Goal: Task Accomplishment & Management: Manage account settings

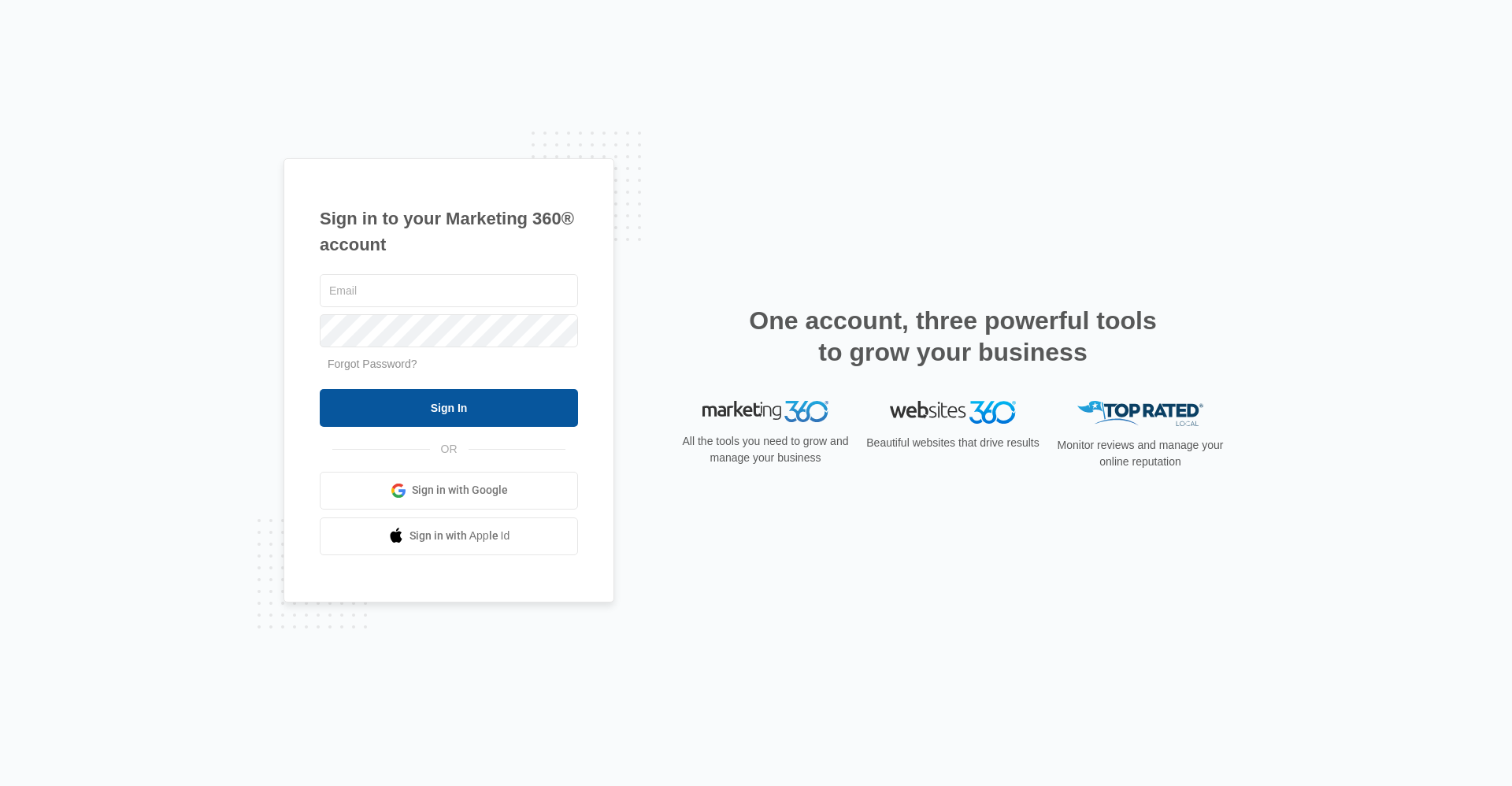
type input "[EMAIL_ADDRESS][DOMAIN_NAME]"
click at [488, 412] on input "Sign In" at bounding box center [449, 408] width 259 height 38
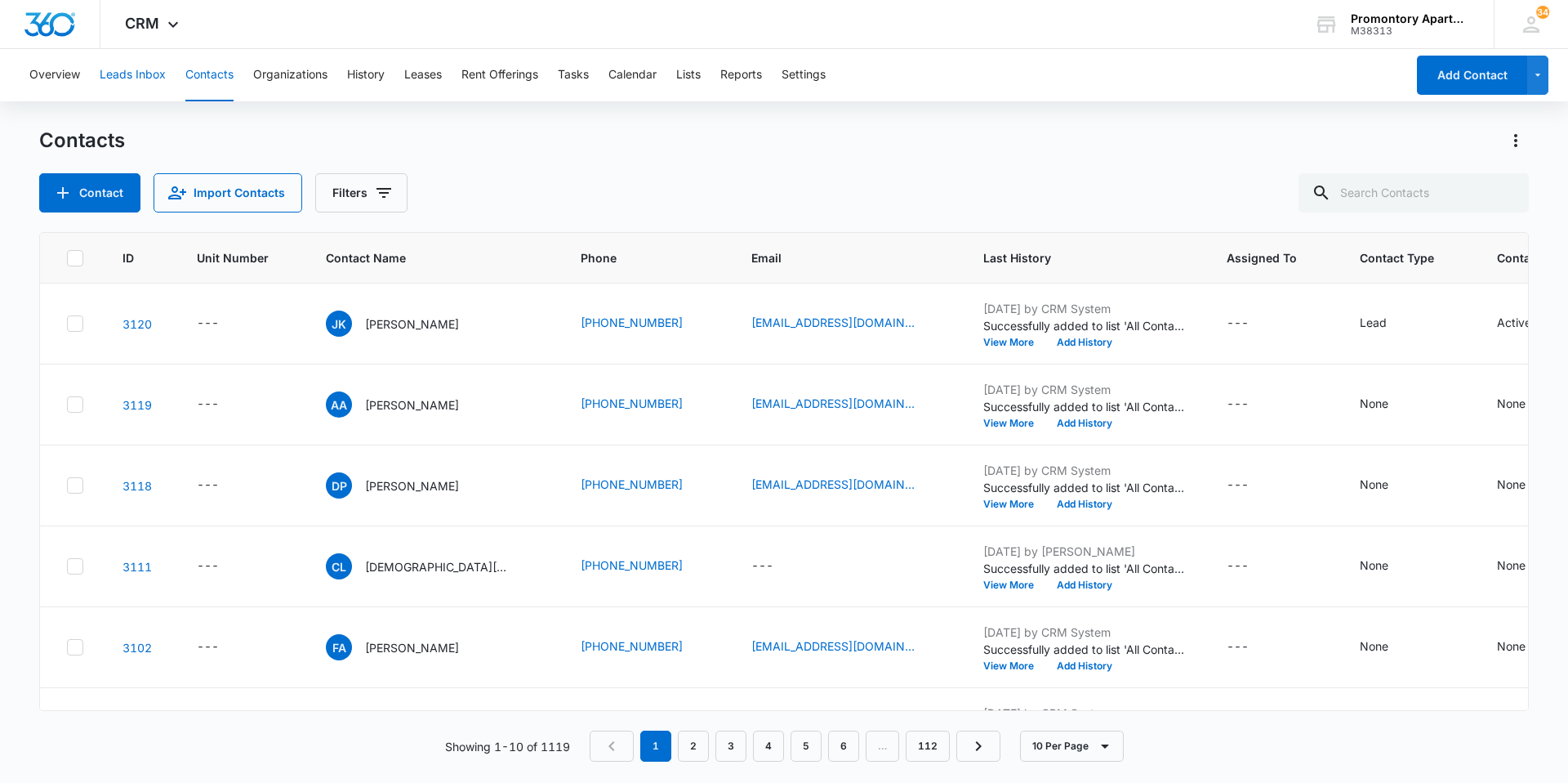
click at [149, 89] on button "Leads Inbox" at bounding box center [133, 75] width 66 height 53
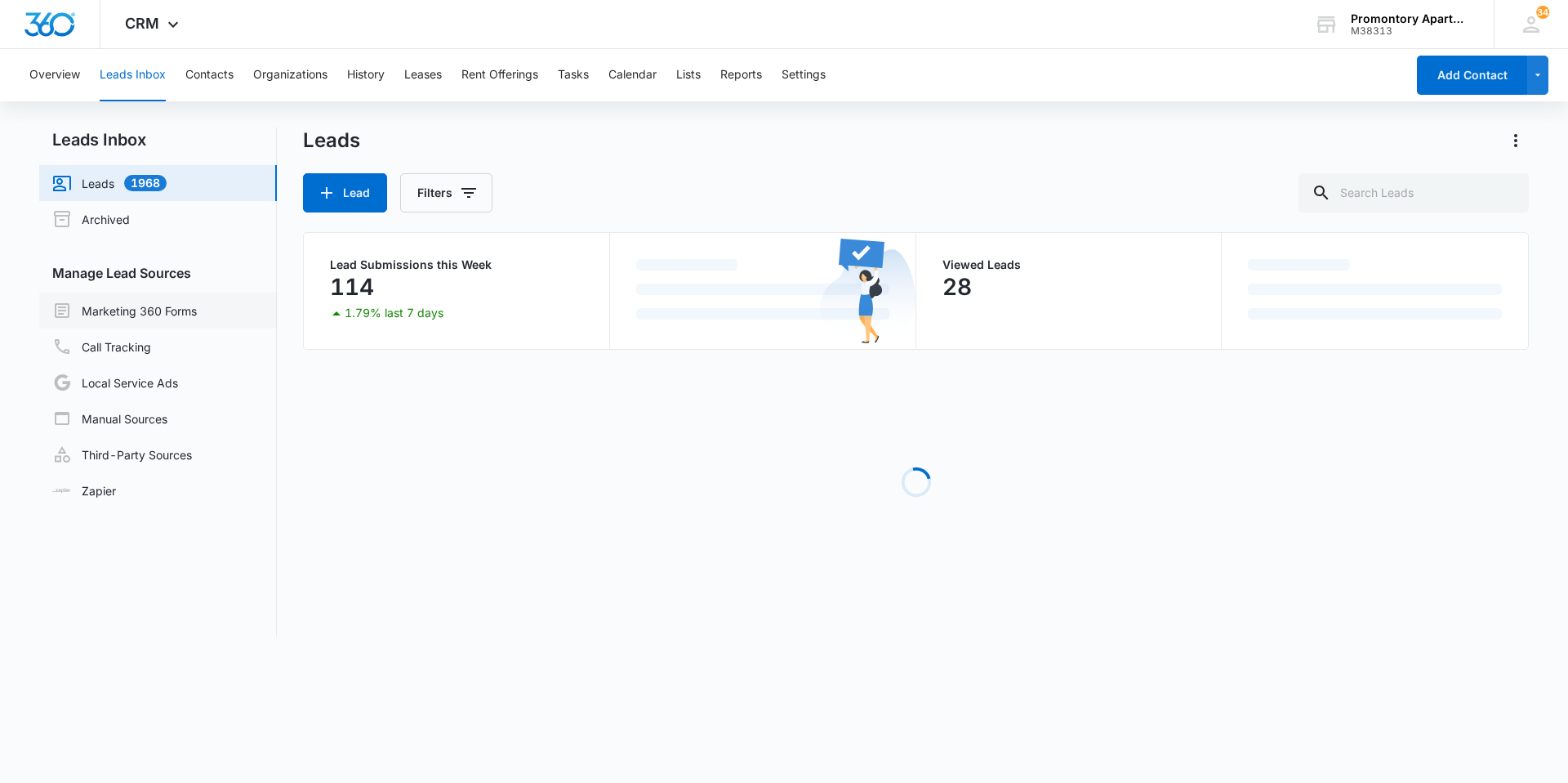
click at [171, 302] on link "Marketing 360 Forms" at bounding box center [124, 310] width 145 height 19
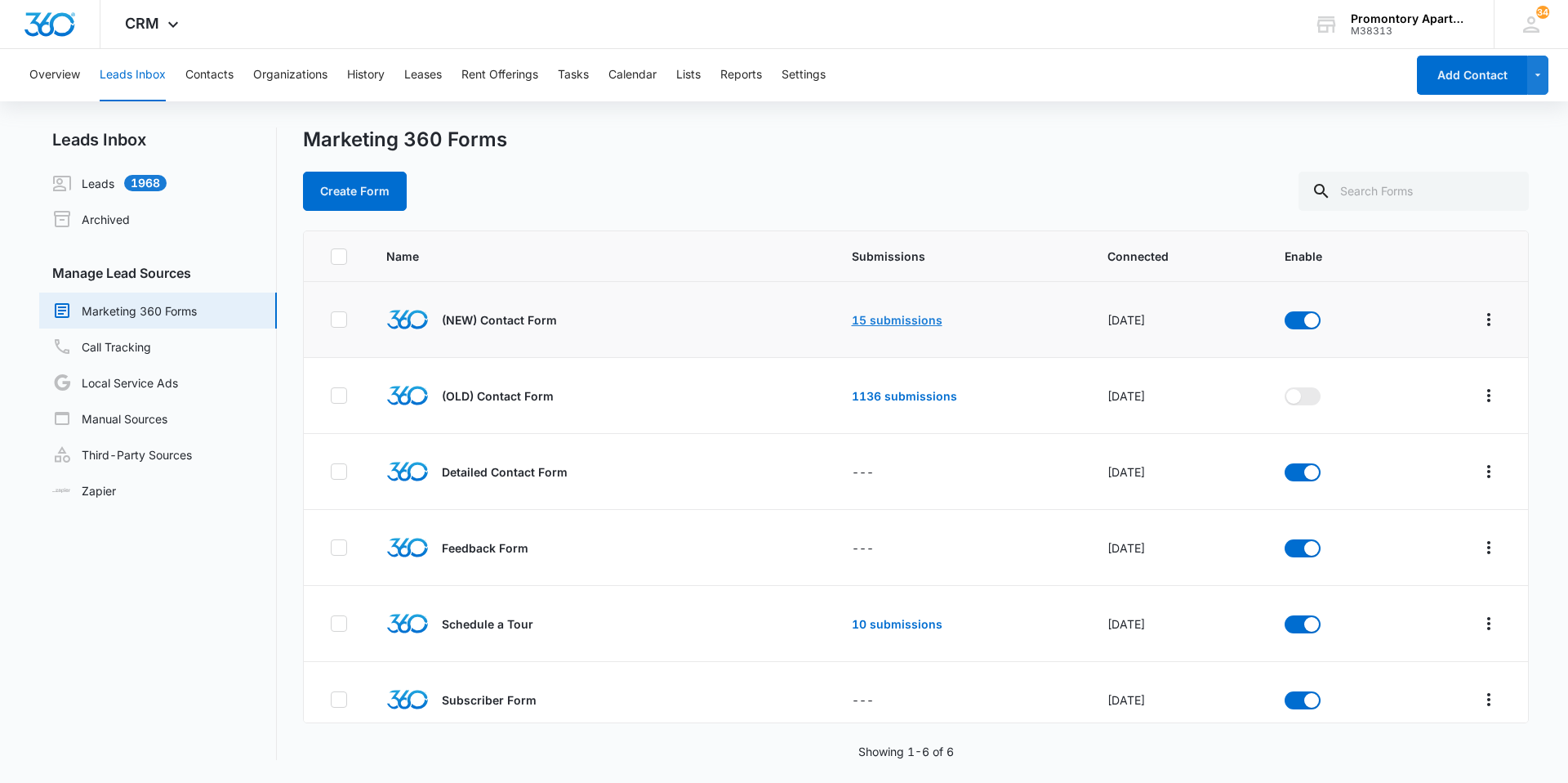
click at [866, 321] on link "15 submissions" at bounding box center [897, 319] width 90 height 14
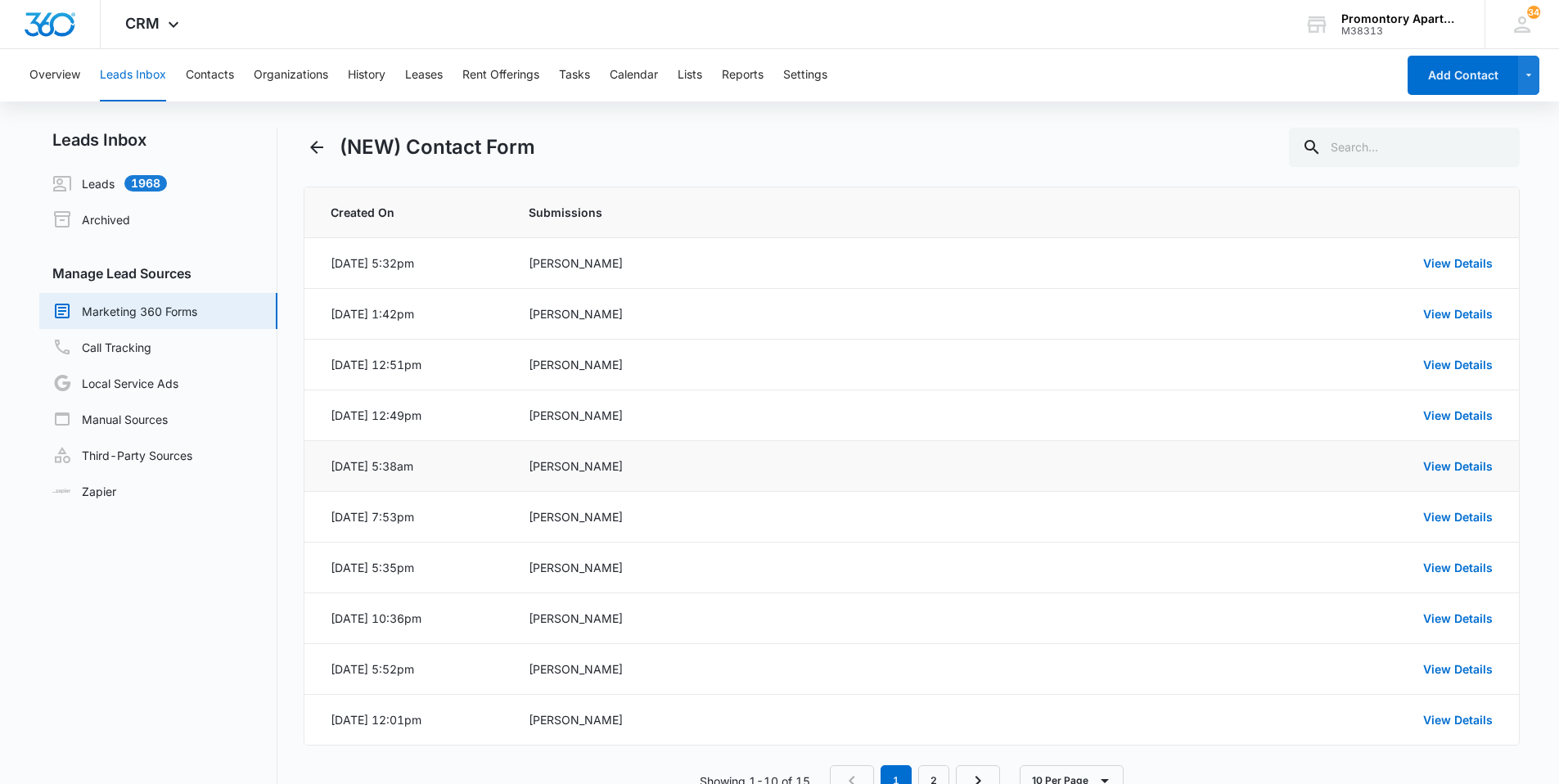
scroll to position [52, 0]
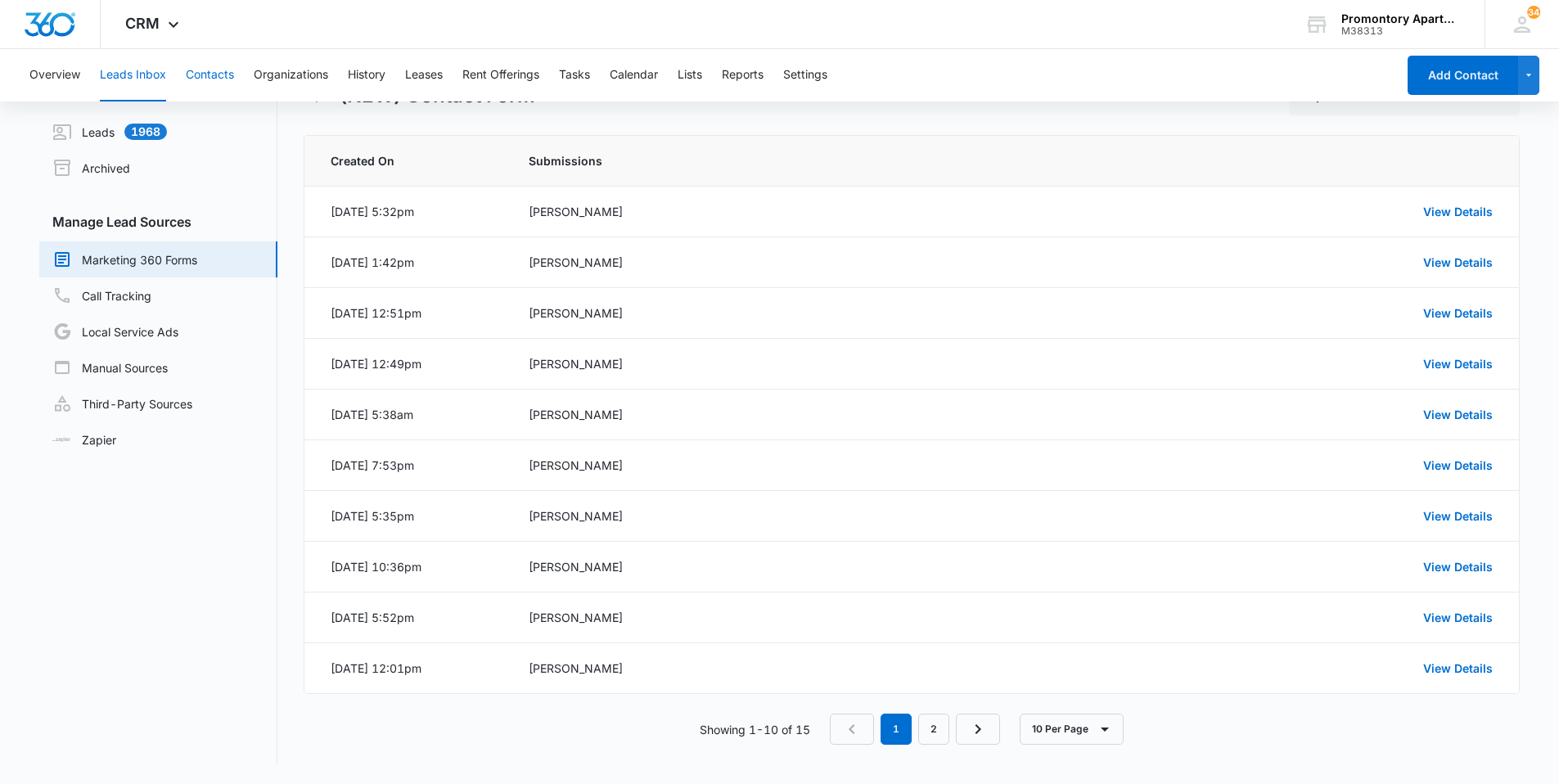
click at [211, 80] on button "Contacts" at bounding box center [210, 75] width 48 height 53
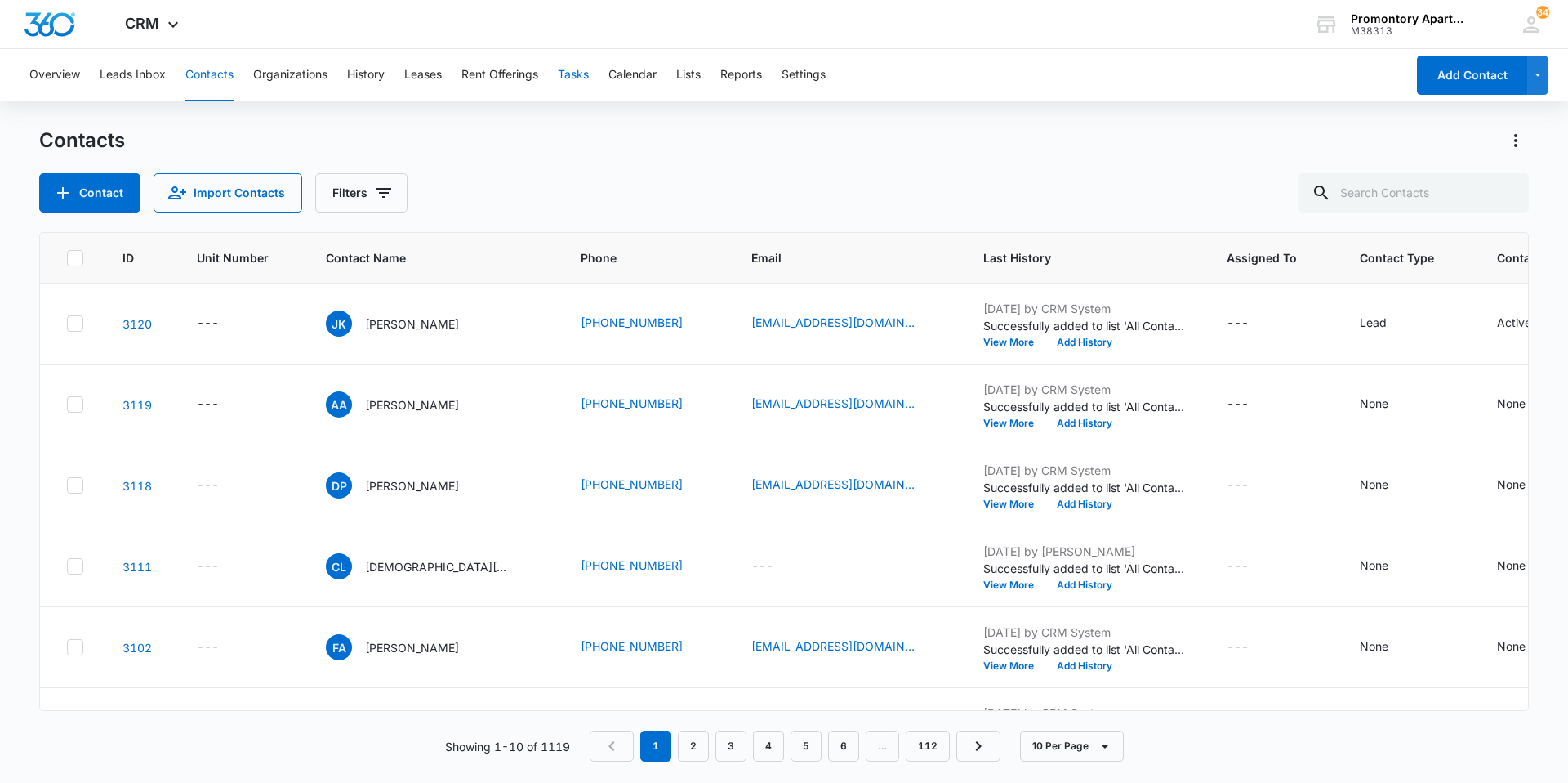
click at [563, 76] on button "Tasks" at bounding box center [573, 75] width 31 height 53
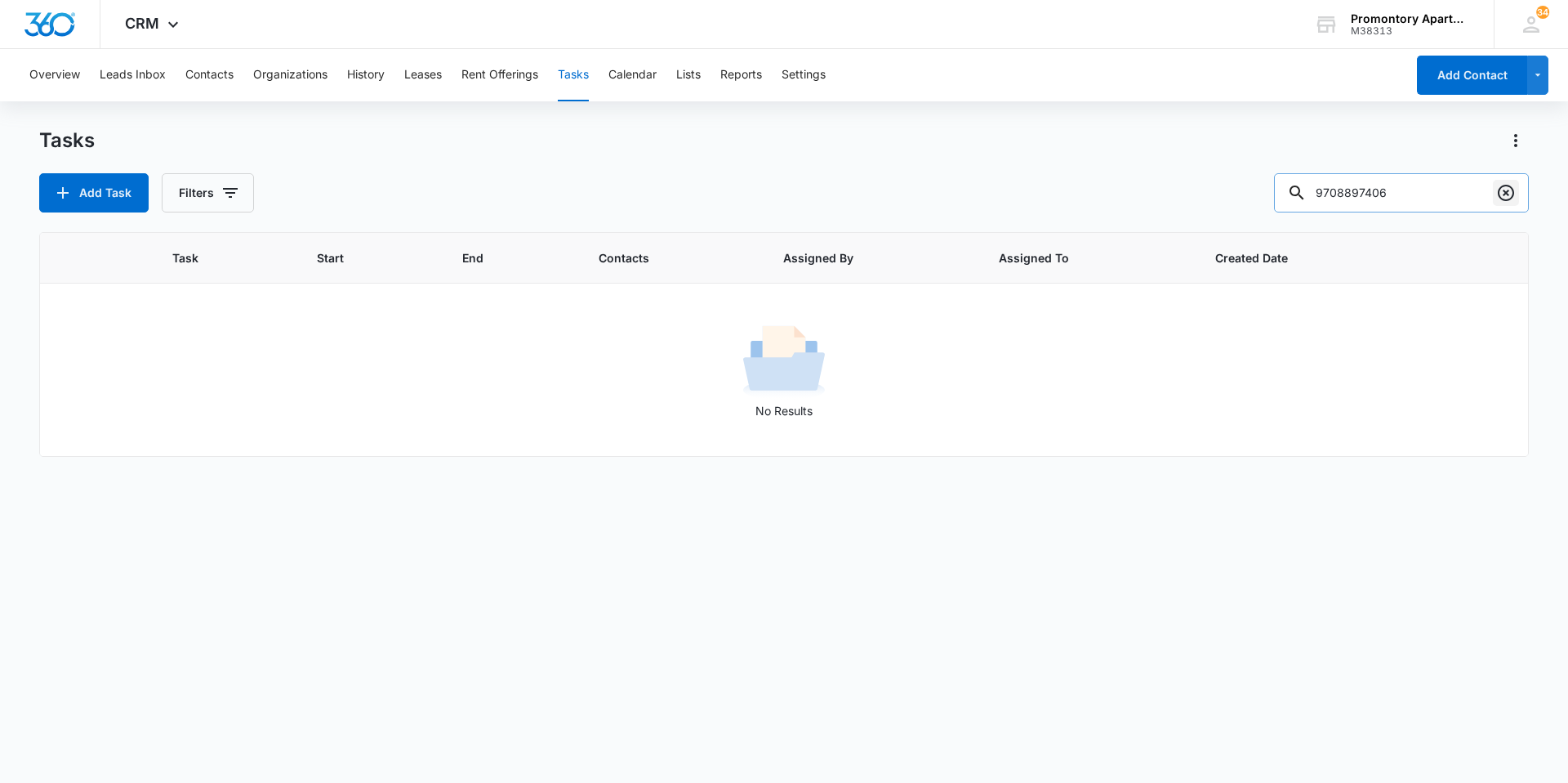
click at [1502, 193] on icon "Clear" at bounding box center [1505, 192] width 19 height 19
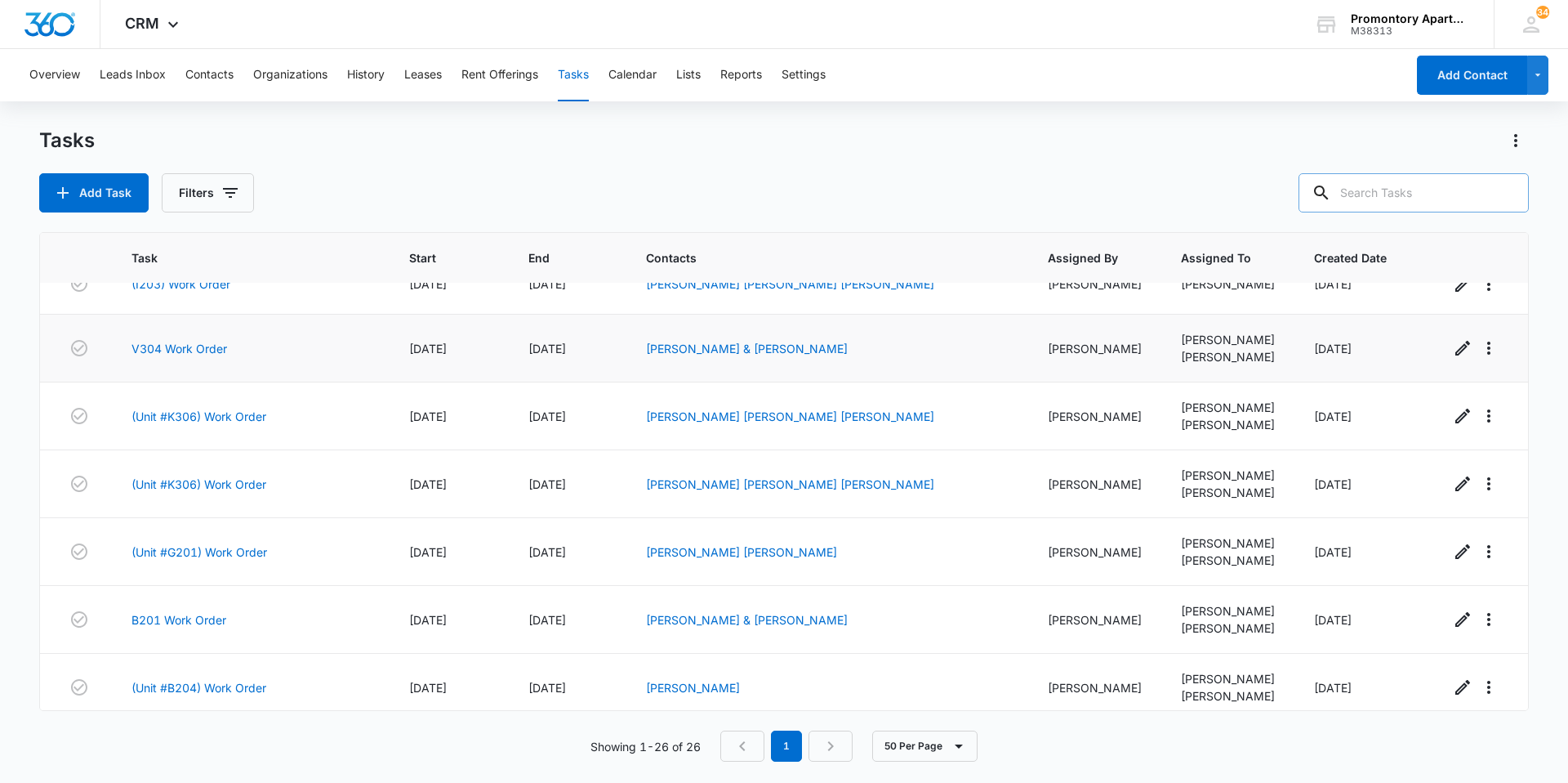
scroll to position [1166, 0]
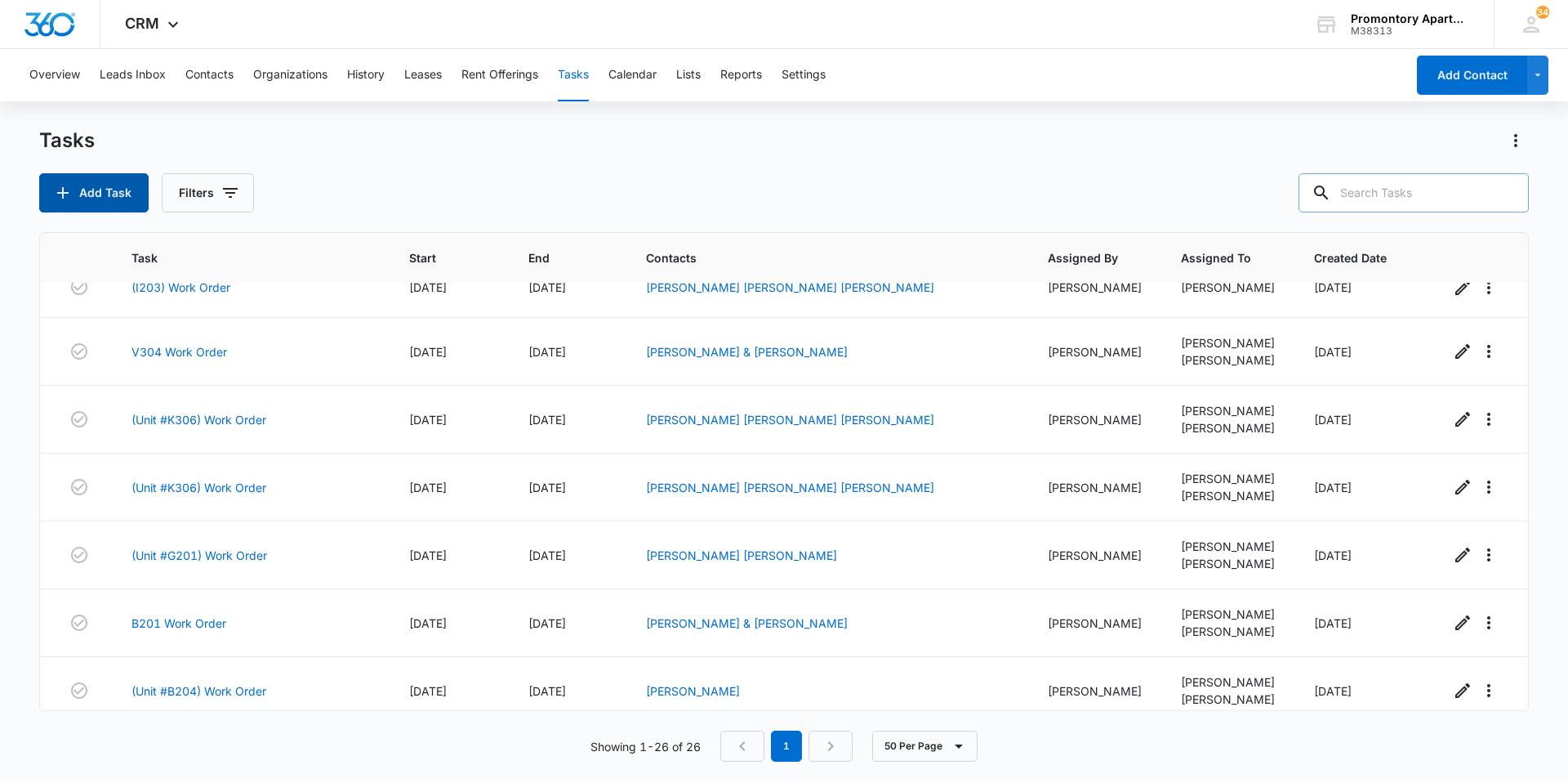
click at [108, 197] on button "Add Task" at bounding box center [94, 193] width 110 height 40
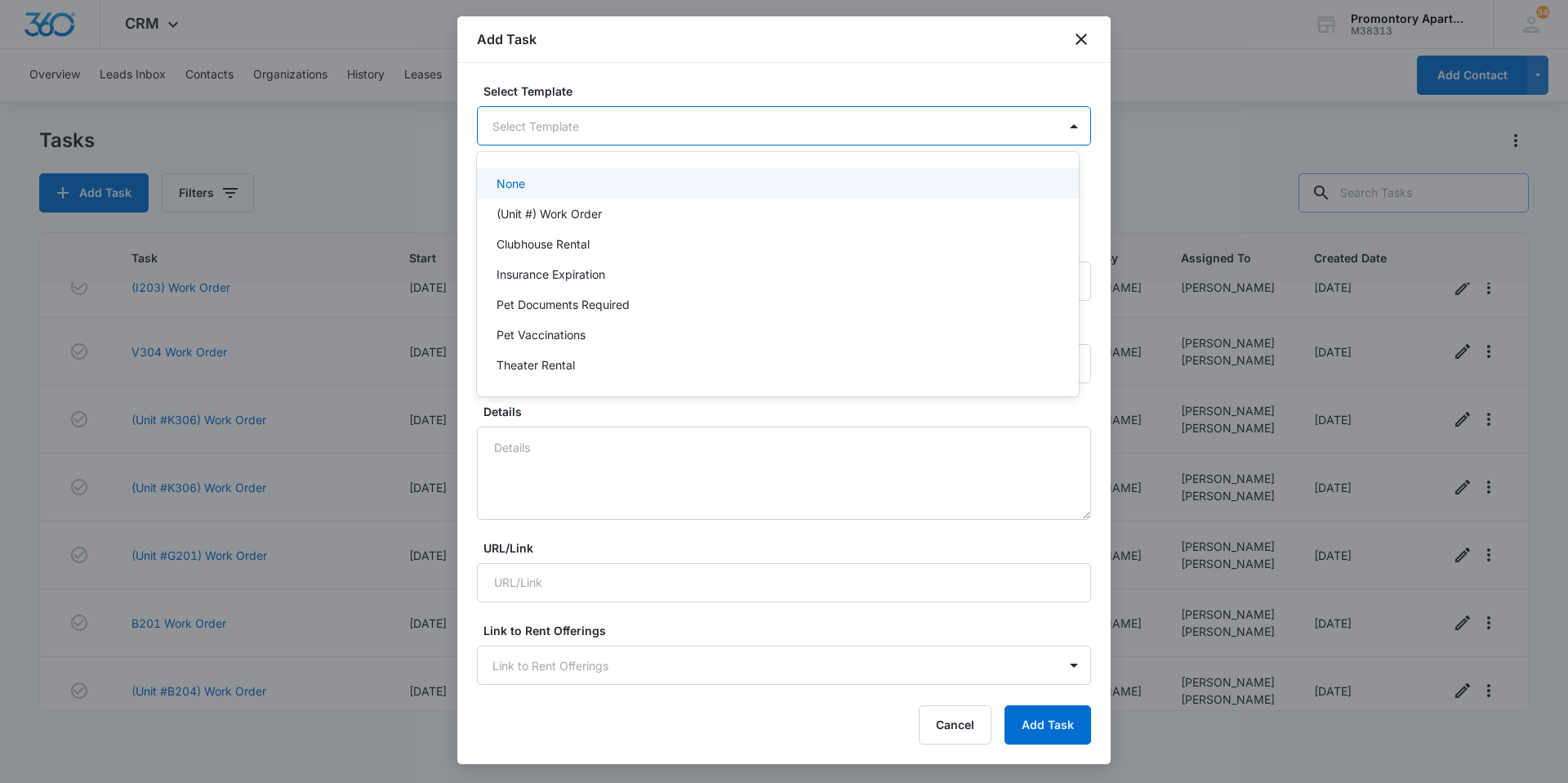
click at [634, 135] on body "CRM Apps Reputation Websites Forms CRM Email Social Content Files Brand Setting…" at bounding box center [784, 391] width 1568 height 783
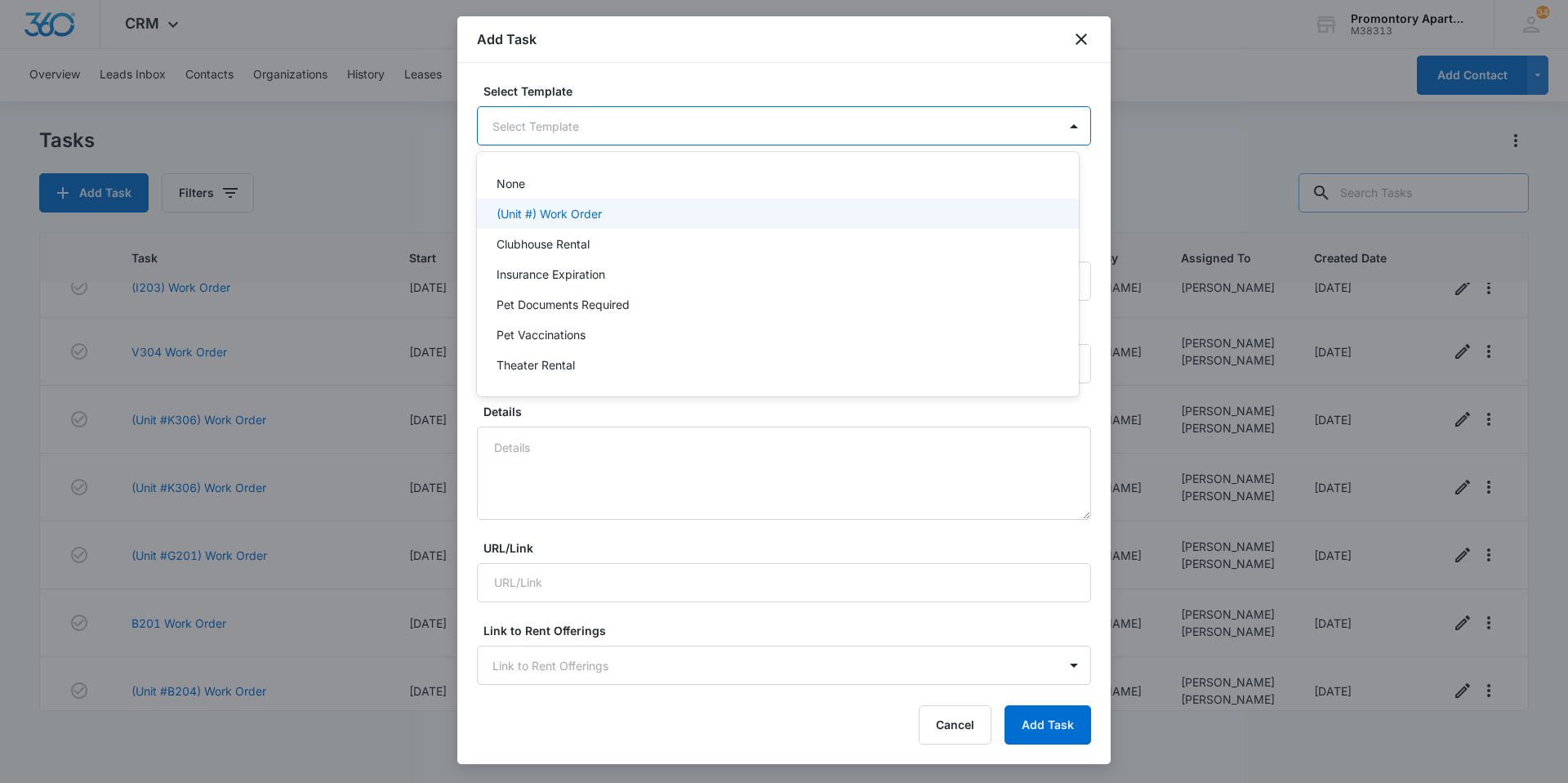
click at [597, 227] on div "(Unit #) Work Order" at bounding box center [777, 213] width 602 height 30
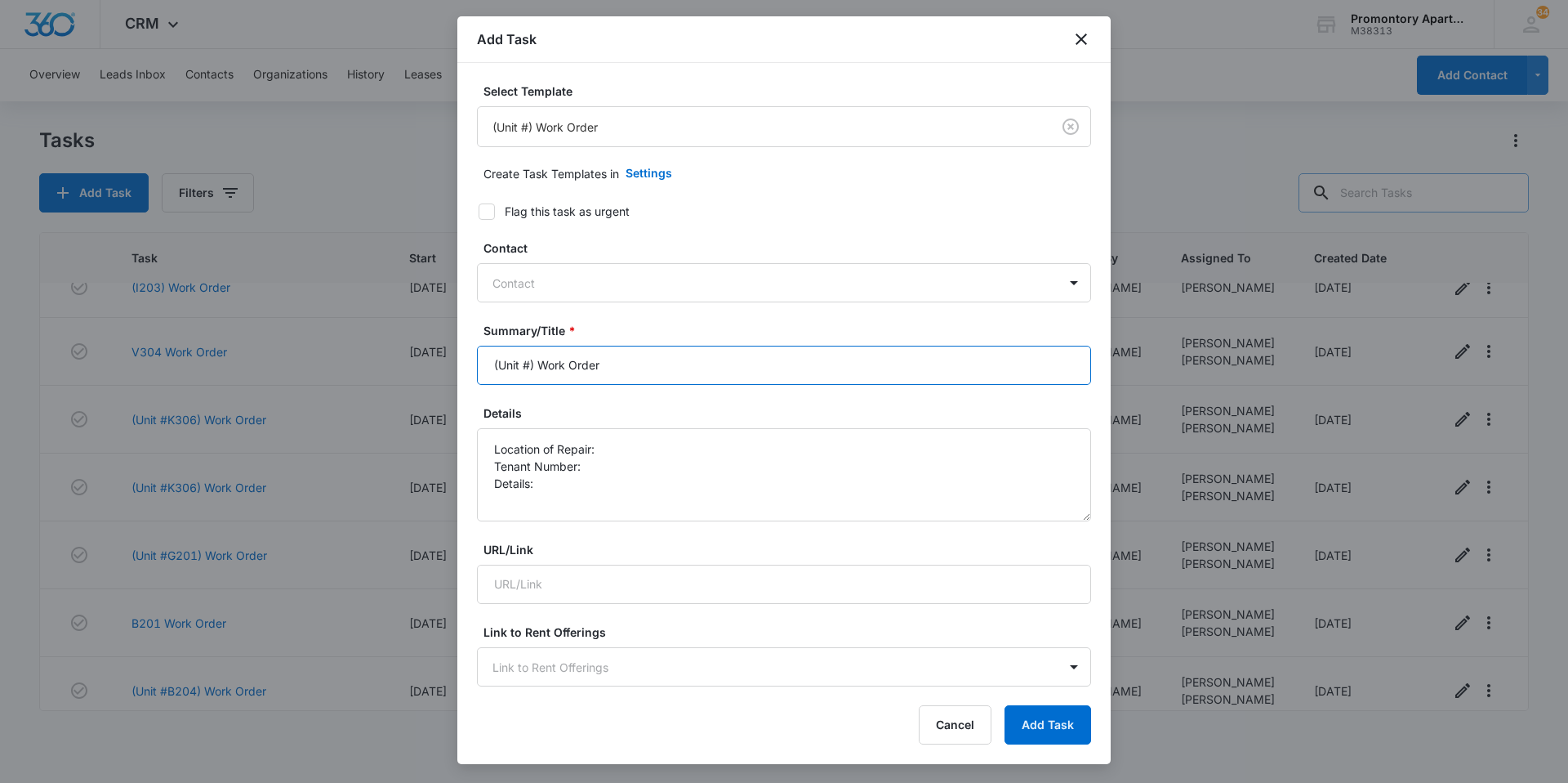
click at [530, 358] on input "(Unit #) Work Order" at bounding box center [784, 365] width 614 height 40
type input "(Unit #C303) Work Order"
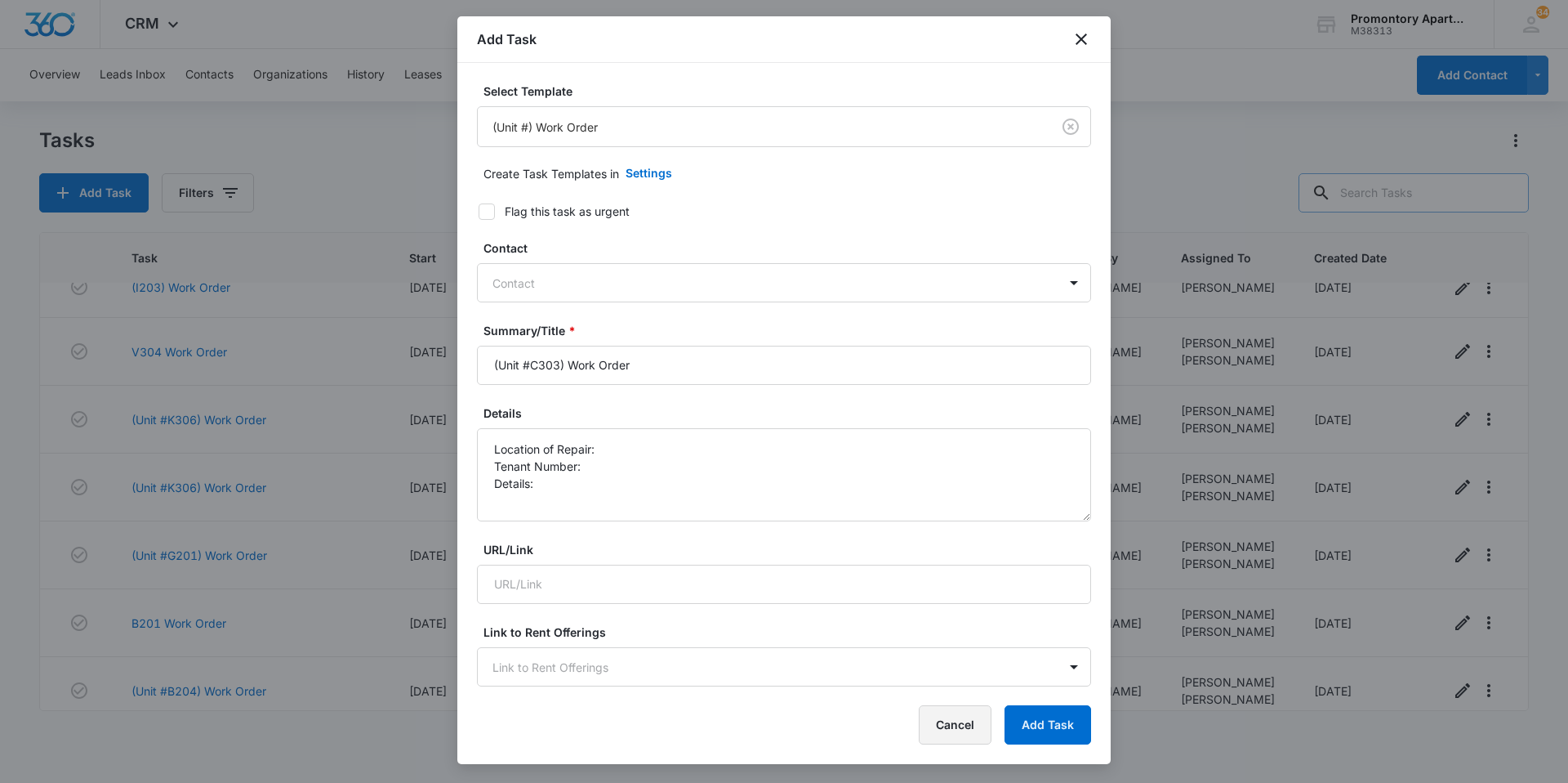
click at [954, 720] on button "Cancel" at bounding box center [955, 725] width 73 height 40
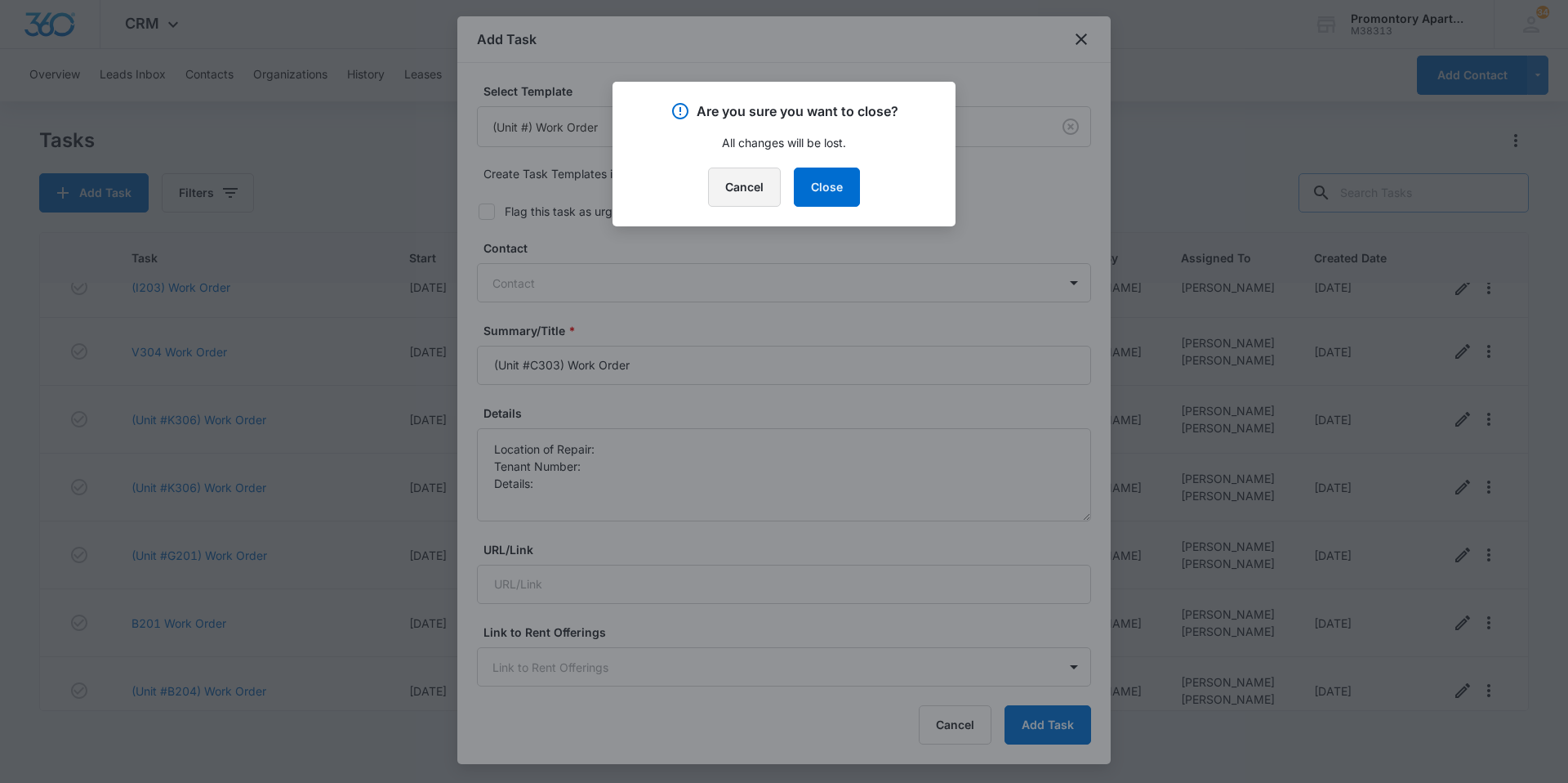
click at [728, 193] on button "Cancel" at bounding box center [744, 187] width 73 height 40
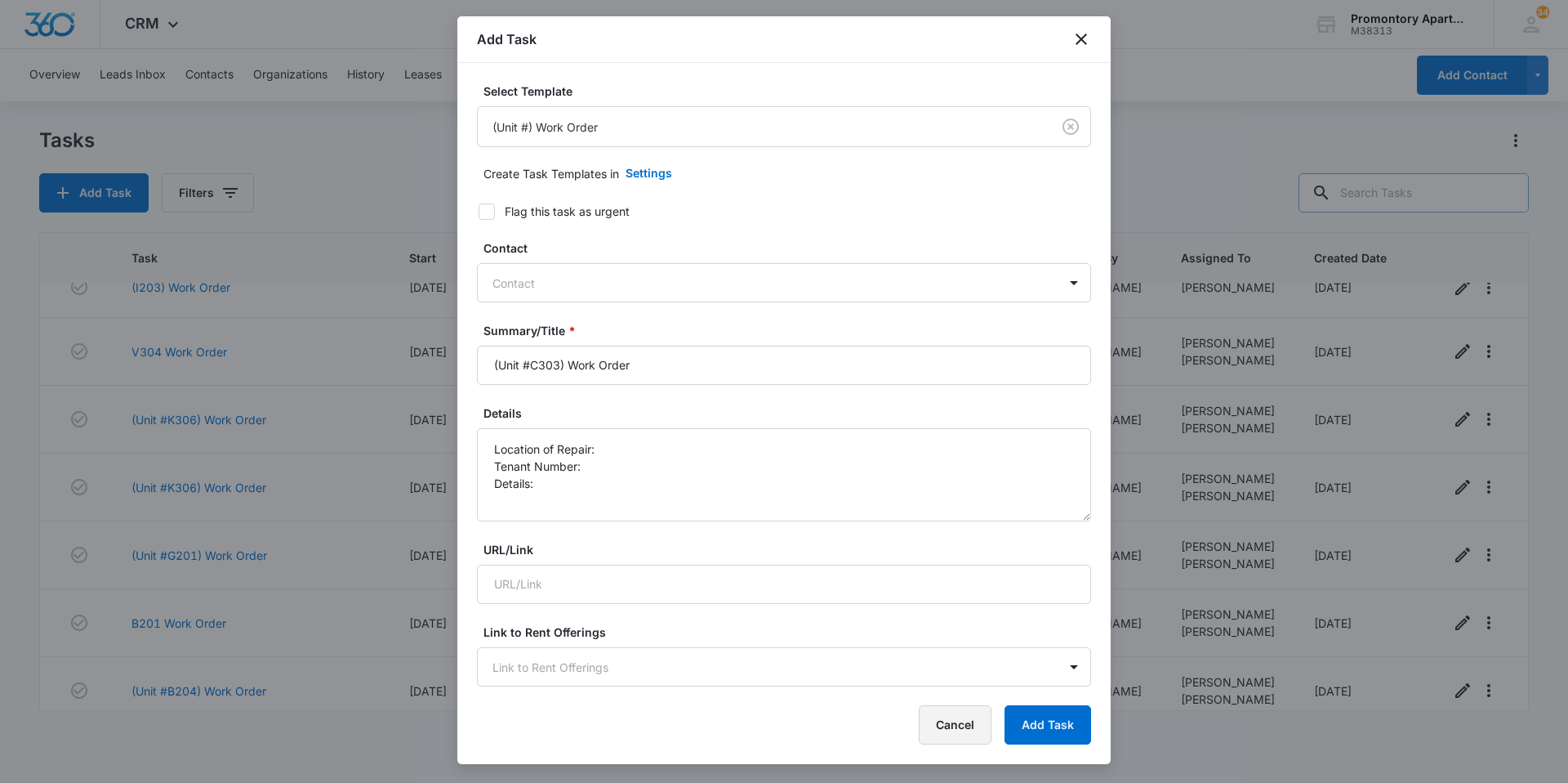
click at [948, 707] on button "Cancel" at bounding box center [955, 725] width 73 height 40
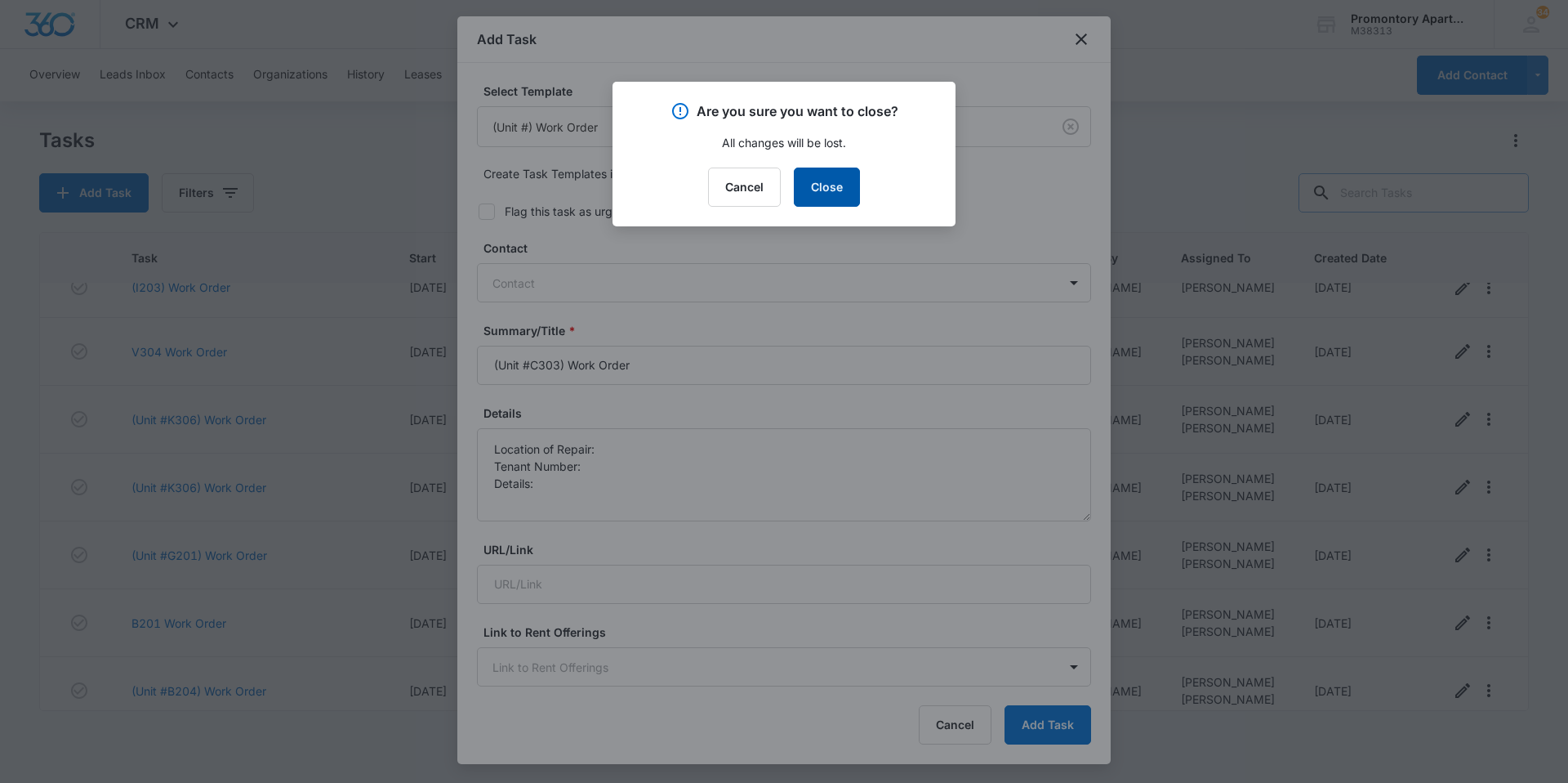
click at [835, 176] on button "Close" at bounding box center [827, 187] width 66 height 40
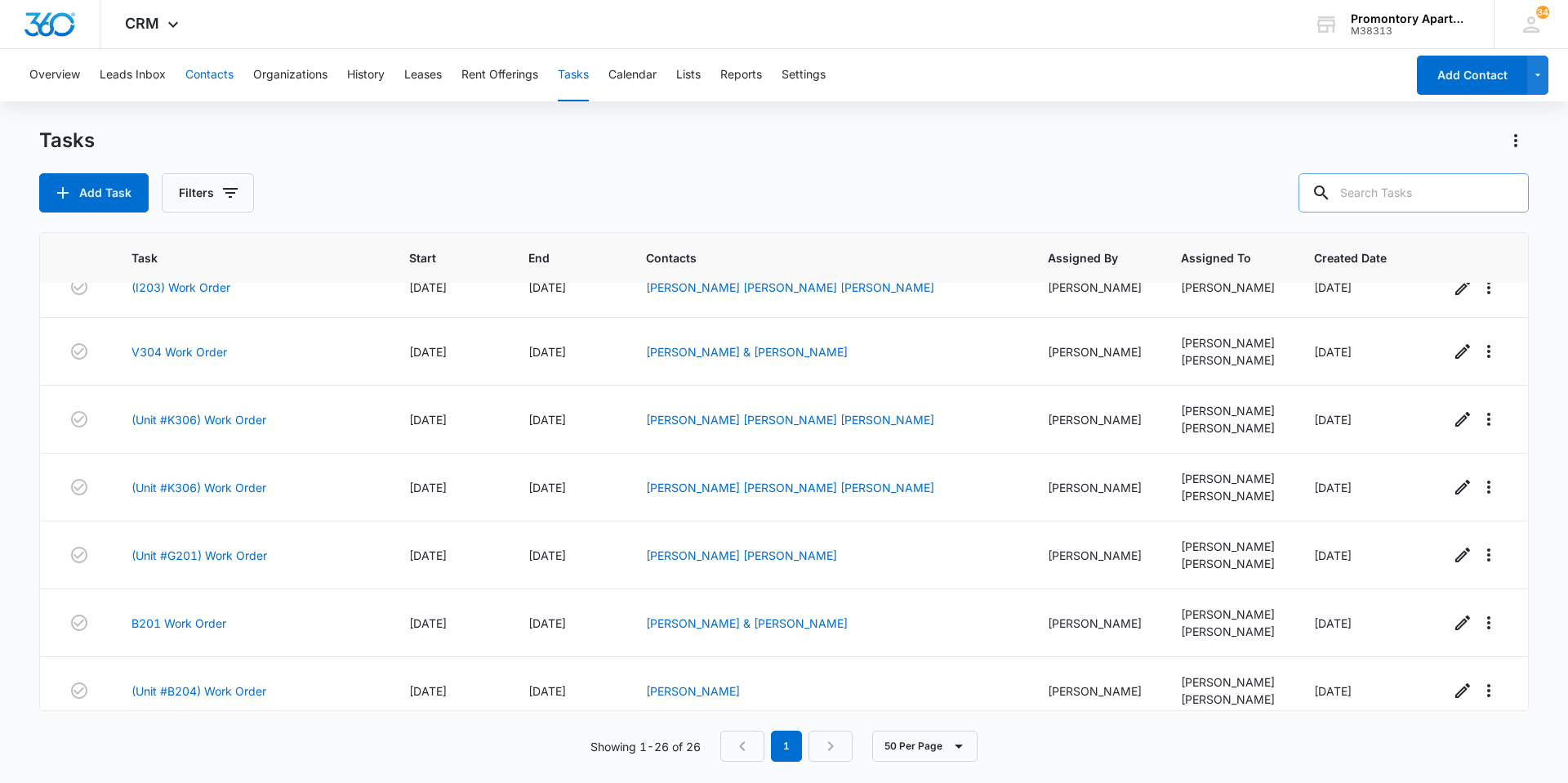
click at [209, 89] on button "Contacts" at bounding box center [209, 75] width 48 height 53
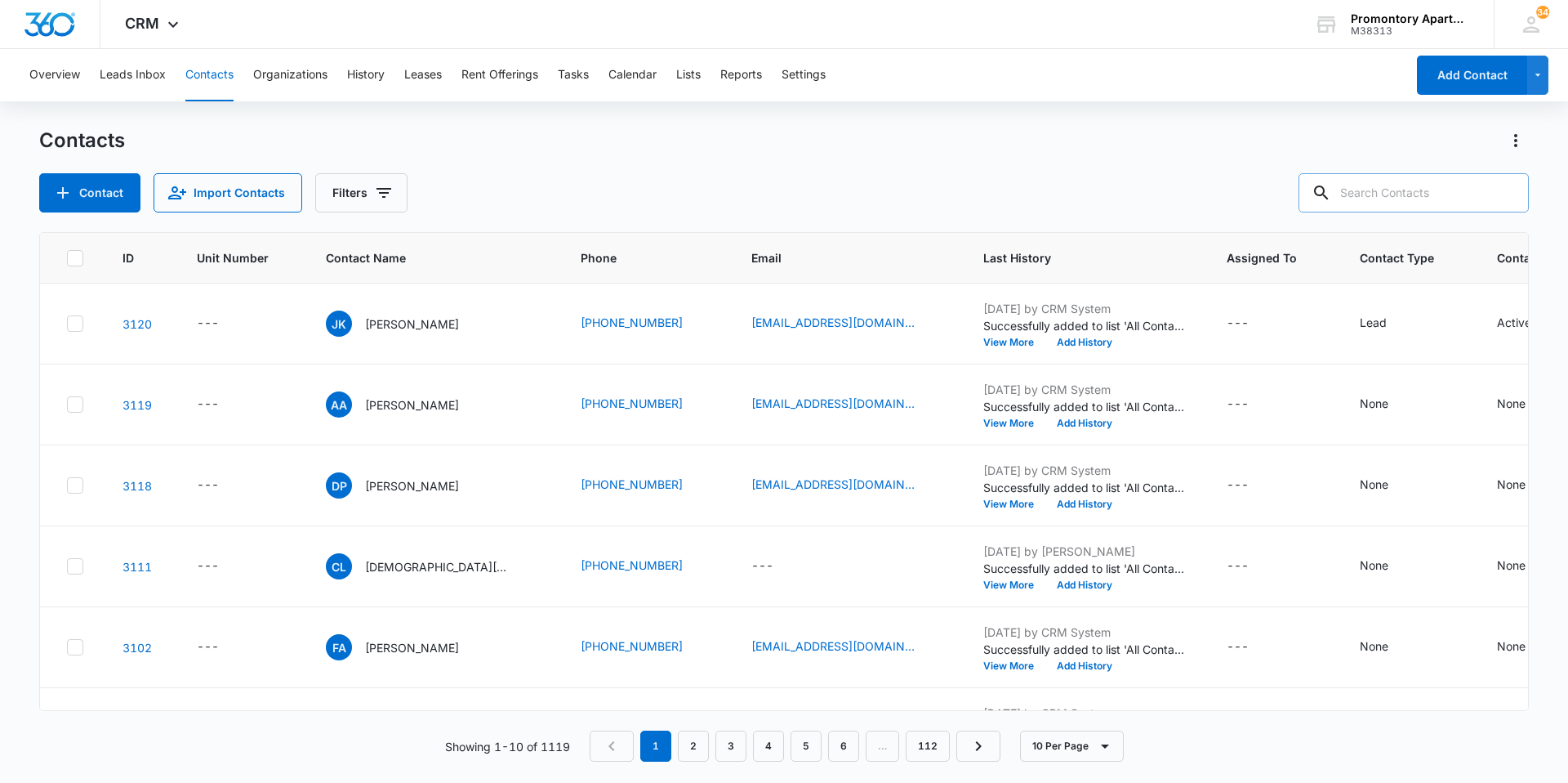
click at [1417, 194] on input "text" at bounding box center [1414, 193] width 230 height 40
type input "c303"
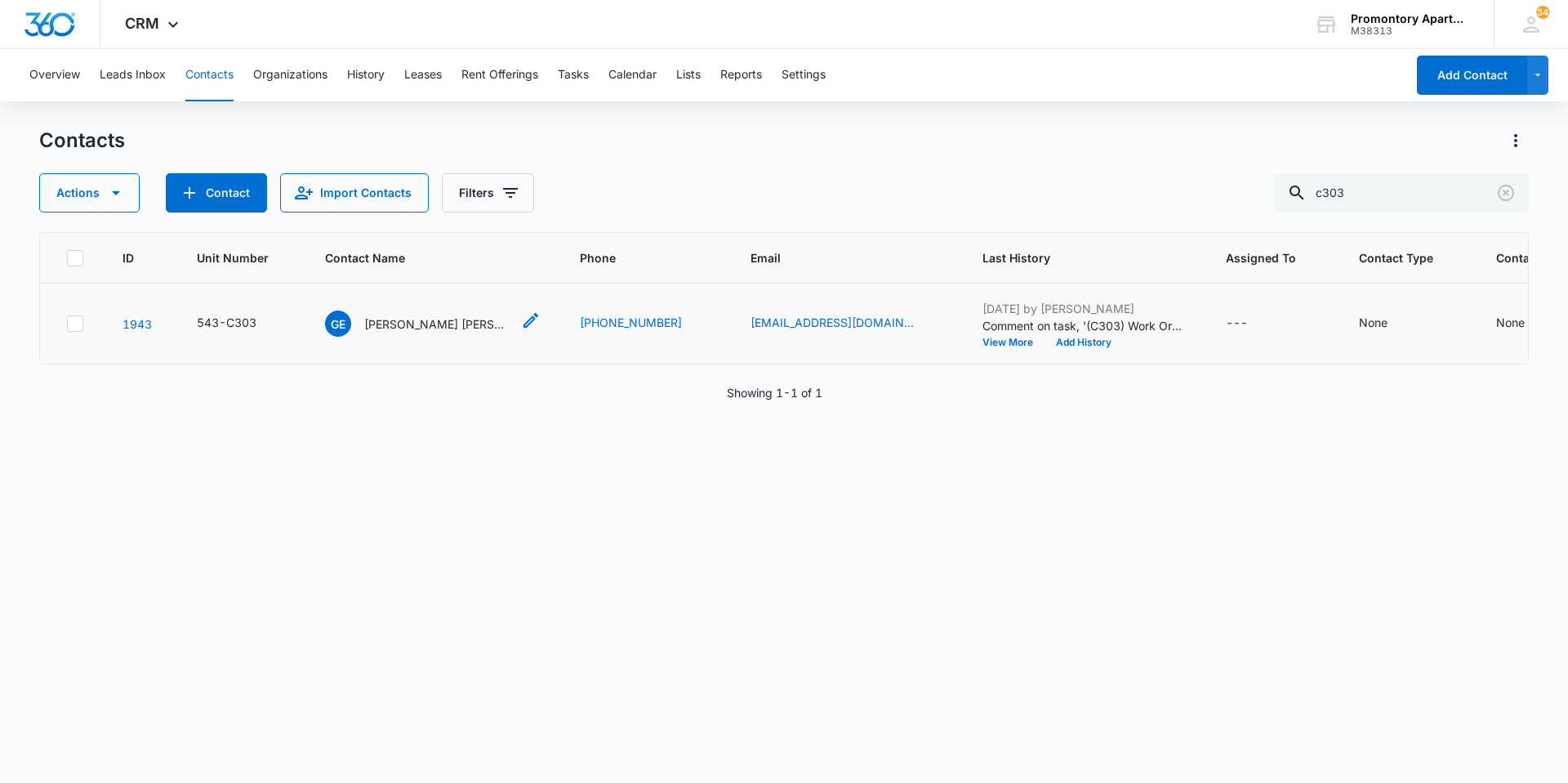
click at [454, 322] on p "[PERSON_NAME] [PERSON_NAME] [PERSON_NAME] [PERSON_NAME] [PERSON_NAME]" at bounding box center [437, 324] width 147 height 18
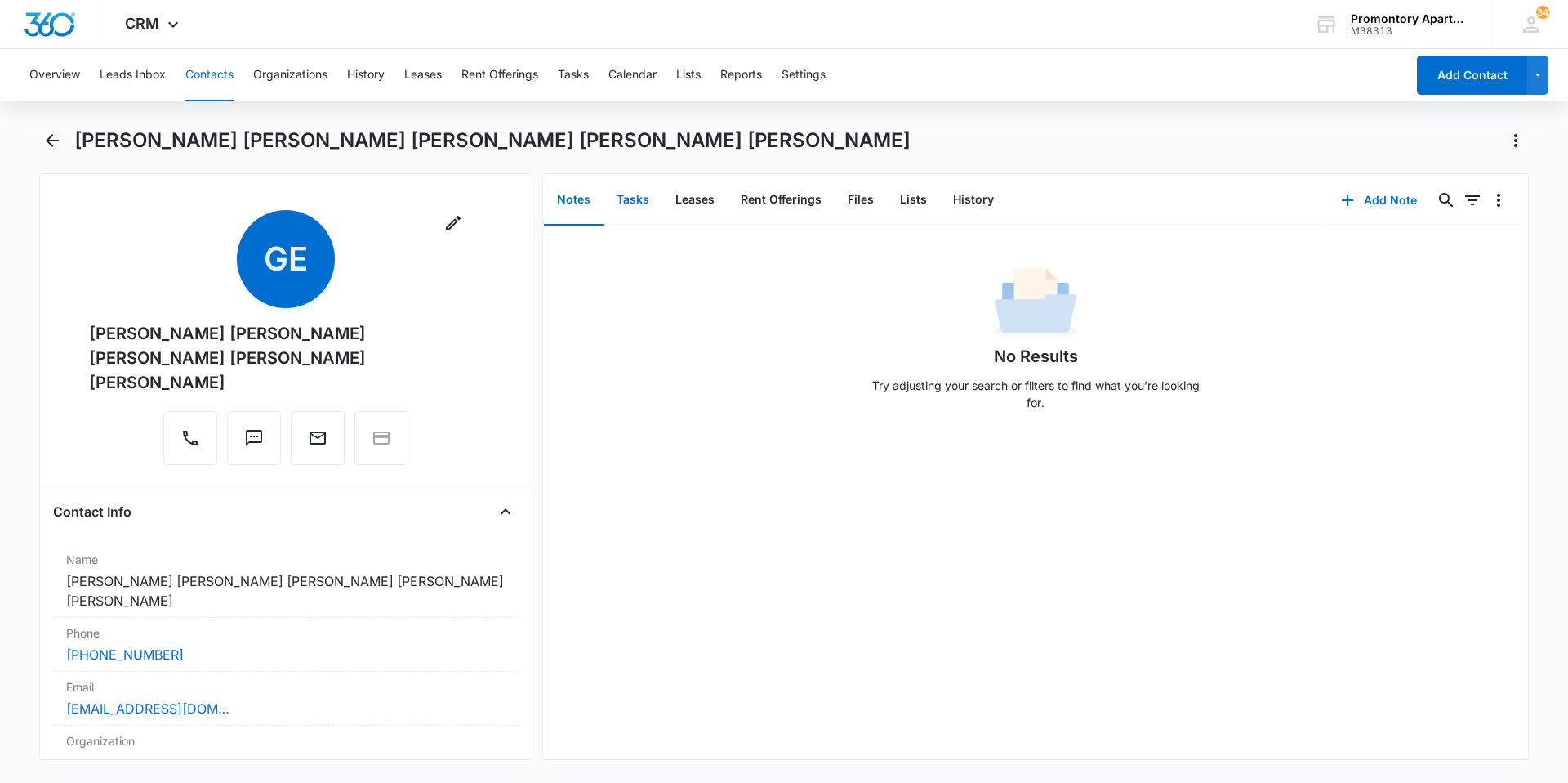
click at [618, 205] on button "Tasks" at bounding box center [633, 200] width 59 height 51
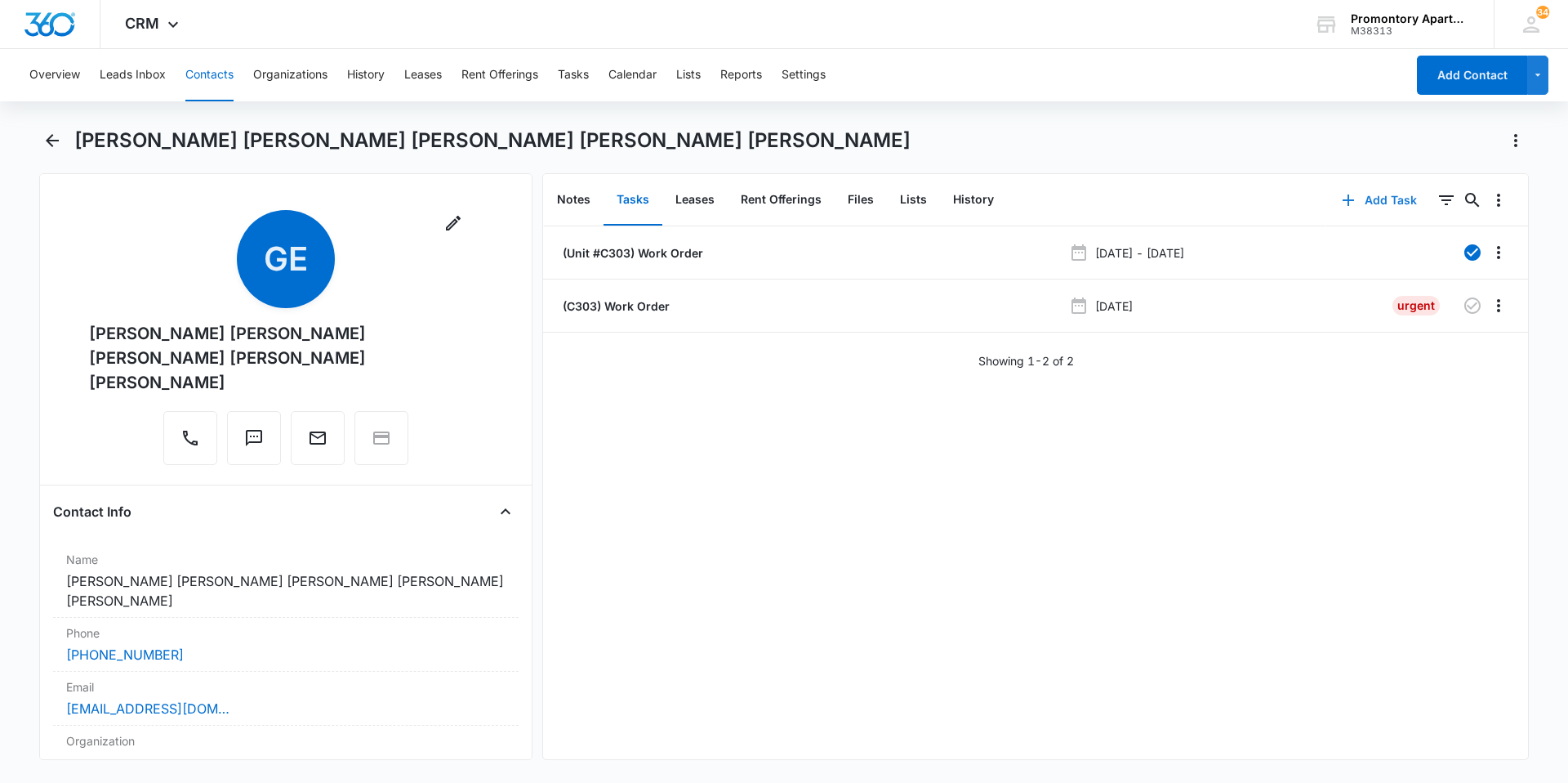
click at [1395, 206] on button "Add Task" at bounding box center [1379, 200] width 108 height 40
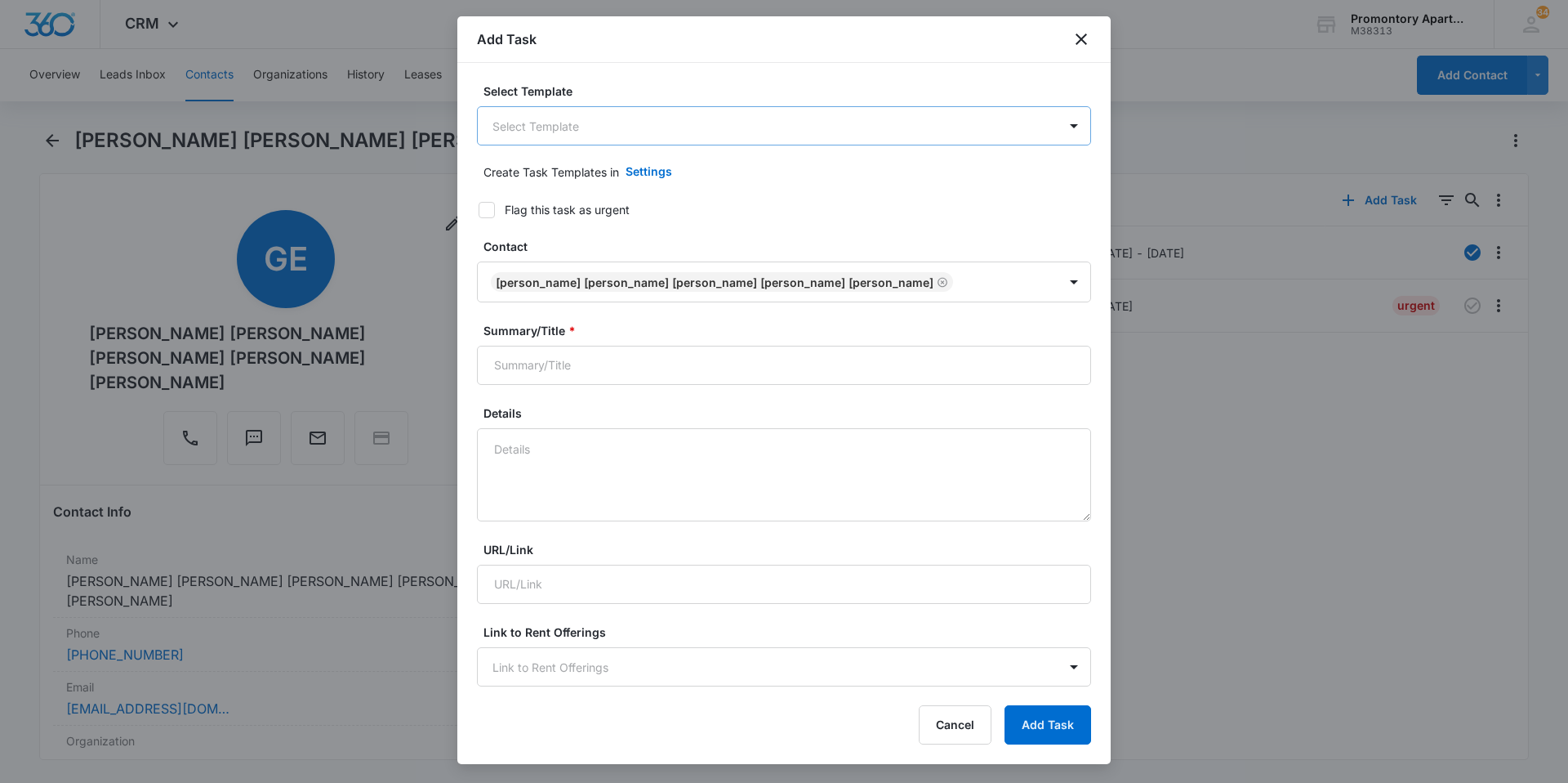
click at [631, 139] on body "CRM Apps Reputation Websites Forms CRM Email Social Content Files Brand Setting…" at bounding box center [784, 391] width 1568 height 783
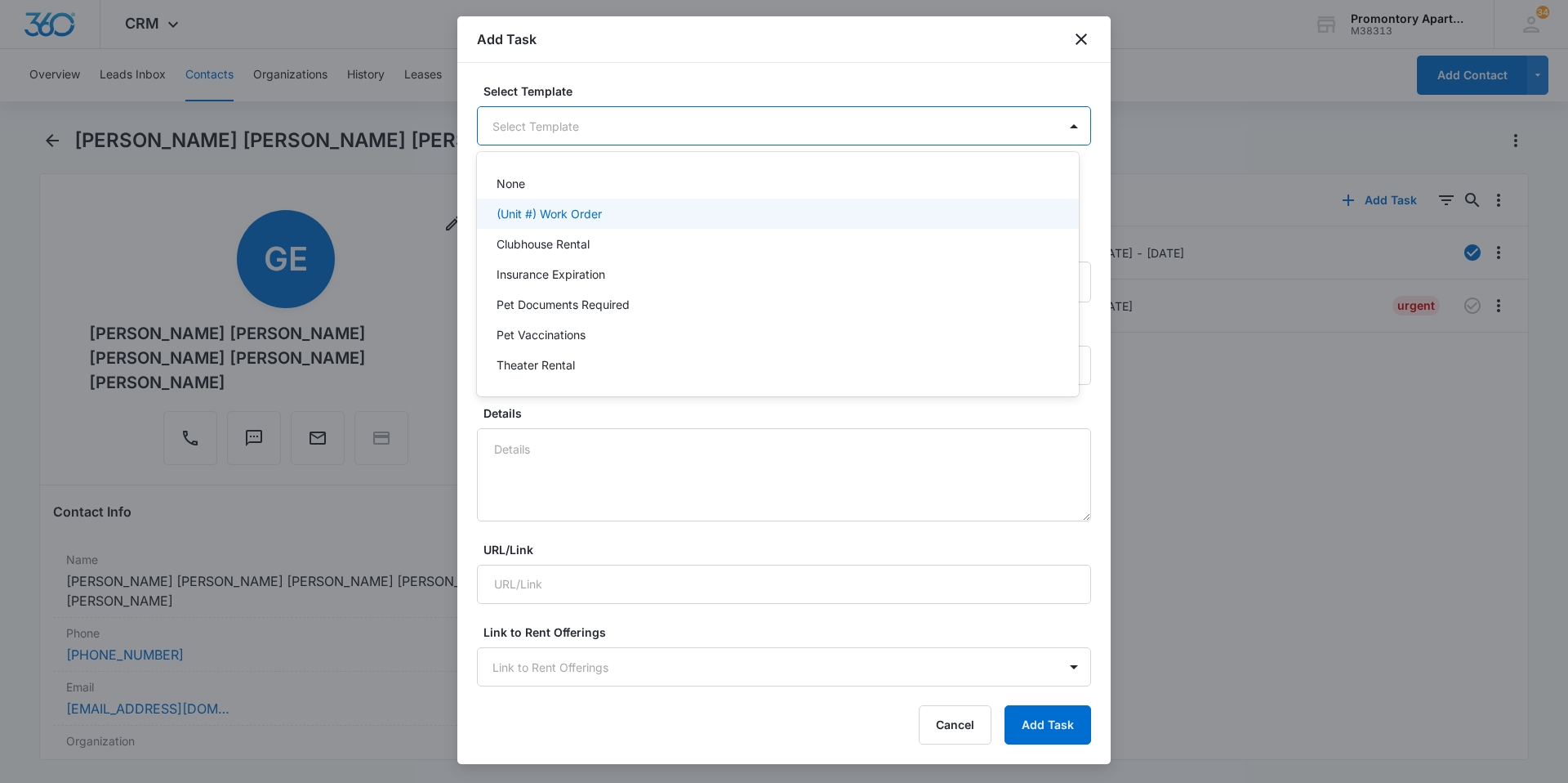
click at [608, 222] on div "(Unit #) Work Order" at bounding box center [777, 213] width 602 height 30
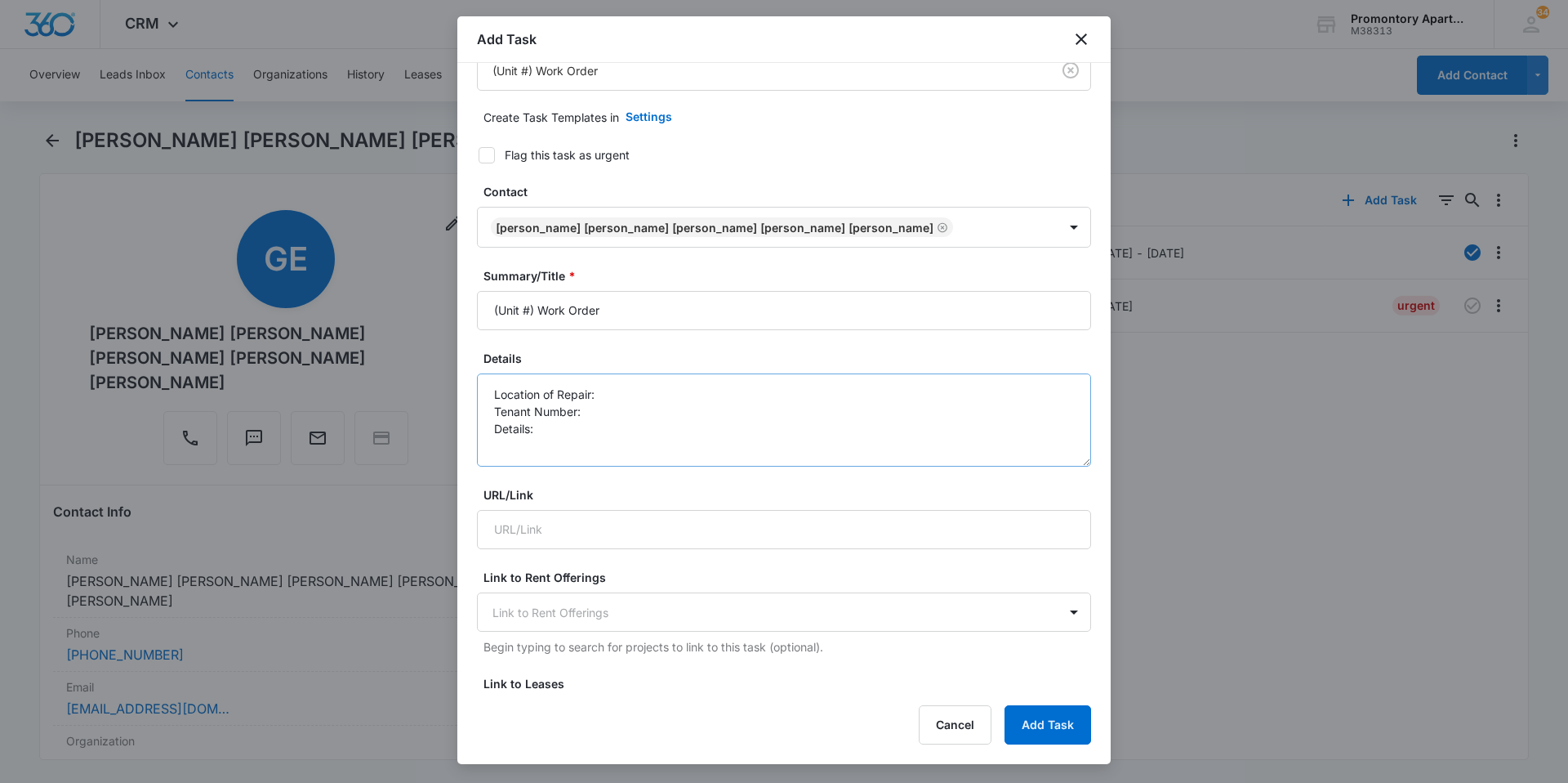
scroll to position [82, 0]
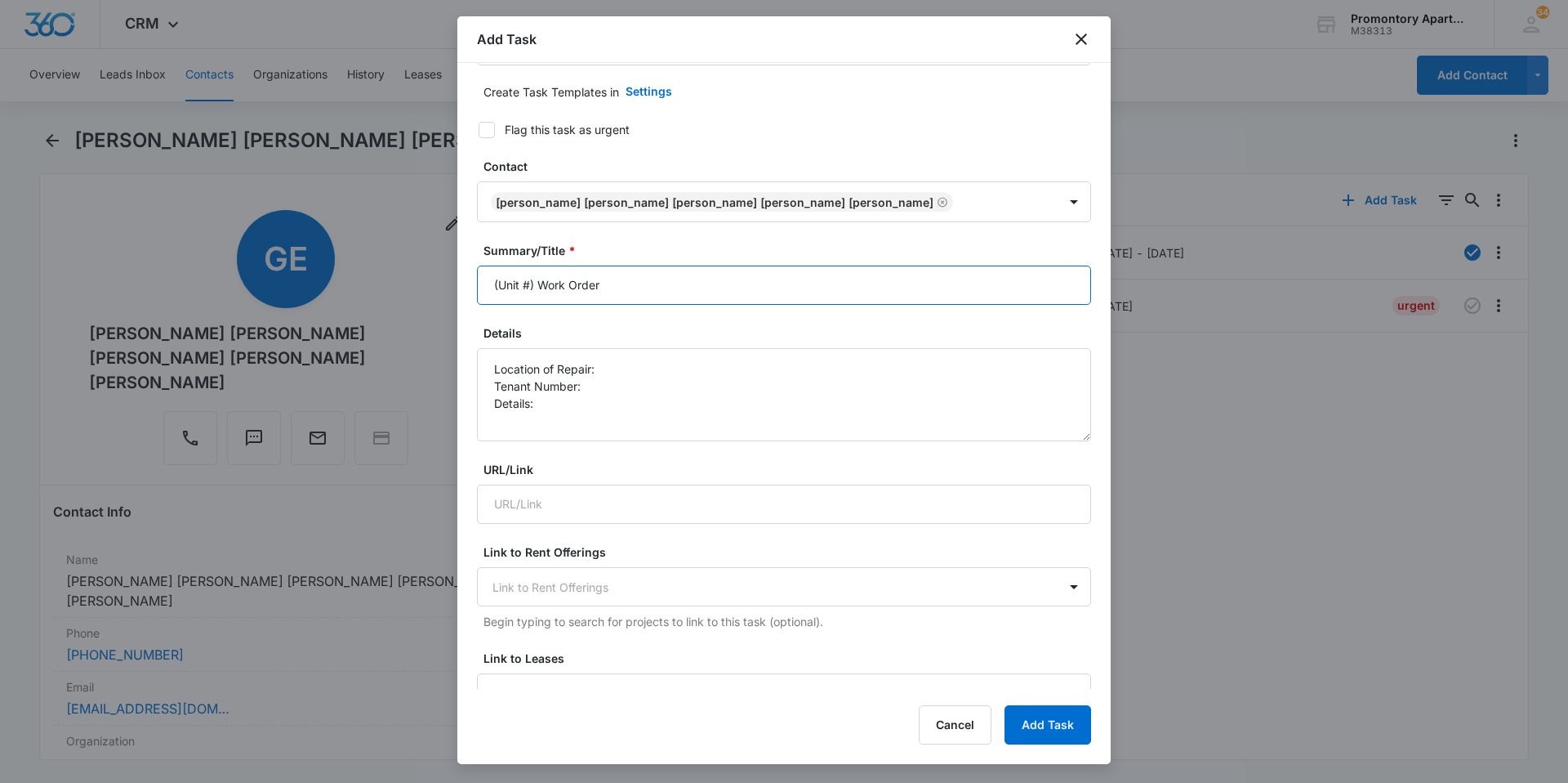
click at [531, 286] on input "(Unit #) Work Order" at bounding box center [784, 285] width 614 height 40
type input "(Unit #C303) Work Order"
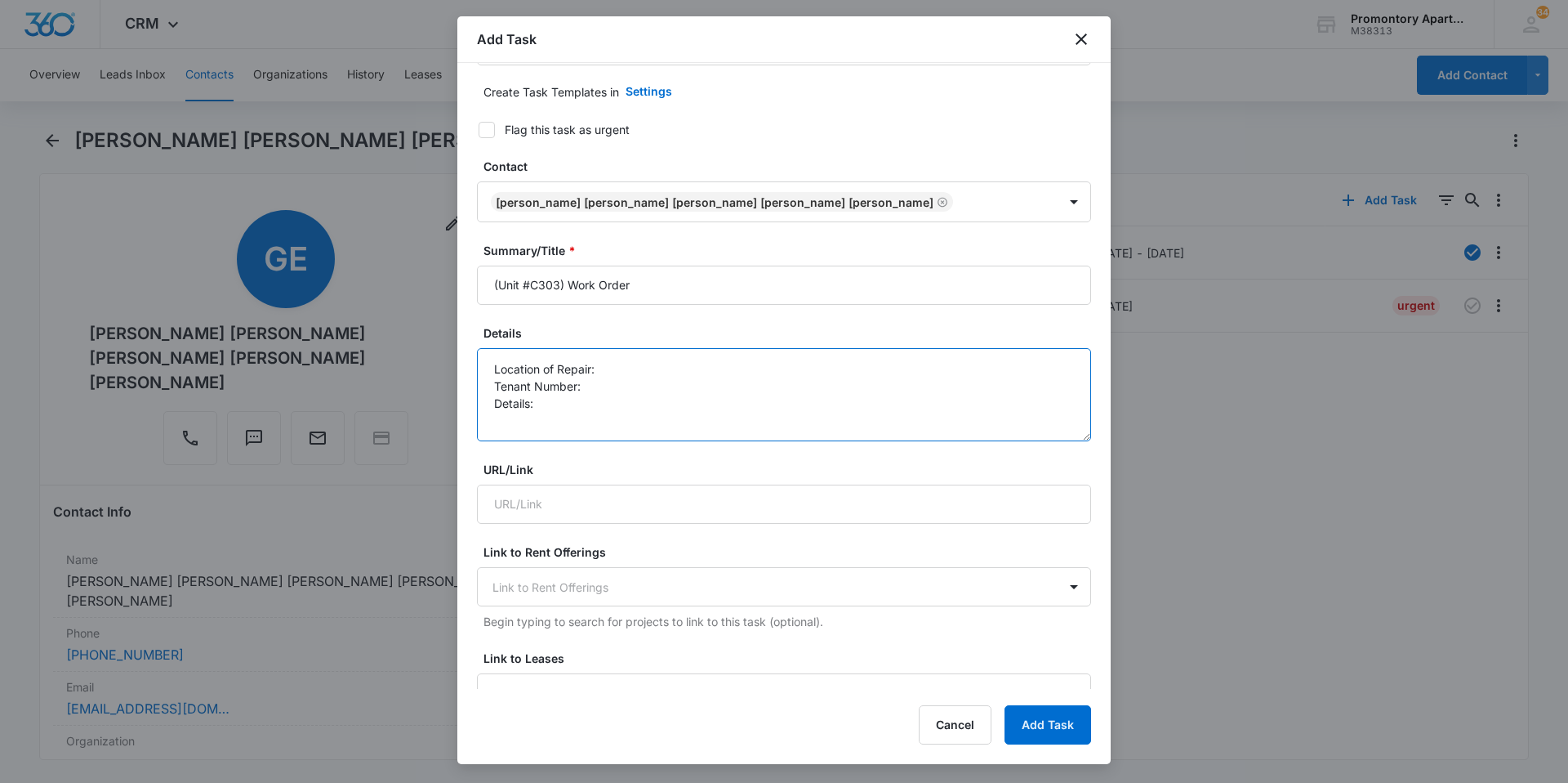
click at [629, 373] on textarea "Location of Repair: Tenant Number: Details:" at bounding box center [784, 394] width 614 height 93
click at [629, 373] on textarea "Location of Repair: kitchen sink Tenant Number: Details:" at bounding box center [784, 394] width 614 height 93
click at [631, 383] on textarea "Location of Repair: kitchen sink Tenant Number: Details:" at bounding box center [784, 394] width 614 height 93
type textarea "Location of Repair: kitchen sink Tenant Number:4245457845 Details: kitchen sink…"
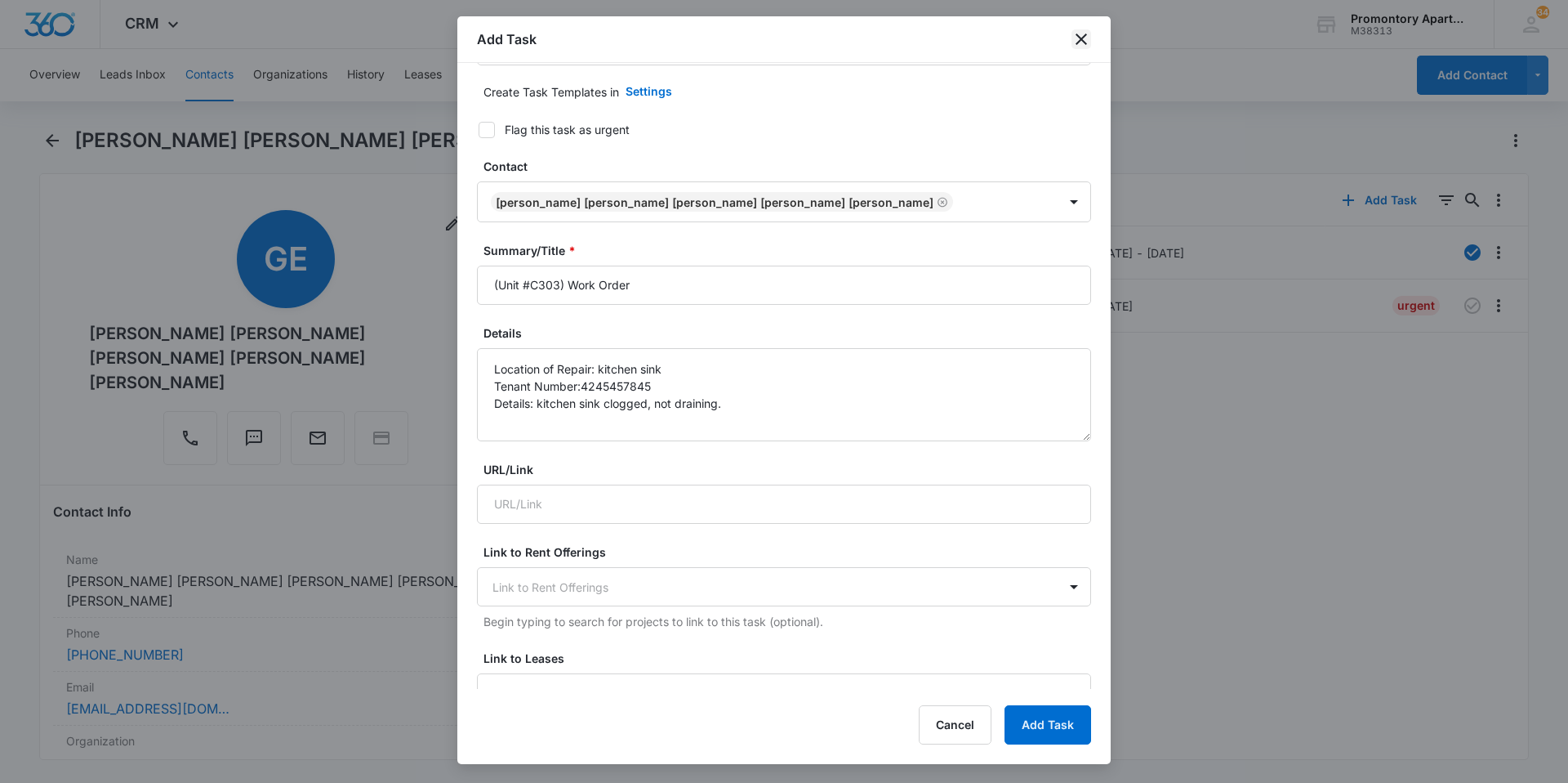
click at [1074, 32] on icon "close" at bounding box center [1081, 39] width 19 height 19
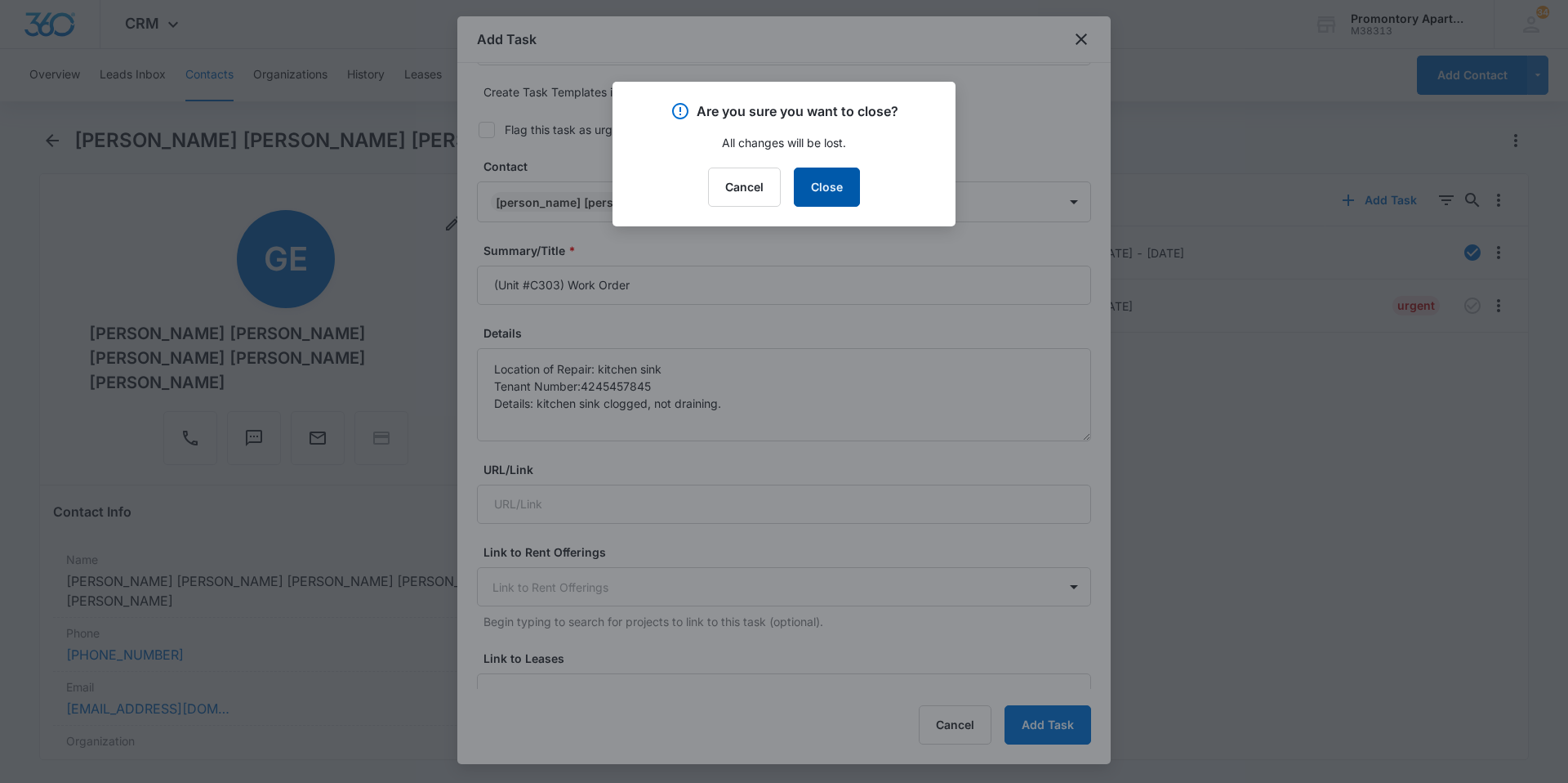
click at [855, 190] on button "Close" at bounding box center [827, 187] width 66 height 40
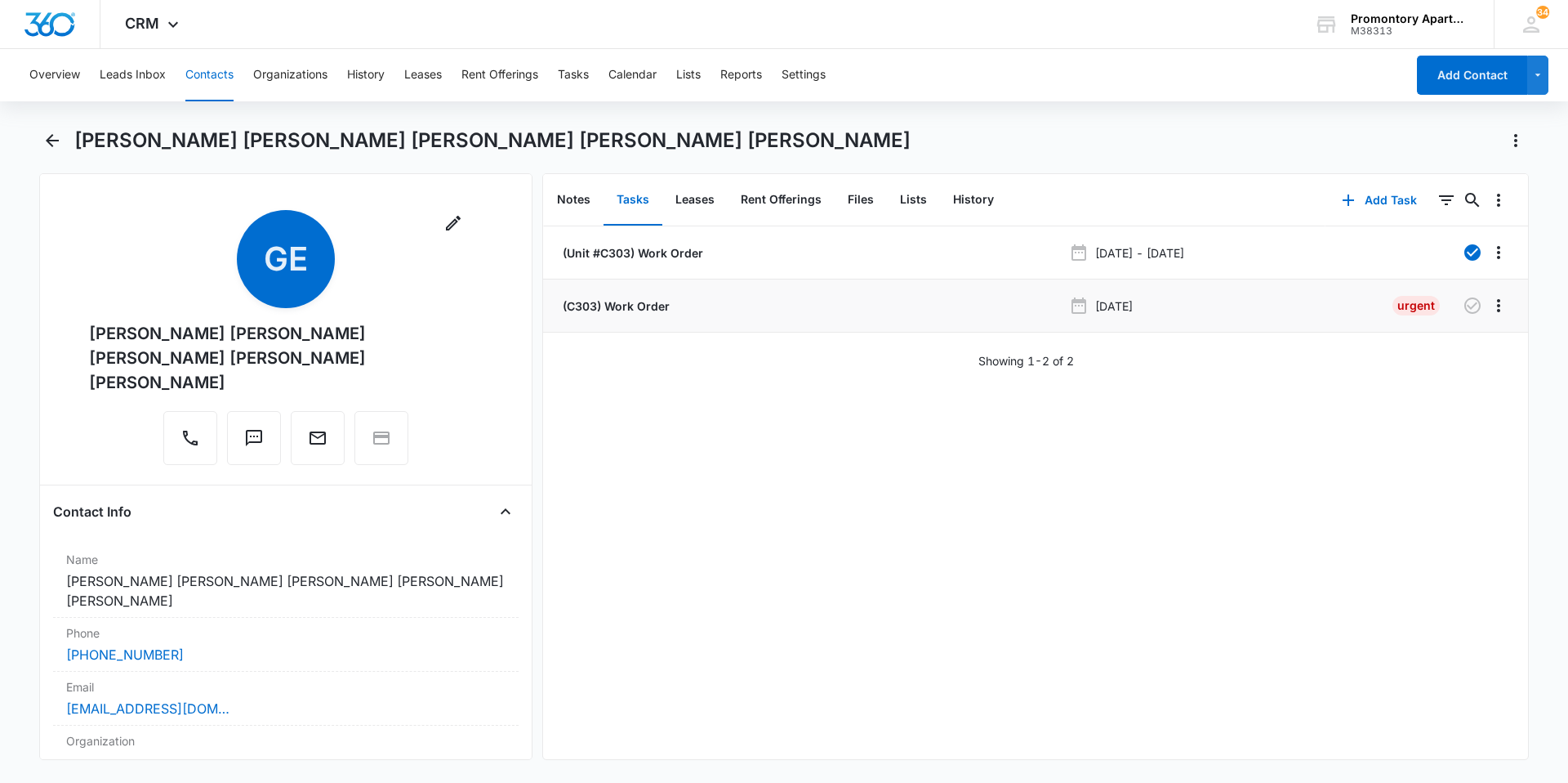
click at [864, 290] on li "(C303) Work Order Jul 17, 2025 Urgent" at bounding box center [1035, 306] width 985 height 53
click at [623, 305] on p "(C303) Work Order" at bounding box center [615, 306] width 111 height 18
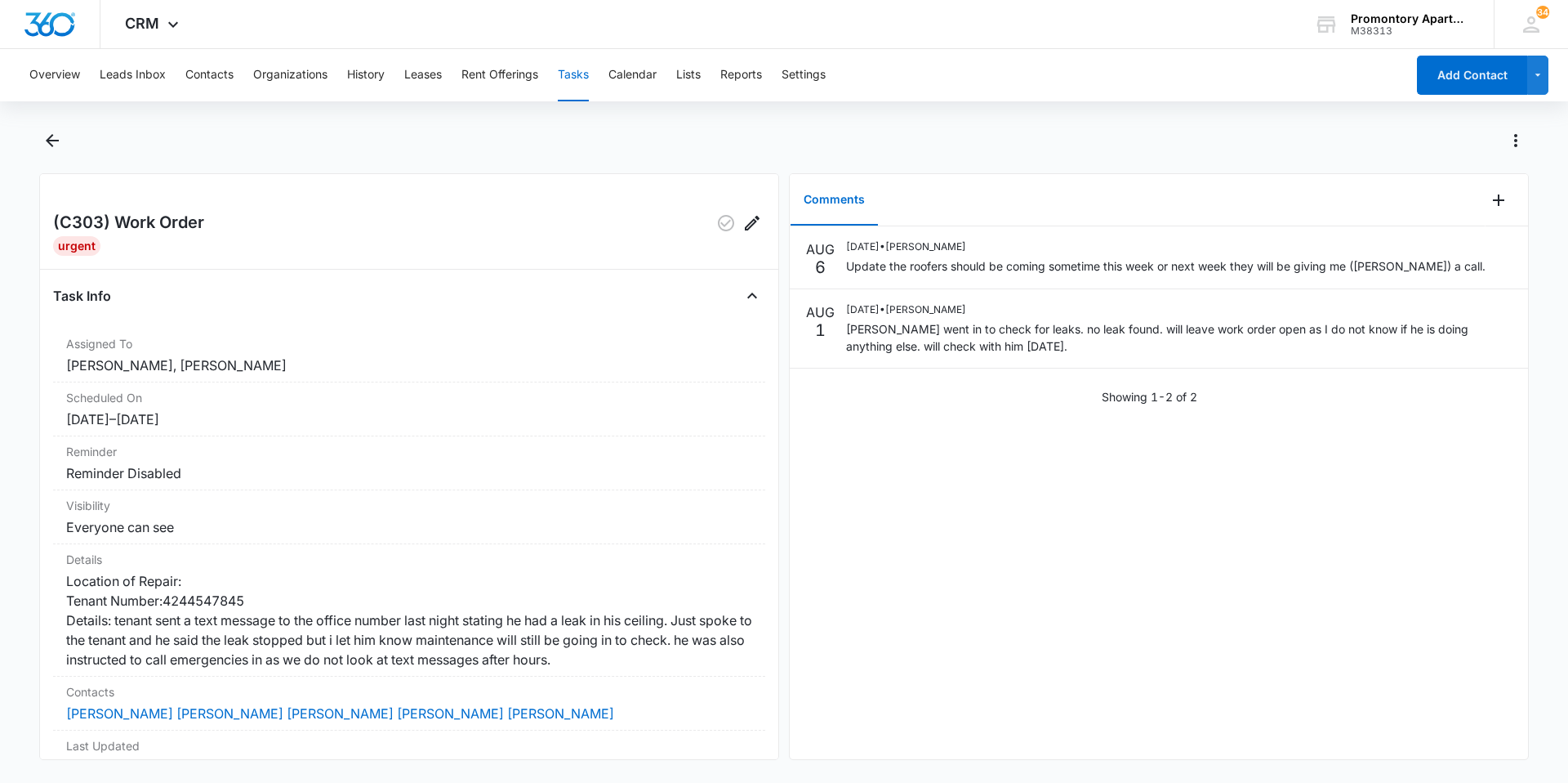
drag, startPoint x: 1023, startPoint y: 540, endPoint x: 1032, endPoint y: 549, distance: 12.7
click at [1032, 549] on div "AUG 6 08/06/2025 • Freddie Sepeda Update the roofers should be coming sometime …" at bounding box center [1159, 492] width 738 height 533
click at [721, 222] on icon "button" at bounding box center [726, 223] width 17 height 17
click at [66, 143] on div at bounding box center [784, 150] width 1490 height 46
click at [56, 138] on icon "Back" at bounding box center [52, 140] width 19 height 19
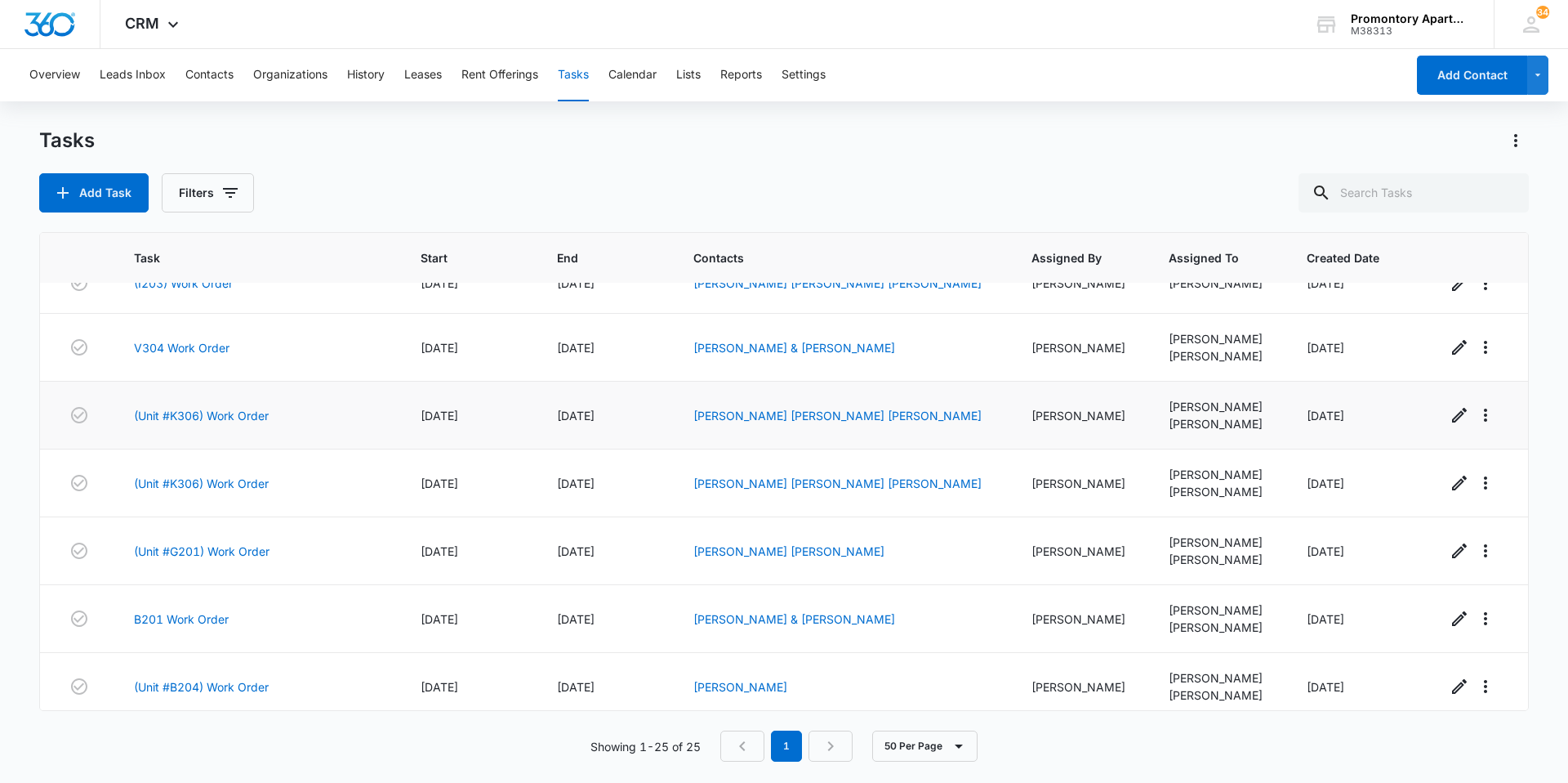
scroll to position [1180, 0]
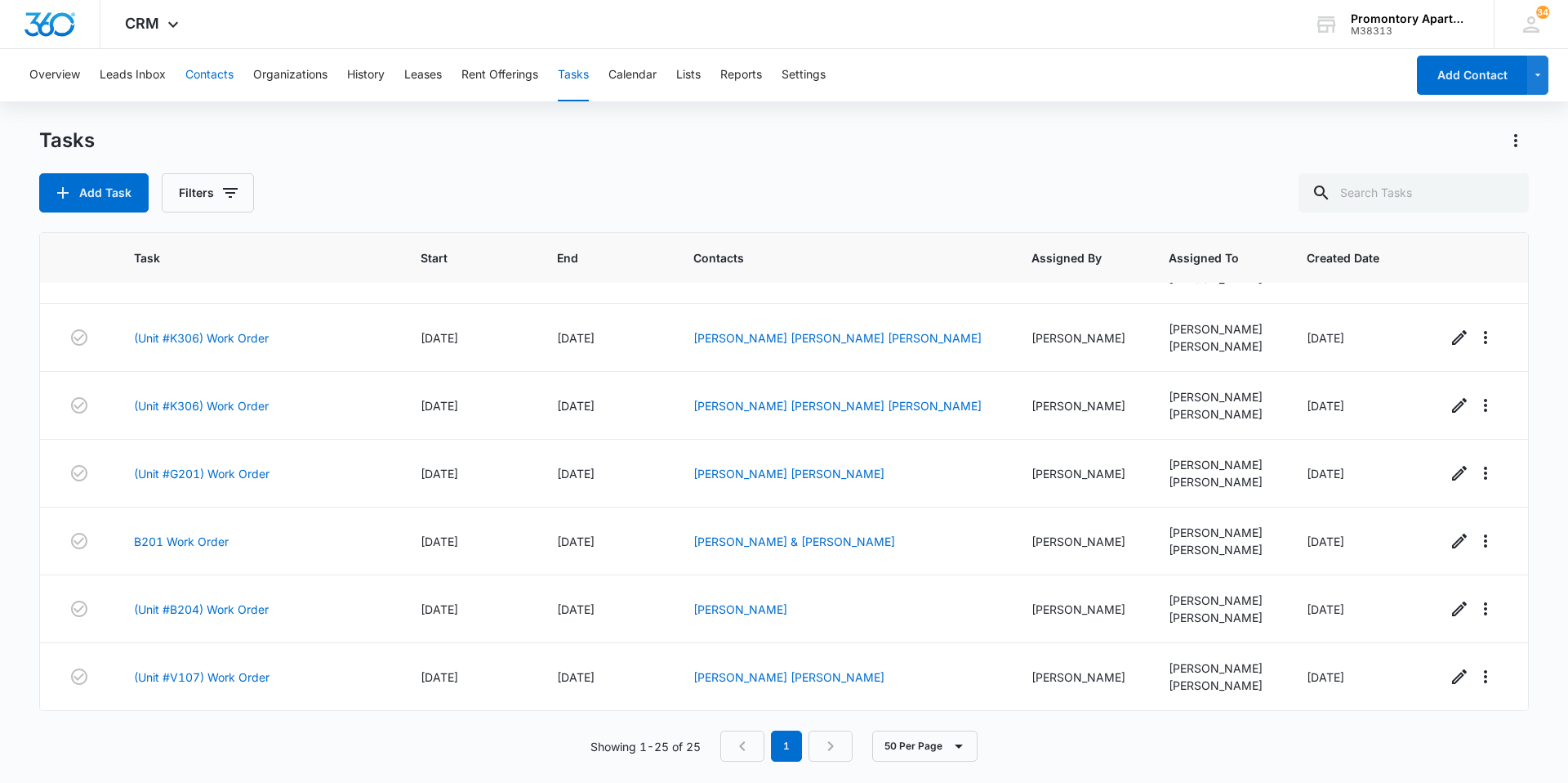
click at [219, 83] on button "Contacts" at bounding box center [209, 75] width 48 height 53
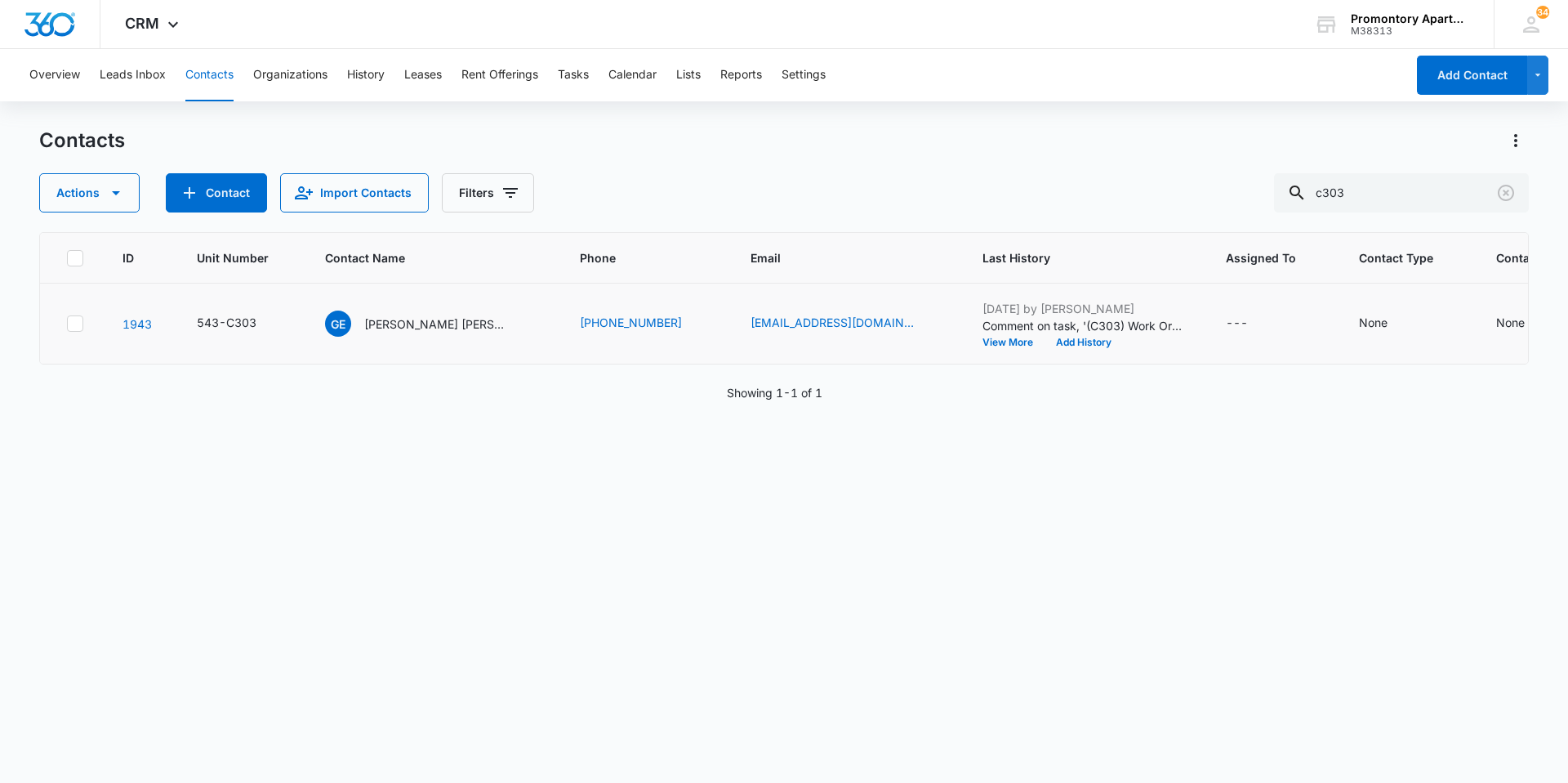
click at [322, 320] on td "GE Guillermo Ernesto Araujo Espinoza Carla Viviana Araujo Teresa Micaela garcia…" at bounding box center [432, 324] width 254 height 81
click at [328, 323] on span "GE" at bounding box center [338, 324] width 26 height 26
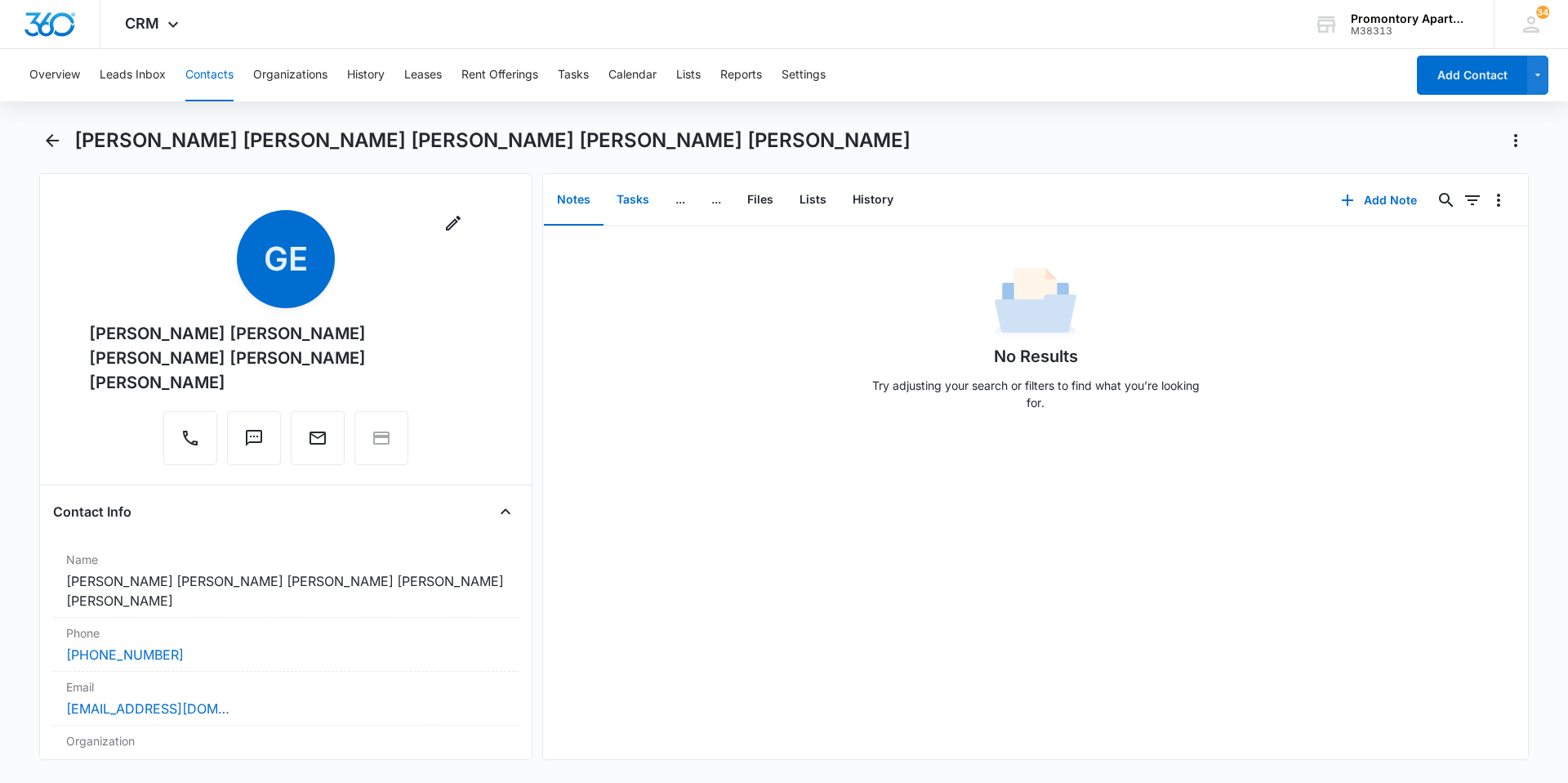
click at [629, 199] on button "Tasks" at bounding box center [633, 200] width 59 height 51
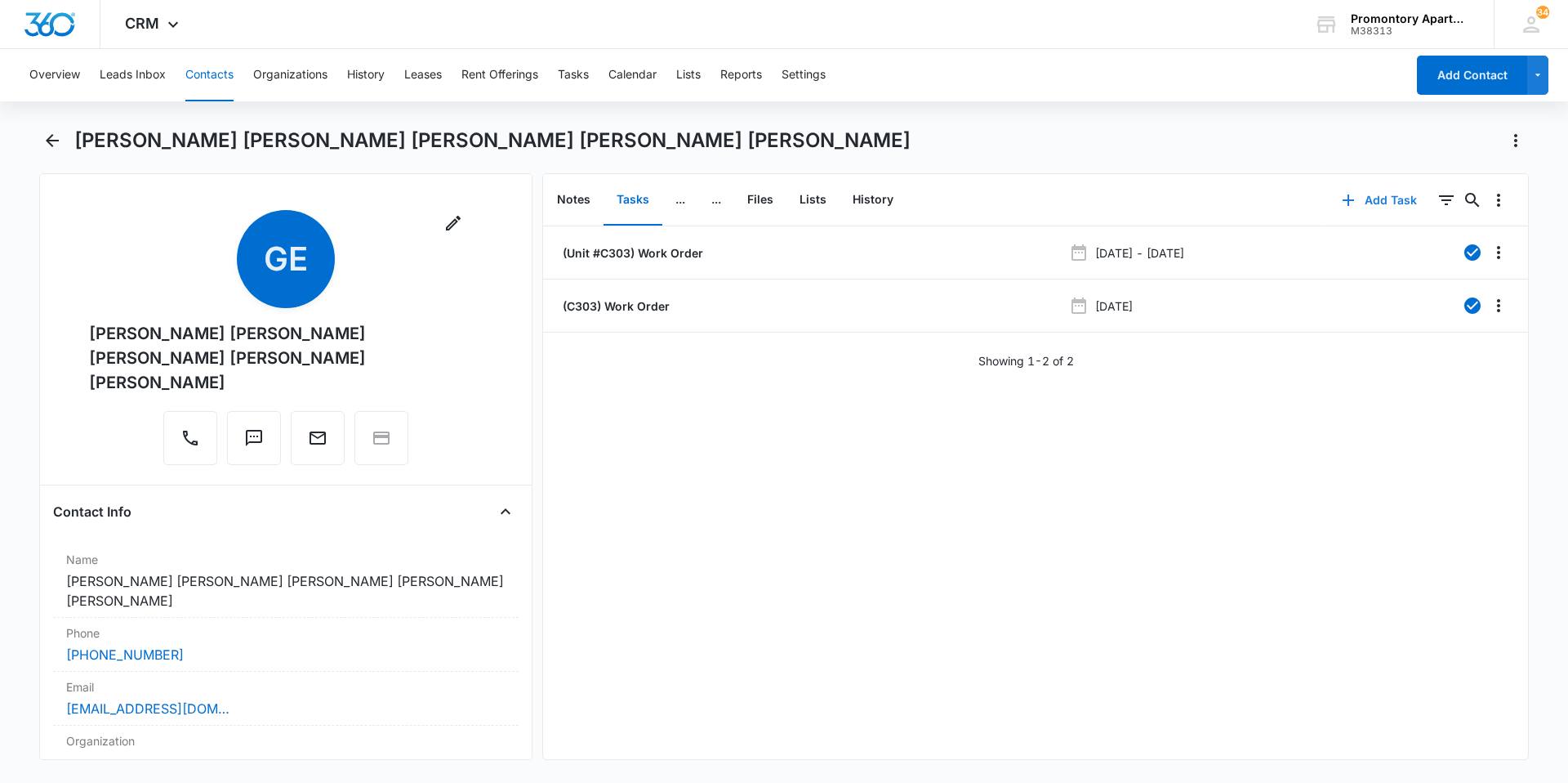
click at [1345, 203] on icon "button" at bounding box center [1348, 199] width 19 height 19
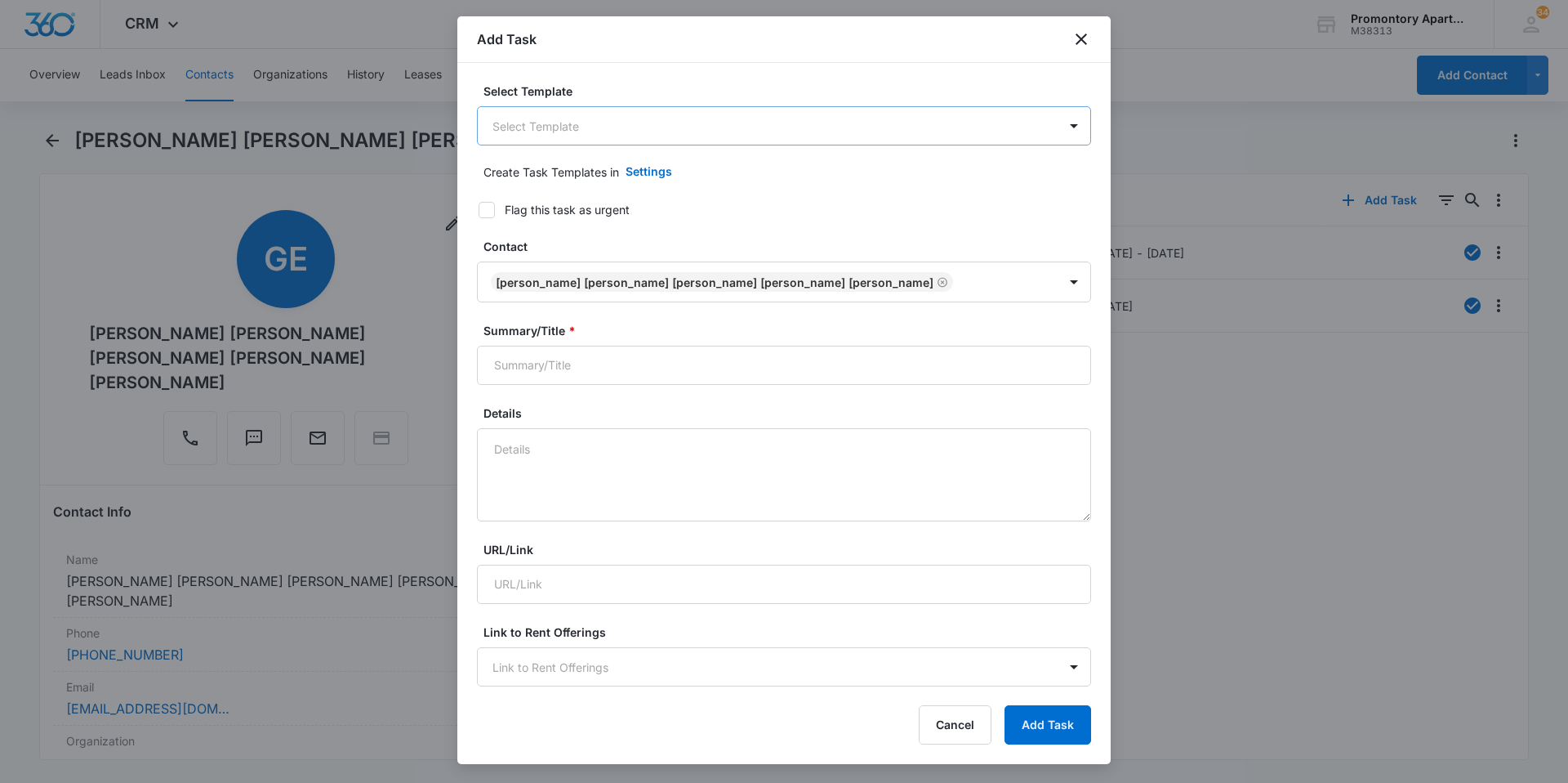
click at [495, 125] on body "CRM Apps Reputation Websites Forms CRM Email Social Content Files Brand Setting…" at bounding box center [784, 391] width 1568 height 783
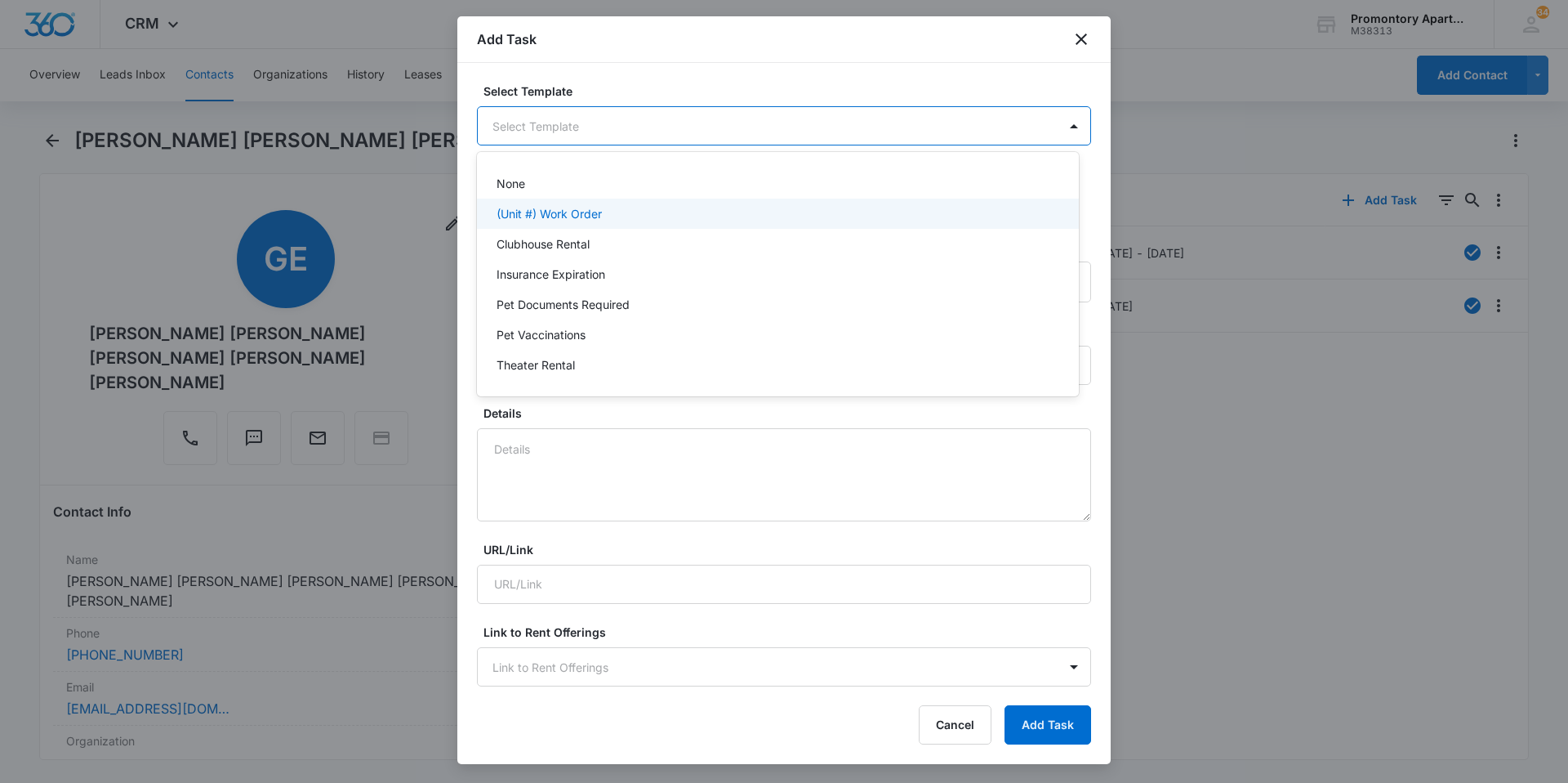
click at [550, 215] on p "(Unit #) Work Order" at bounding box center [549, 213] width 105 height 18
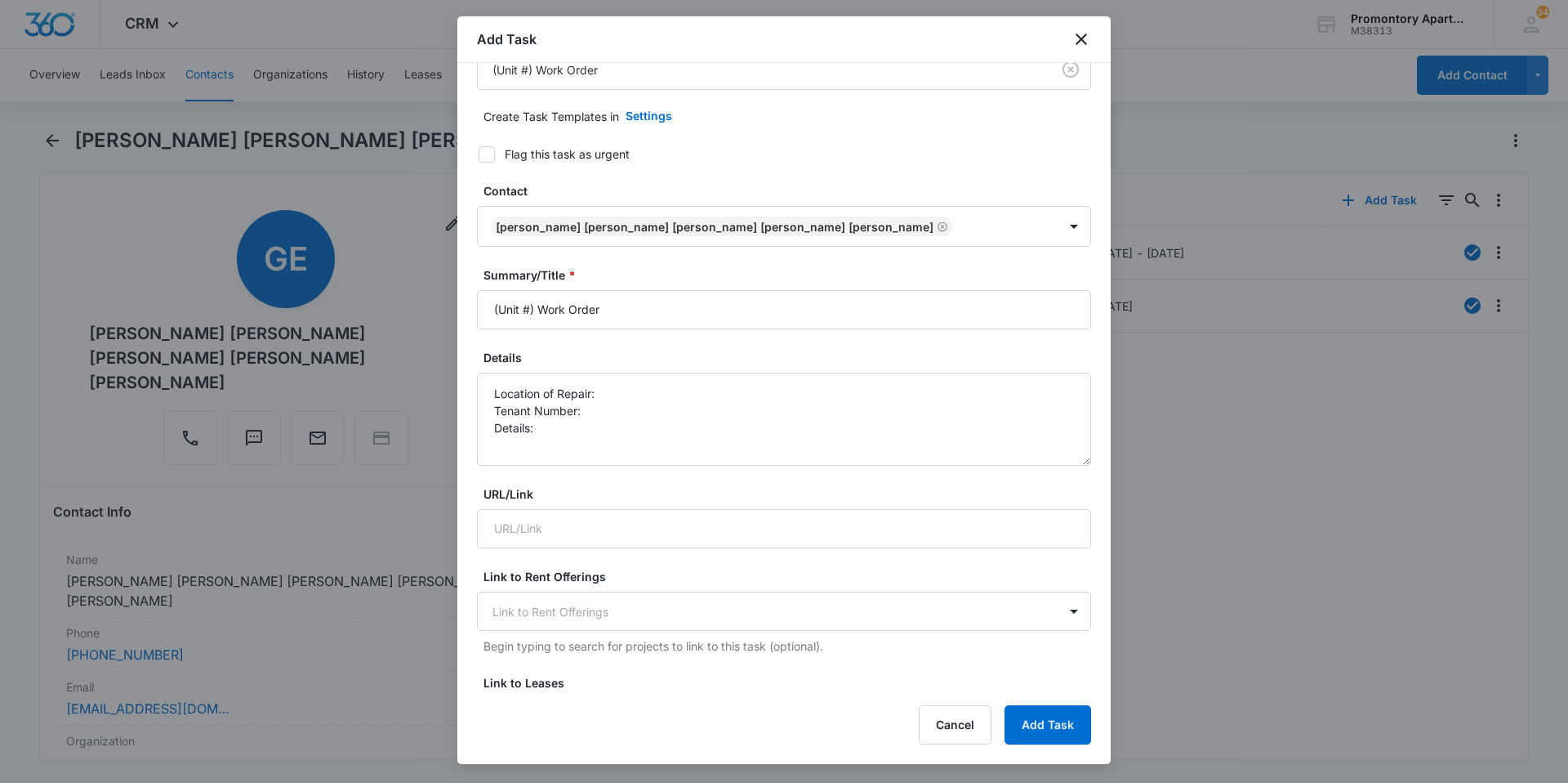
scroll to position [82, 0]
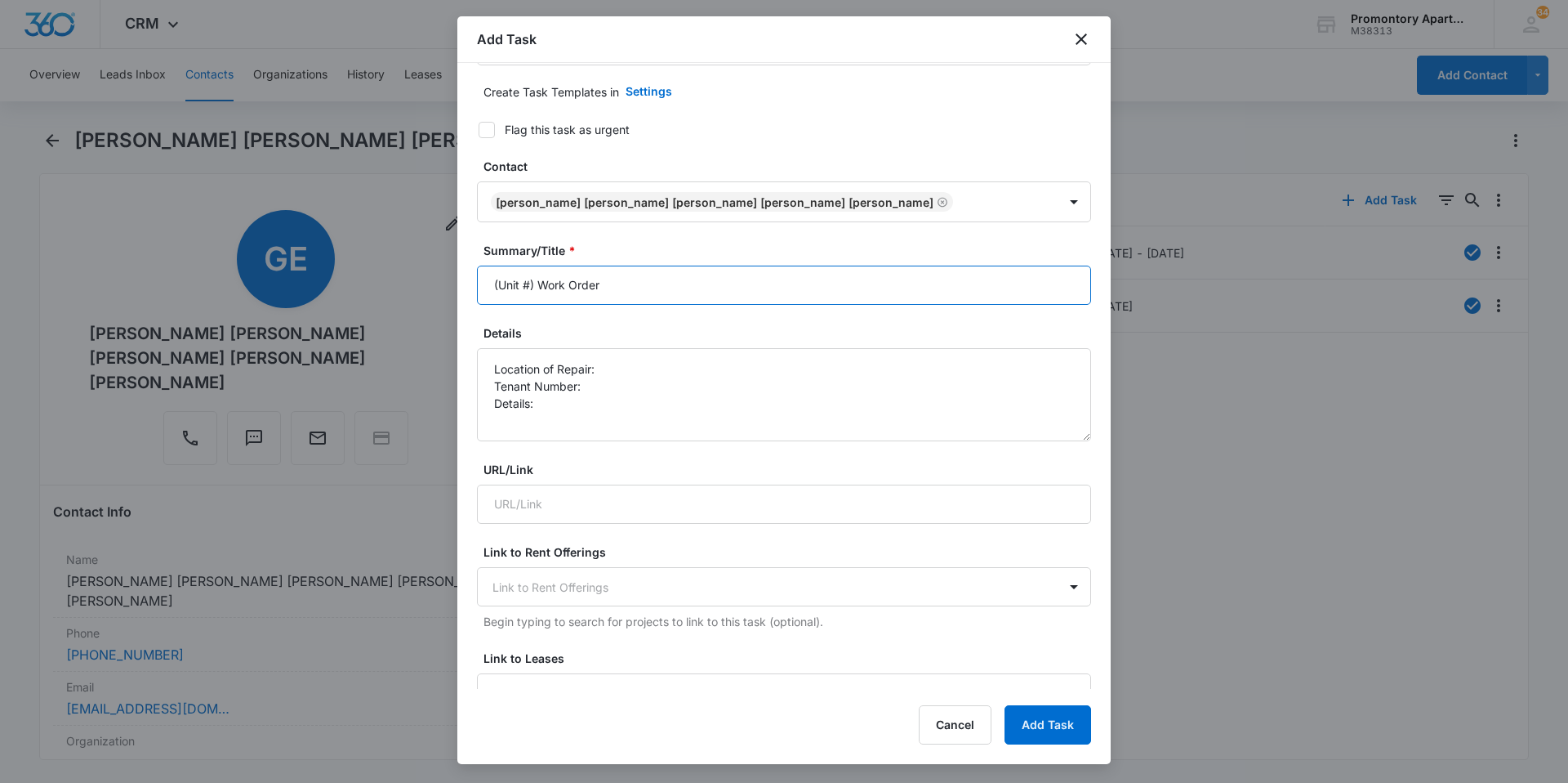
click at [530, 288] on input "(Unit #) Work Order" at bounding box center [784, 285] width 614 height 40
type input "(Unit #C303) Work Order"
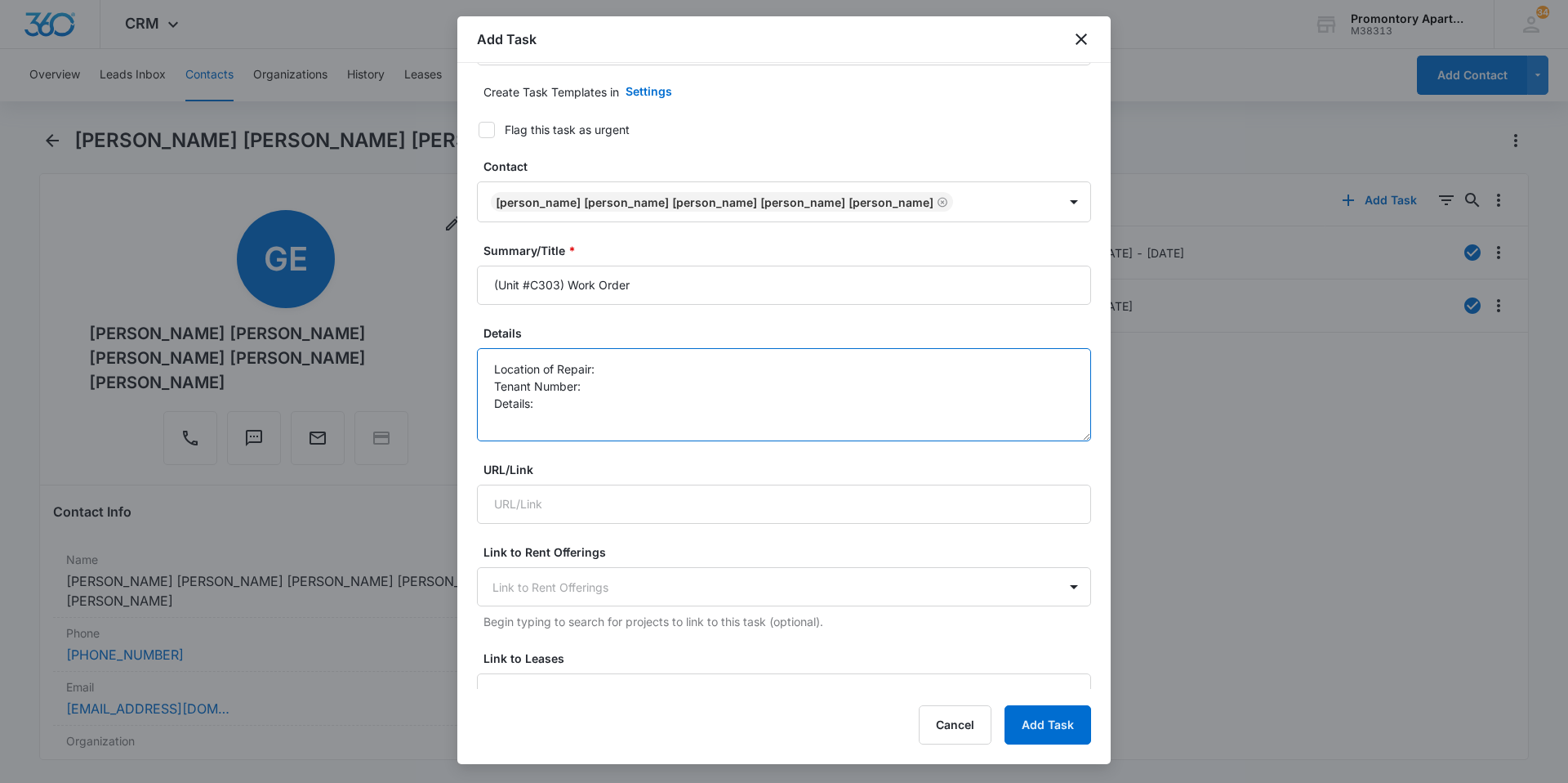
click at [605, 370] on textarea "Location of Repair: Tenant Number: Details:" at bounding box center [784, 394] width 614 height 93
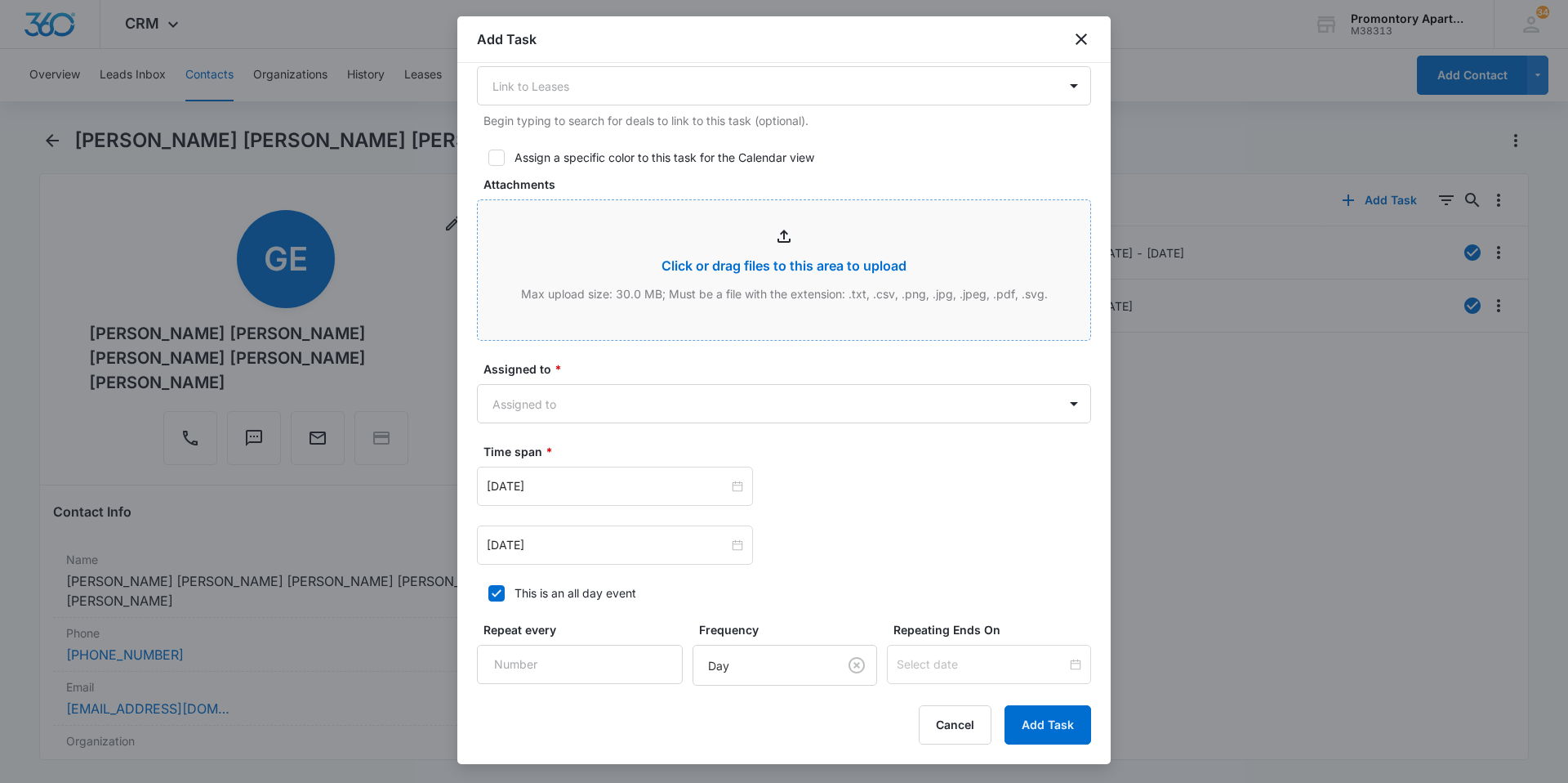
scroll to position [735, 0]
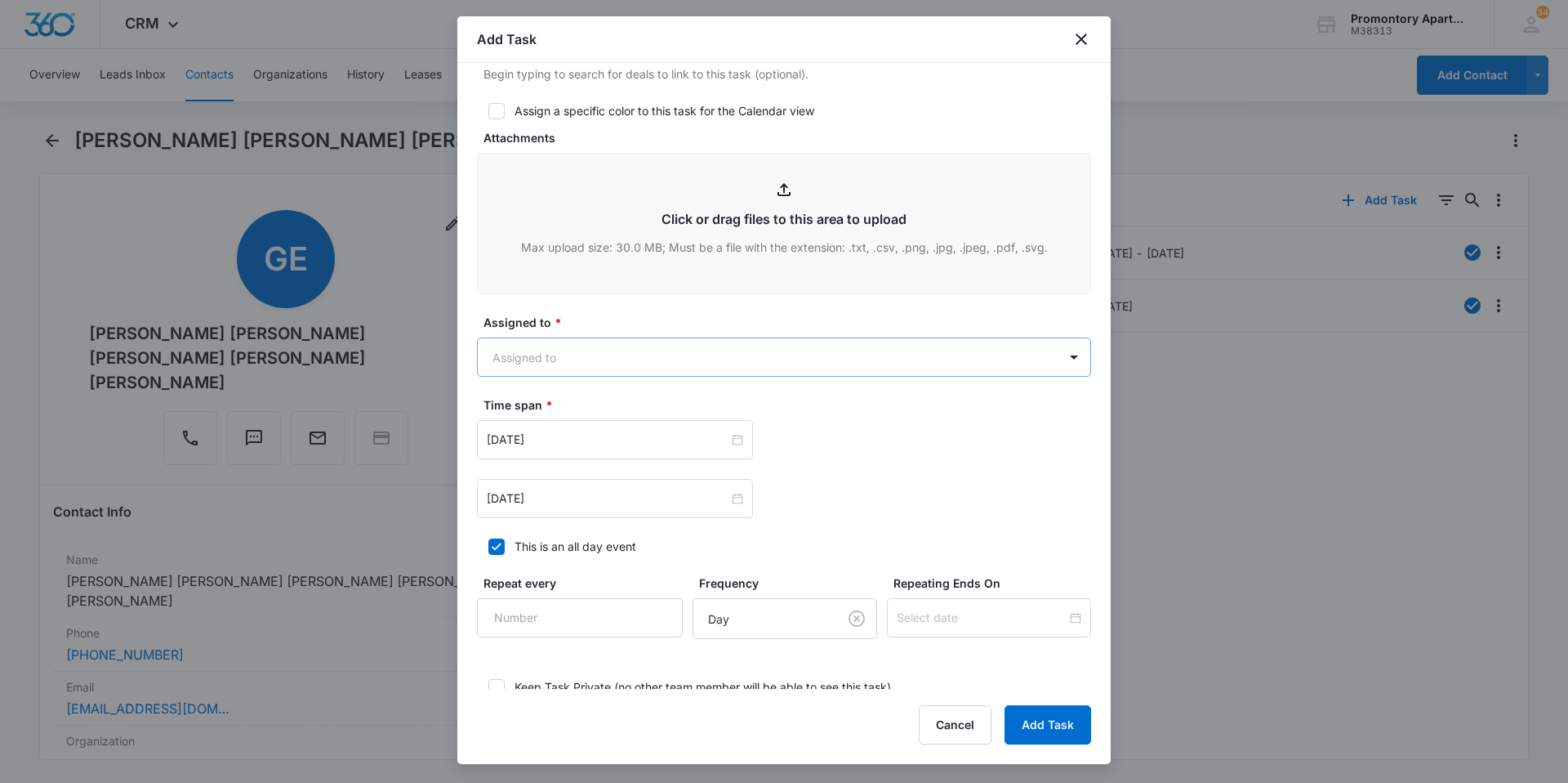
type textarea "Location of Repair: kitchen sink Tenant Number:4245457845 Details: sink not dra…"
click at [589, 354] on body "CRM Apps Reputation Websites Forms CRM Email Social Content Files Brand Setting…" at bounding box center [784, 391] width 1568 height 783
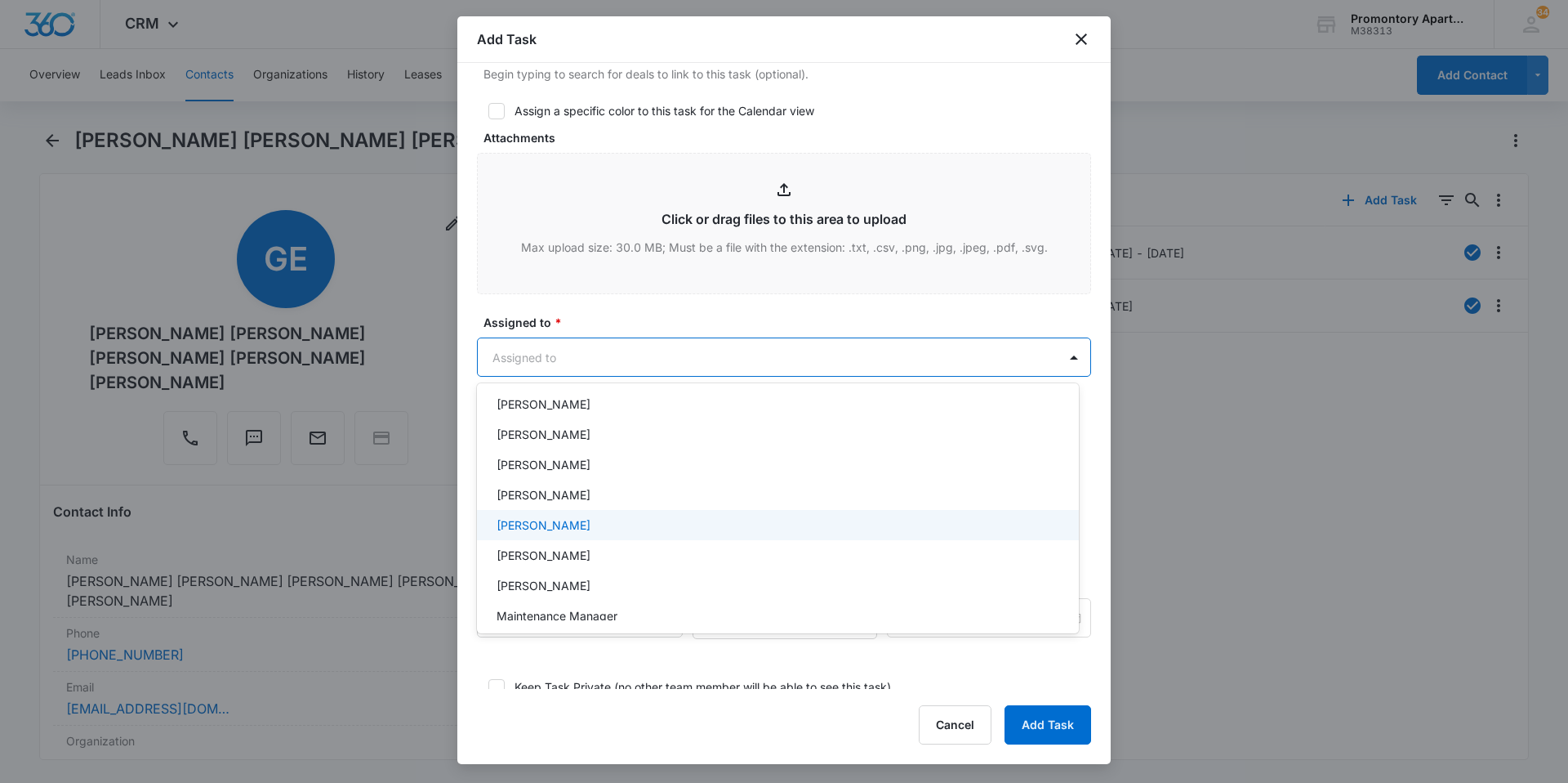
scroll to position [163, 0]
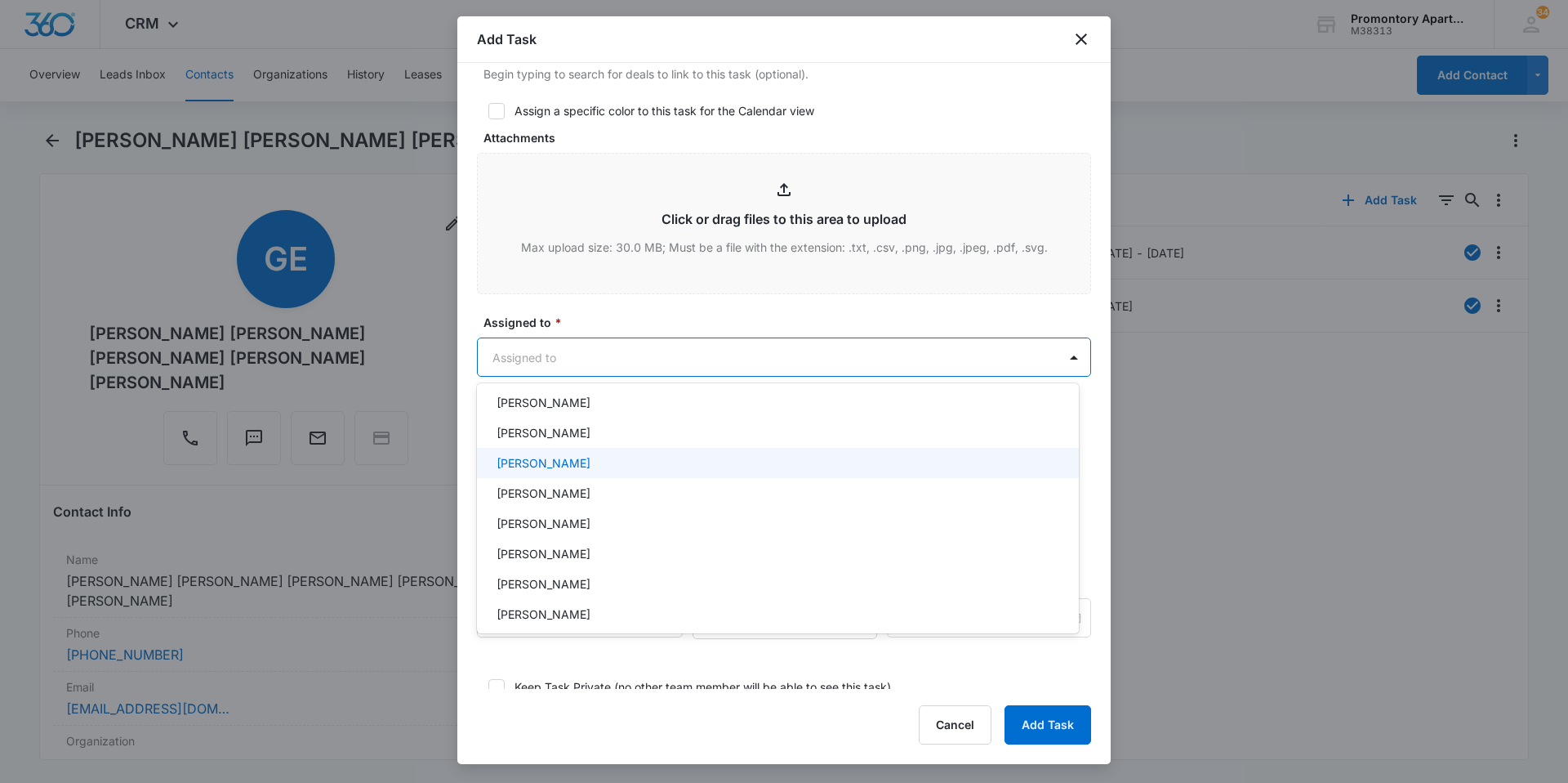
click at [567, 469] on p "[PERSON_NAME]" at bounding box center [544, 463] width 94 height 18
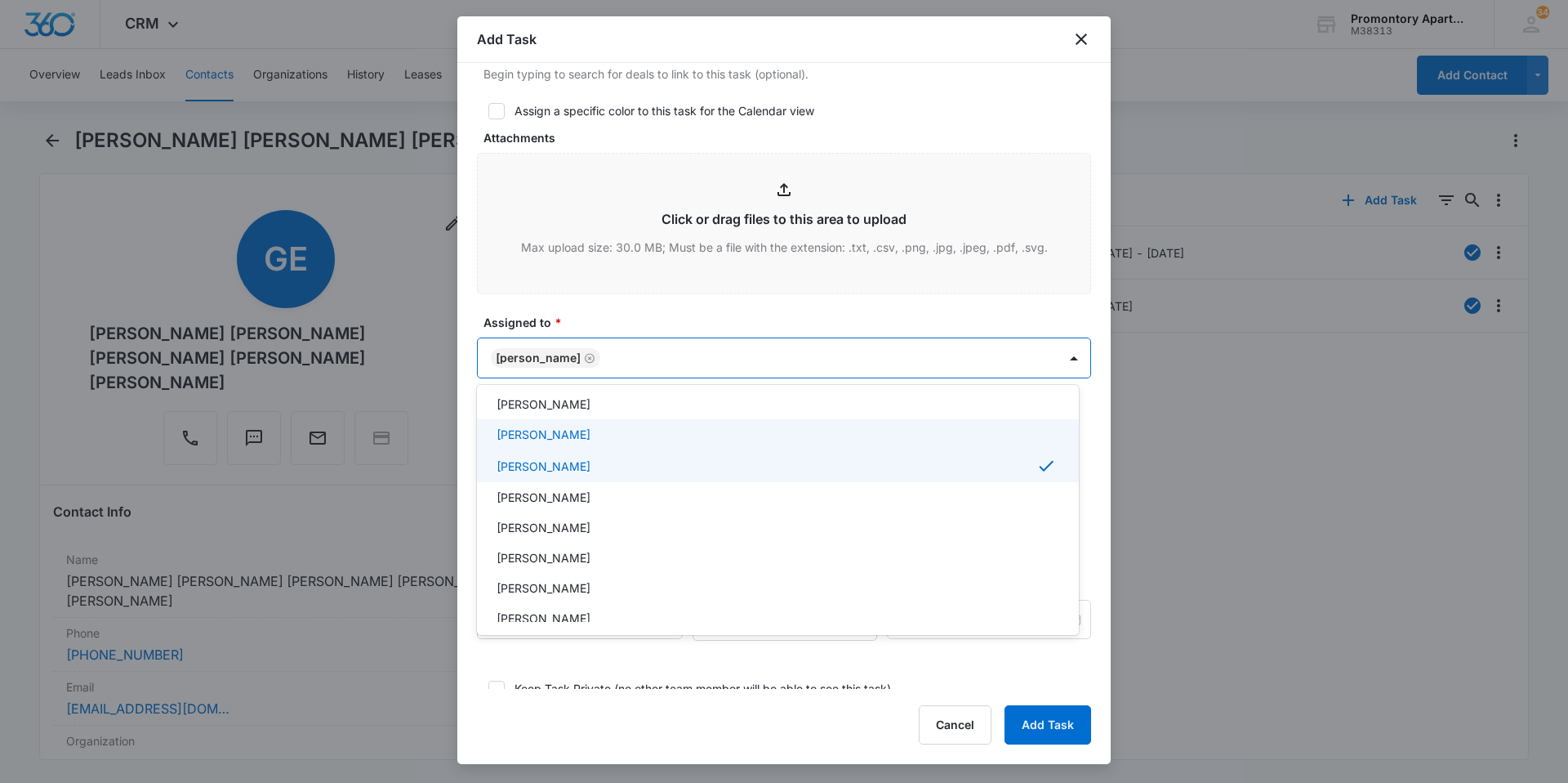
click at [563, 438] on p "[PERSON_NAME]" at bounding box center [544, 434] width 94 height 18
click at [570, 323] on div at bounding box center [784, 391] width 1568 height 783
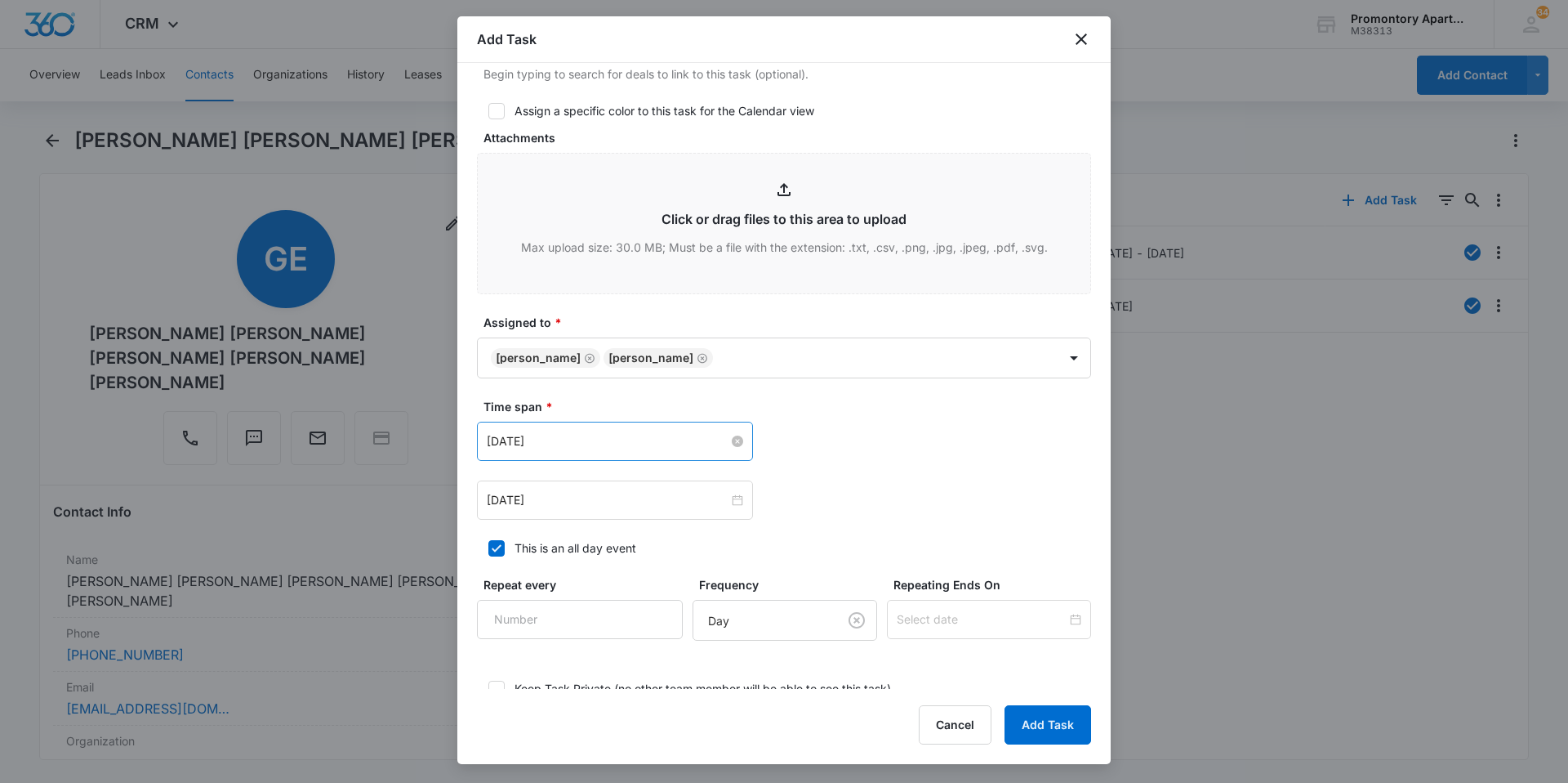
click at [627, 434] on input "Mar 9, 2023" at bounding box center [607, 441] width 242 height 18
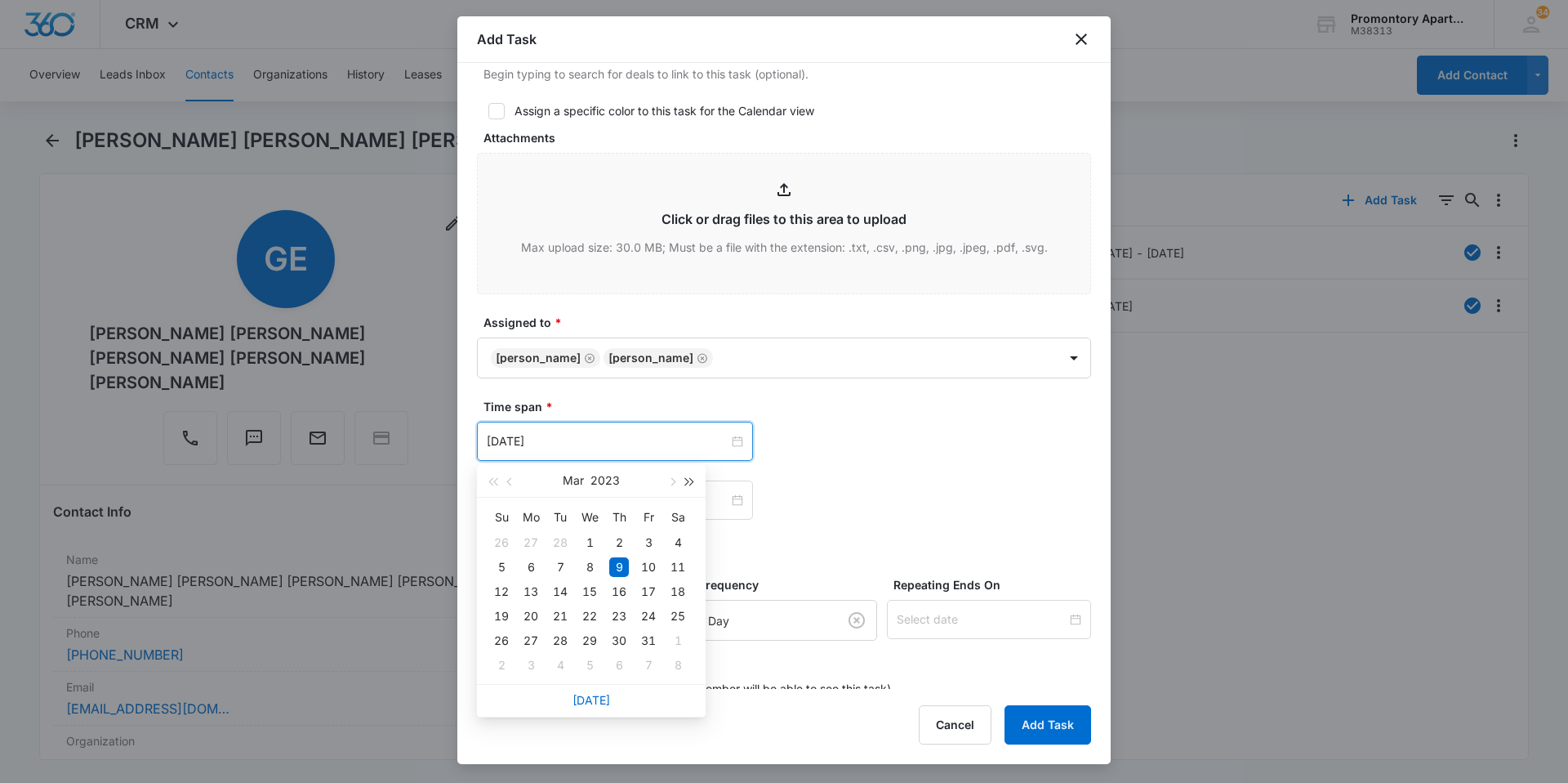
click at [693, 480] on button "button" at bounding box center [690, 480] width 18 height 32
click at [693, 478] on button "button" at bounding box center [690, 480] width 18 height 32
click at [676, 478] on button "button" at bounding box center [671, 480] width 18 height 32
click at [676, 477] on button "button" at bounding box center [671, 480] width 18 height 32
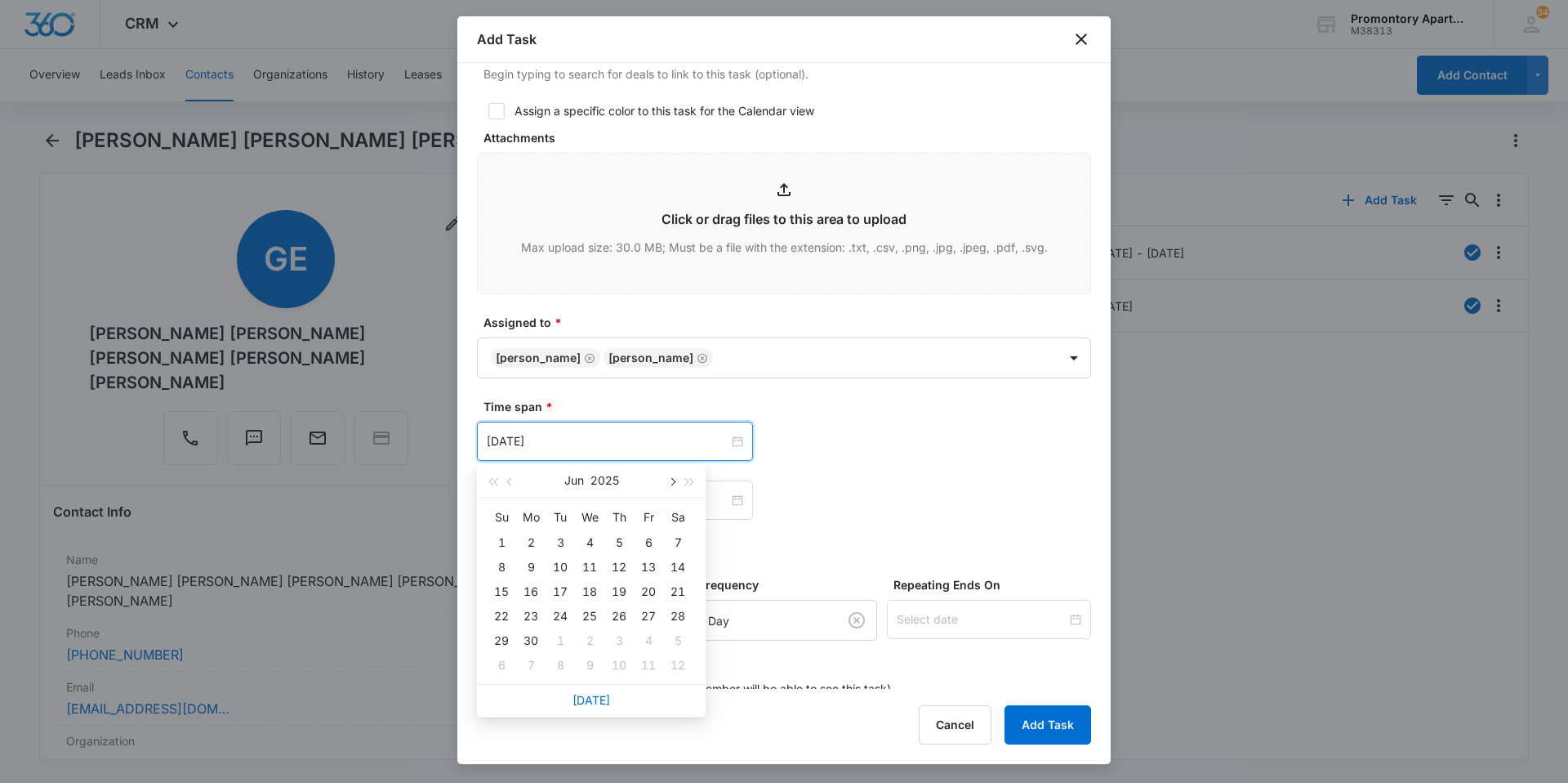
click at [676, 477] on button "button" at bounding box center [671, 480] width 18 height 32
type input "Aug 14, 2025"
click at [612, 586] on div "14" at bounding box center [619, 591] width 19 height 19
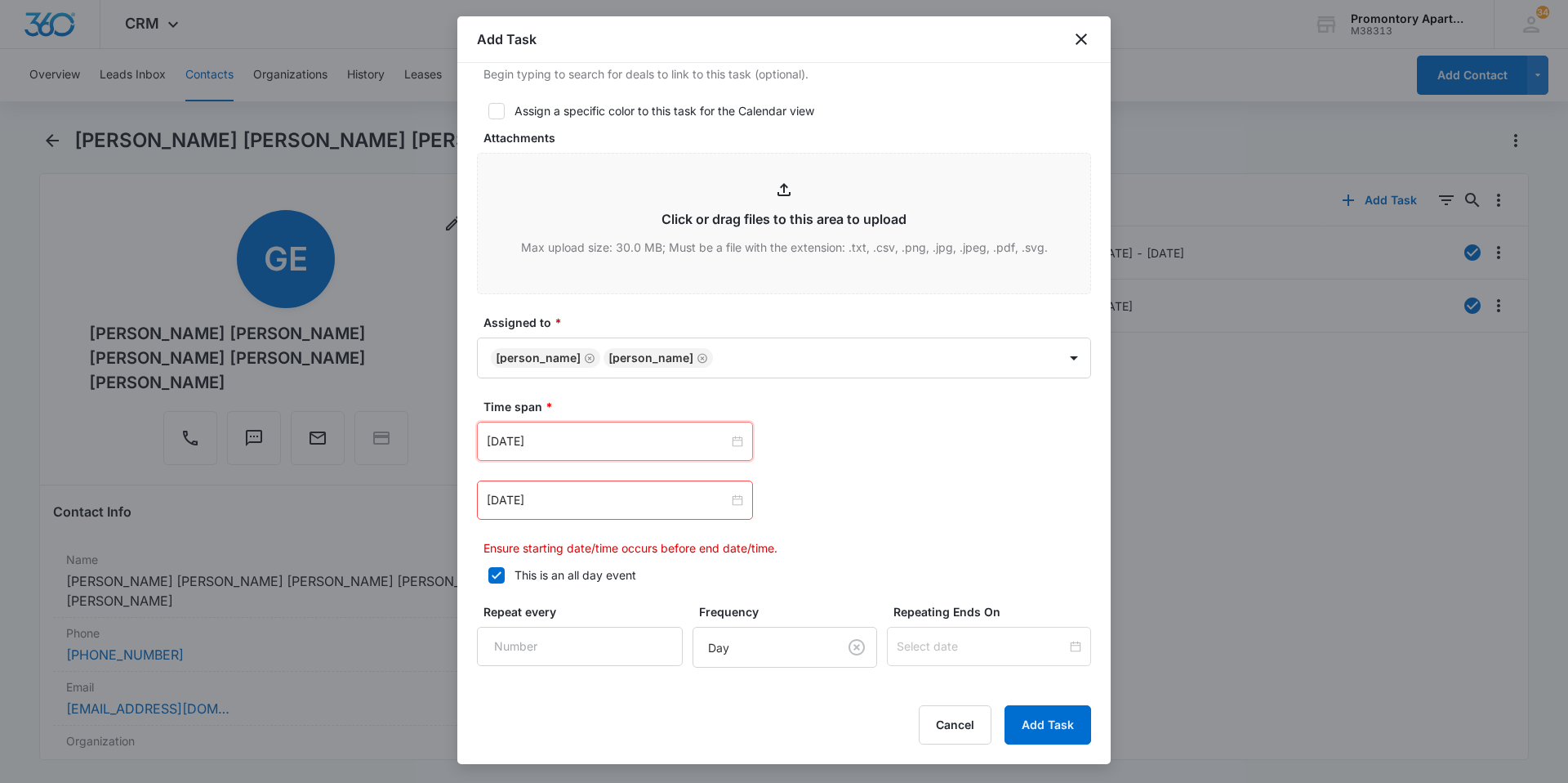
click at [784, 501] on div "Mar 9, 2023" at bounding box center [784, 500] width 614 height 40
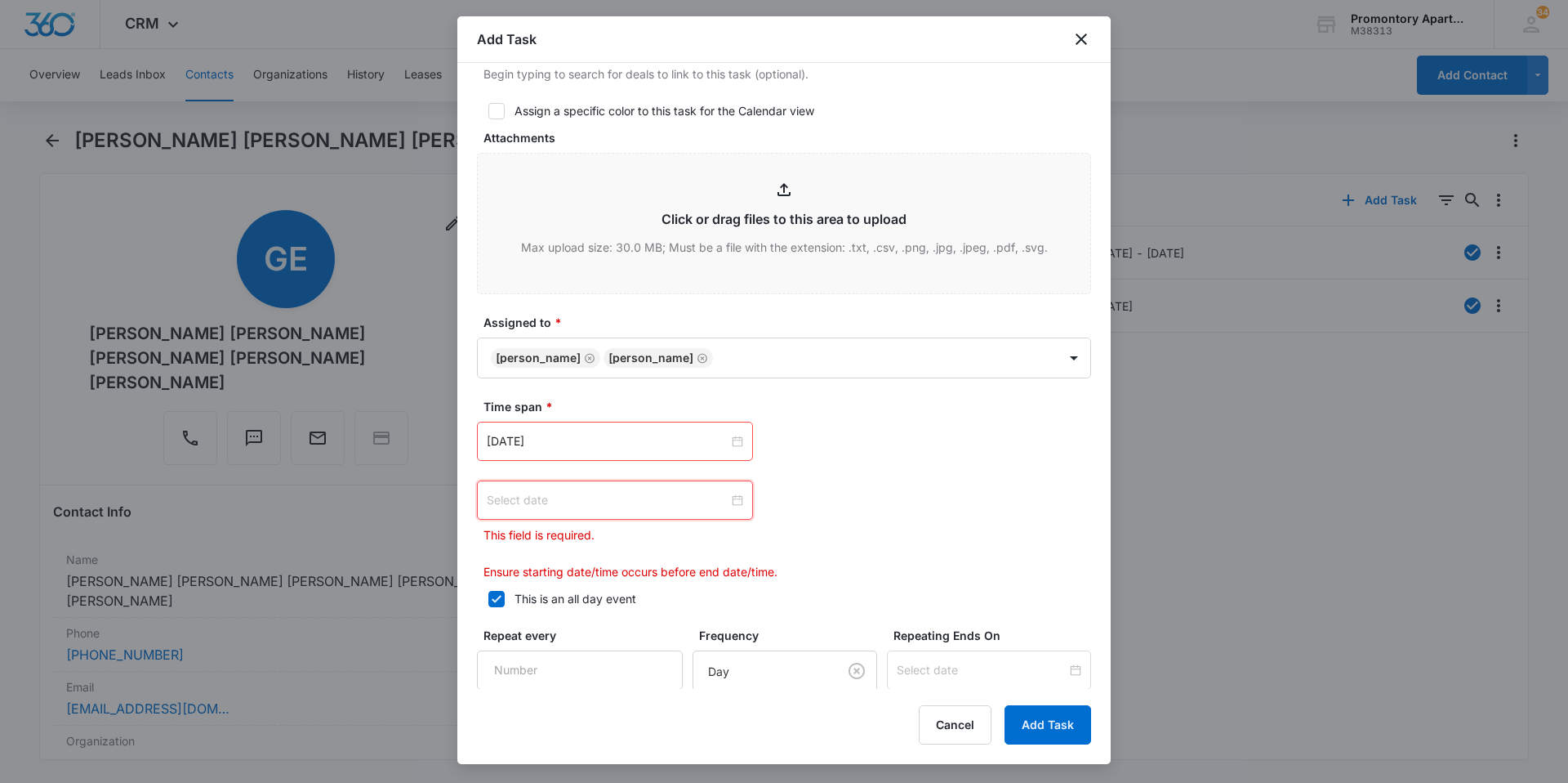
click at [674, 507] on input at bounding box center [607, 500] width 242 height 18
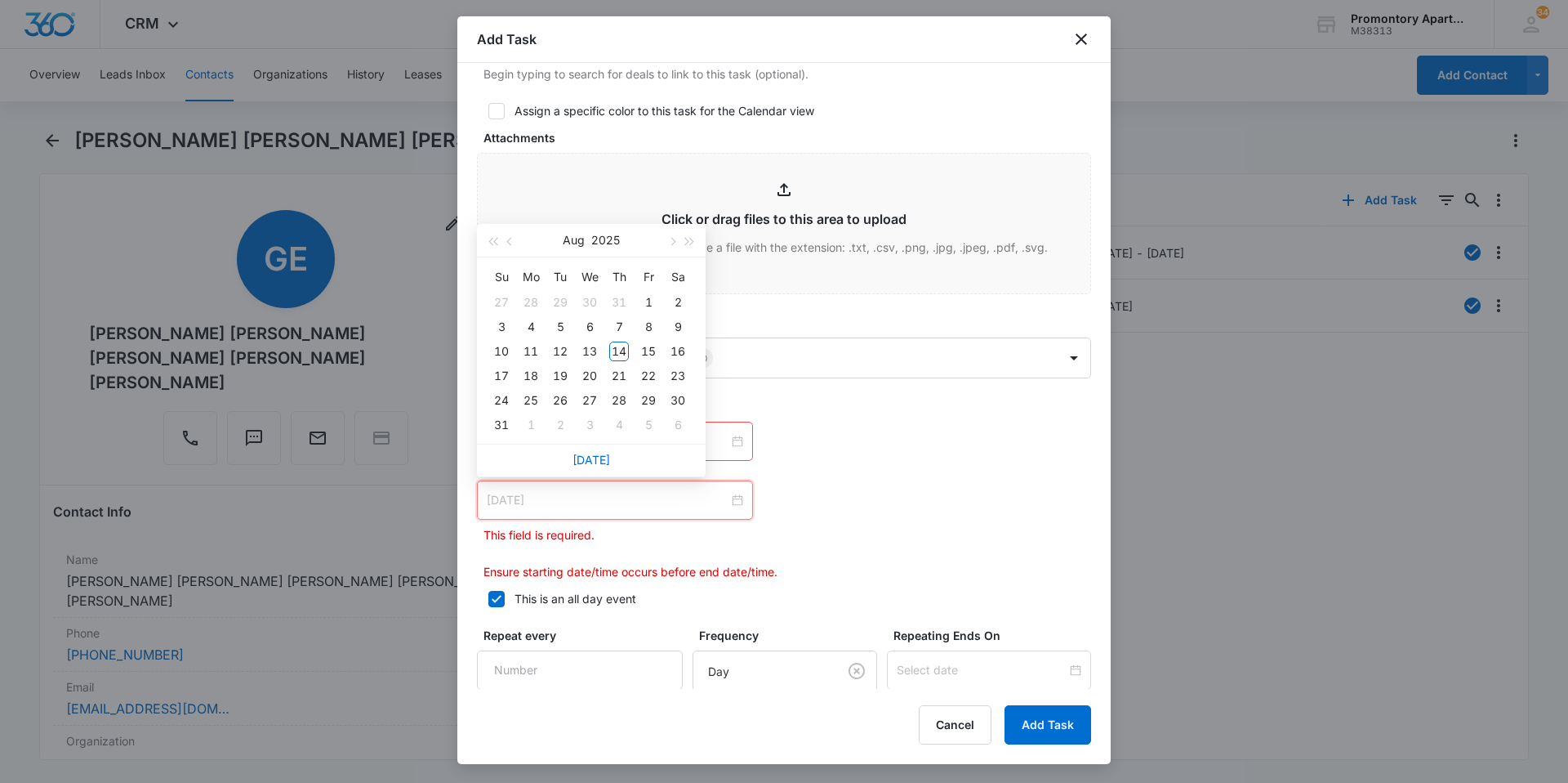
type input "Sep 5, 2025"
click at [597, 457] on link "[DATE]" at bounding box center [591, 459] width 38 height 14
type input "Aug 14, 2025"
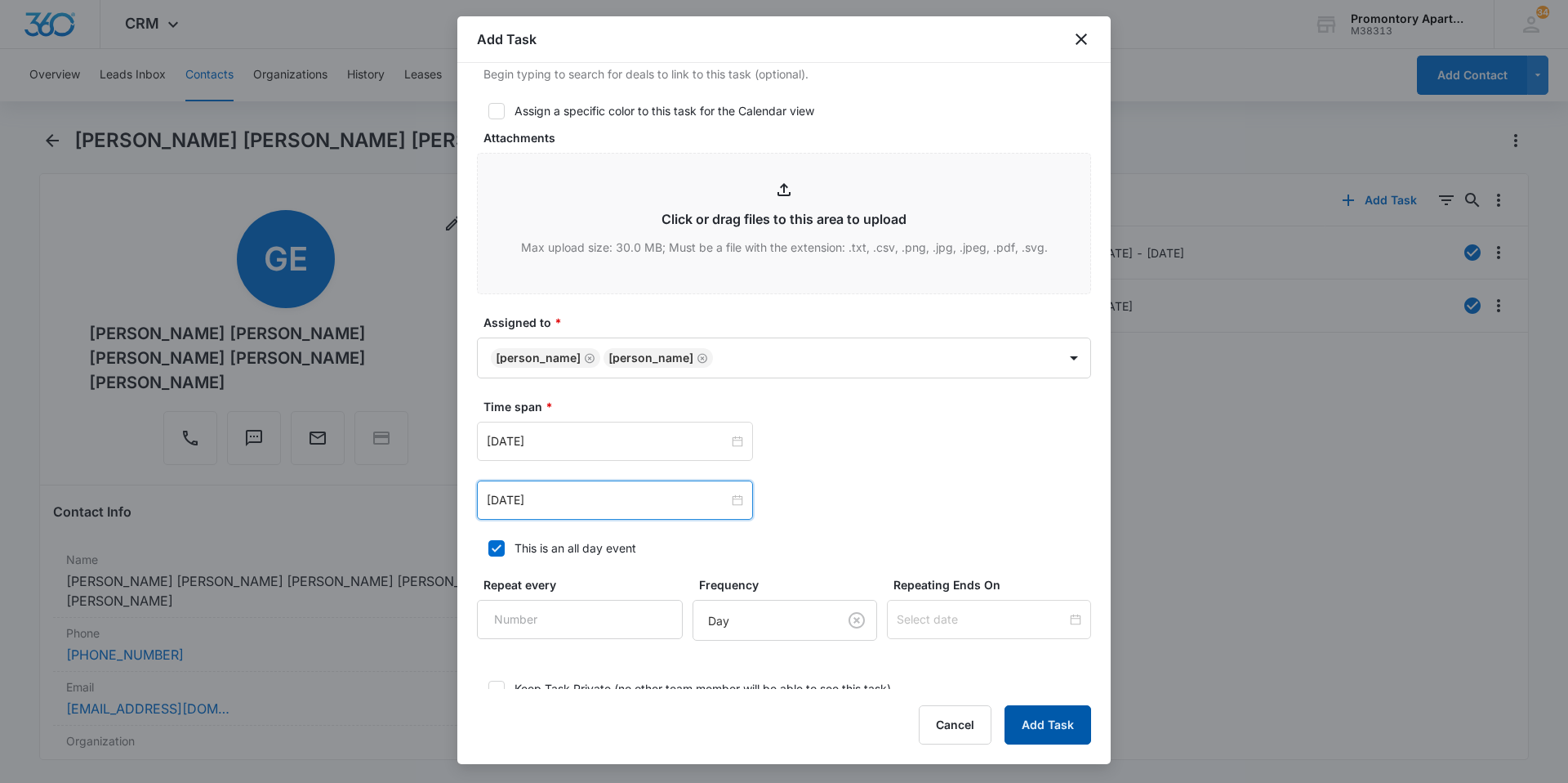
click at [1049, 729] on button "Add Task" at bounding box center [1048, 725] width 87 height 40
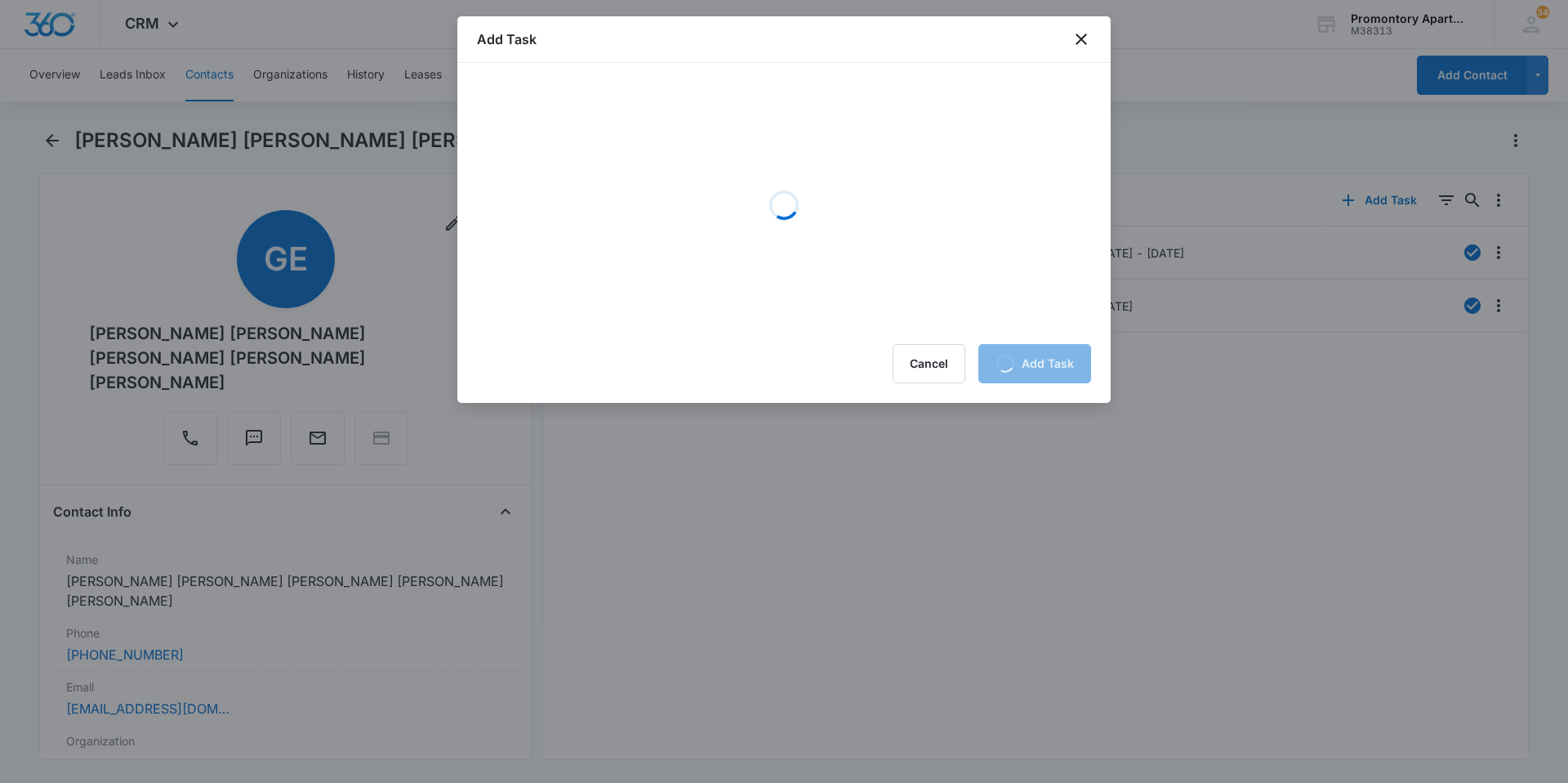
scroll to position [0, 0]
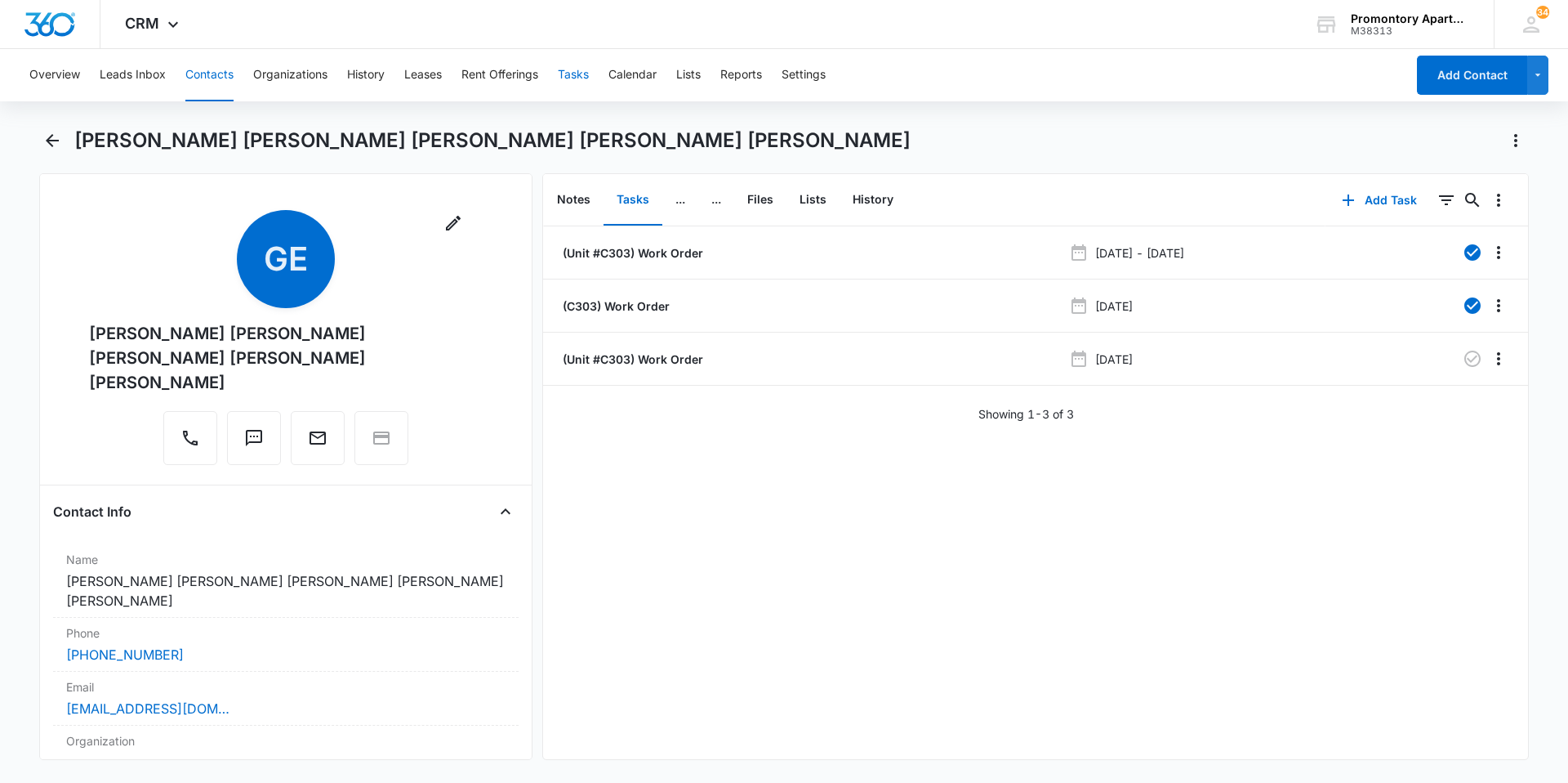
click at [583, 72] on button "Tasks" at bounding box center [573, 75] width 31 height 53
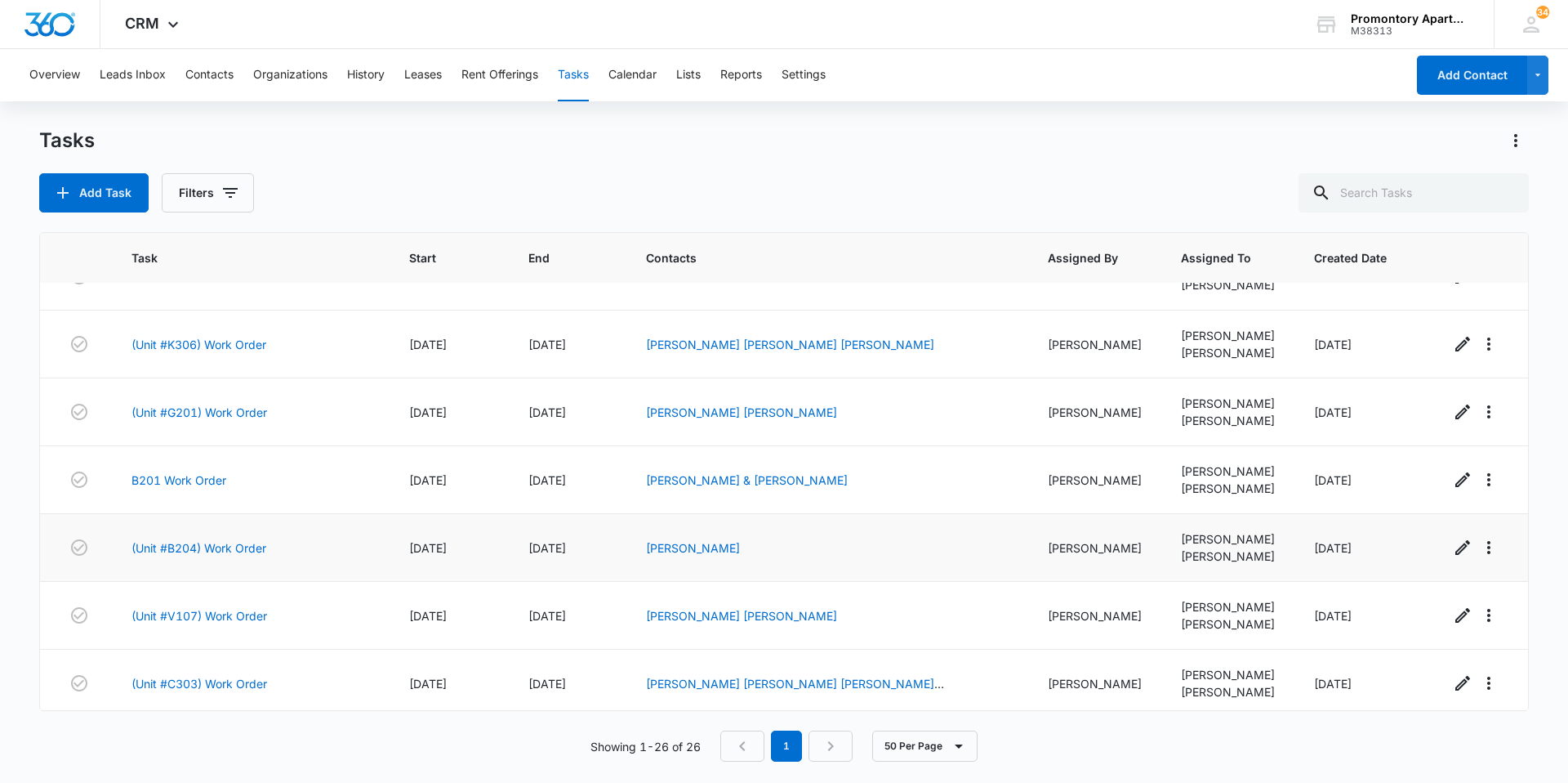
scroll to position [1248, 0]
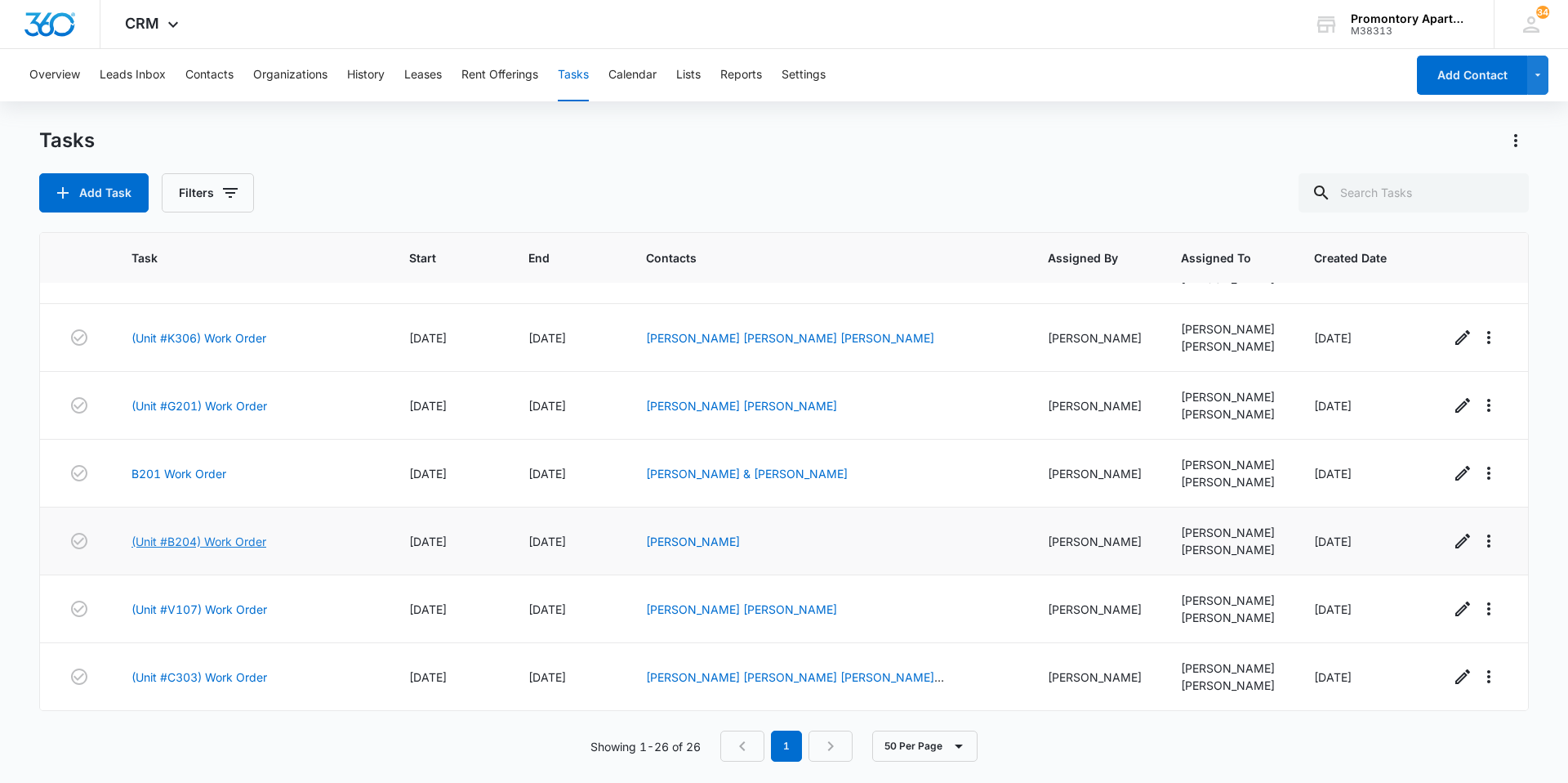
click at [184, 539] on link "(Unit #B204) Work Order" at bounding box center [199, 541] width 135 height 18
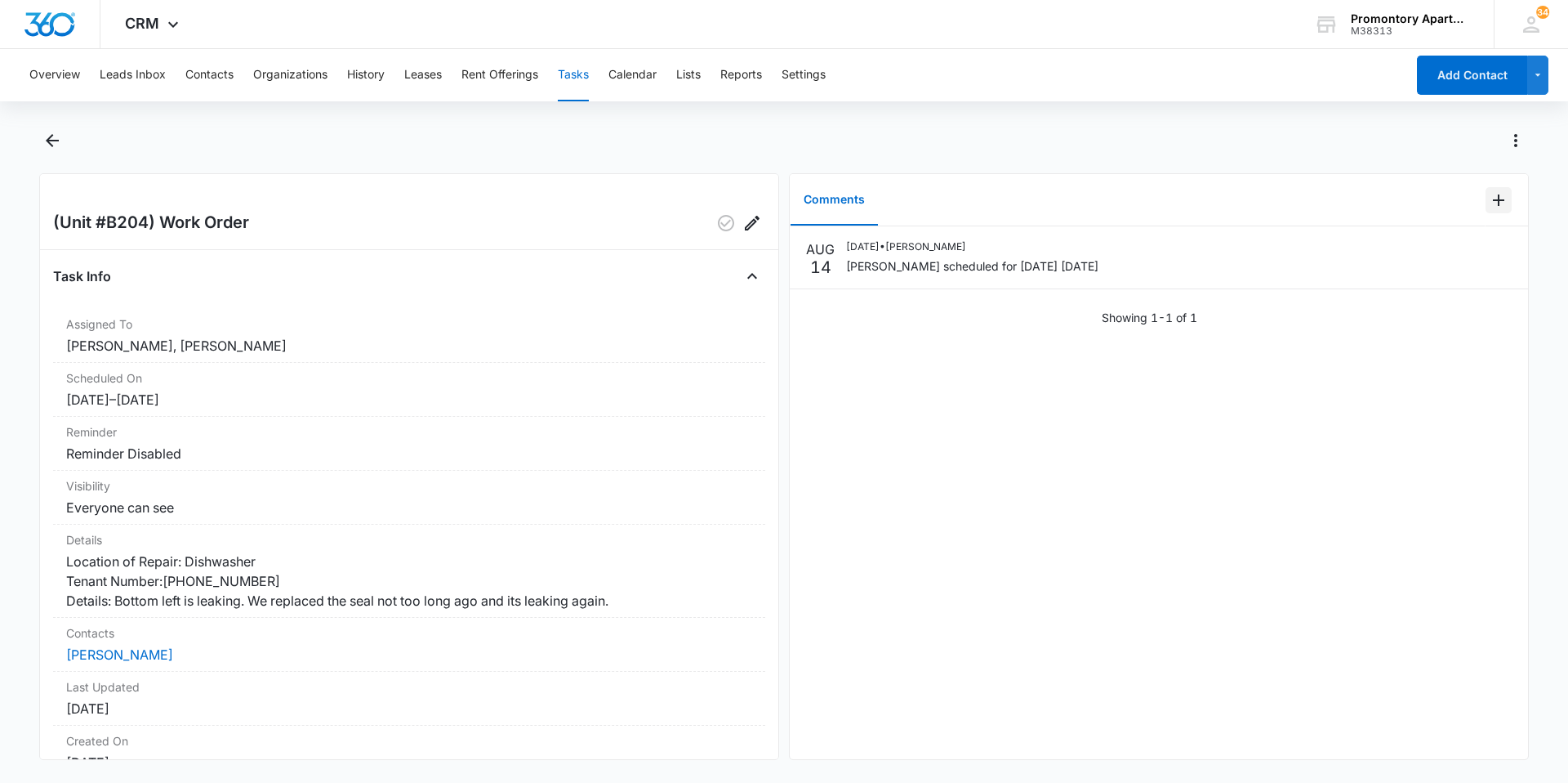
click at [1489, 196] on icon "Add Comment" at bounding box center [1498, 199] width 19 height 19
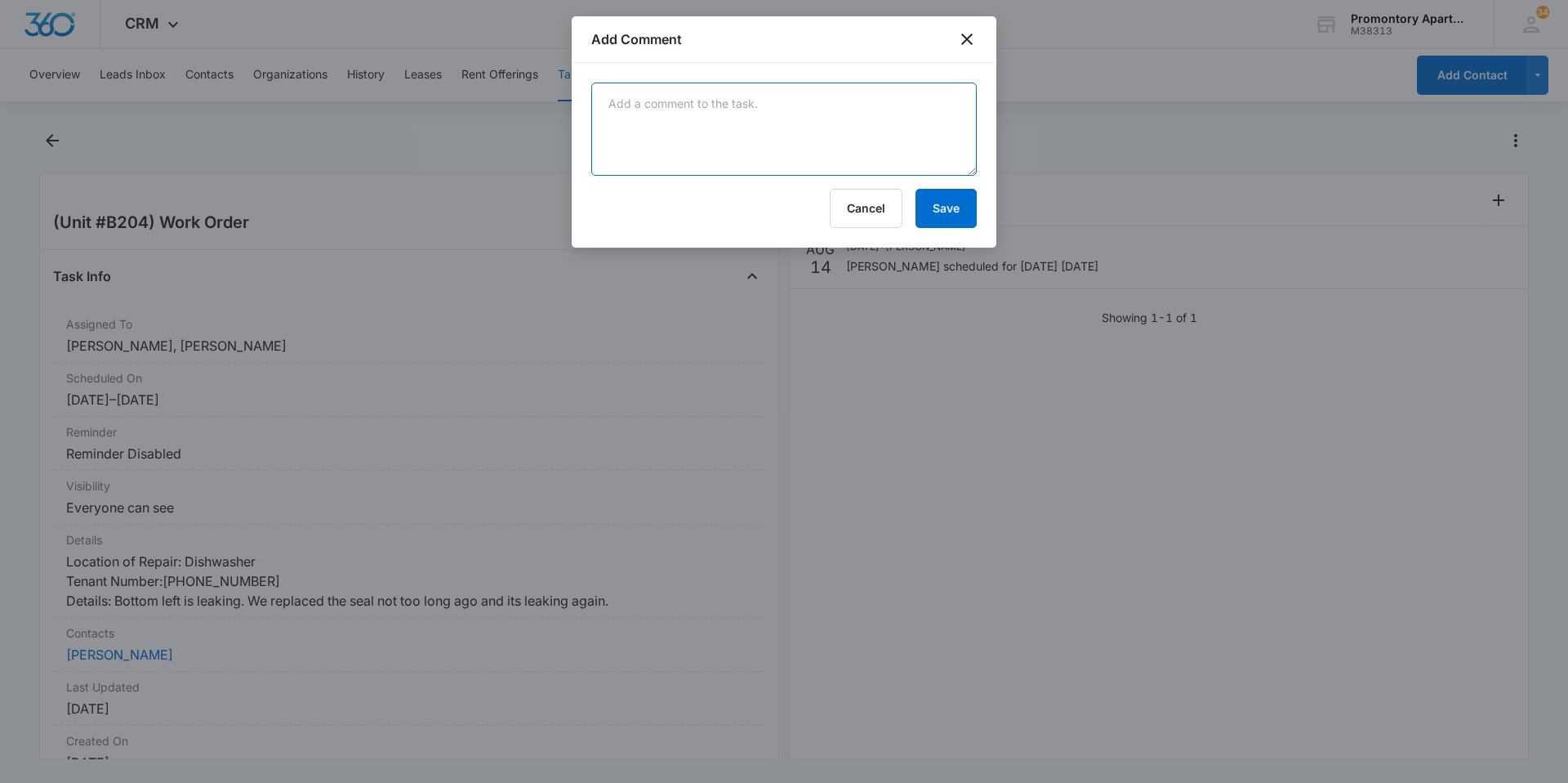
click at [797, 118] on textarea at bounding box center [784, 128] width 385 height 93
type textarea "actually scheduled for 8/15"
click at [948, 198] on button "Save" at bounding box center [946, 208] width 61 height 40
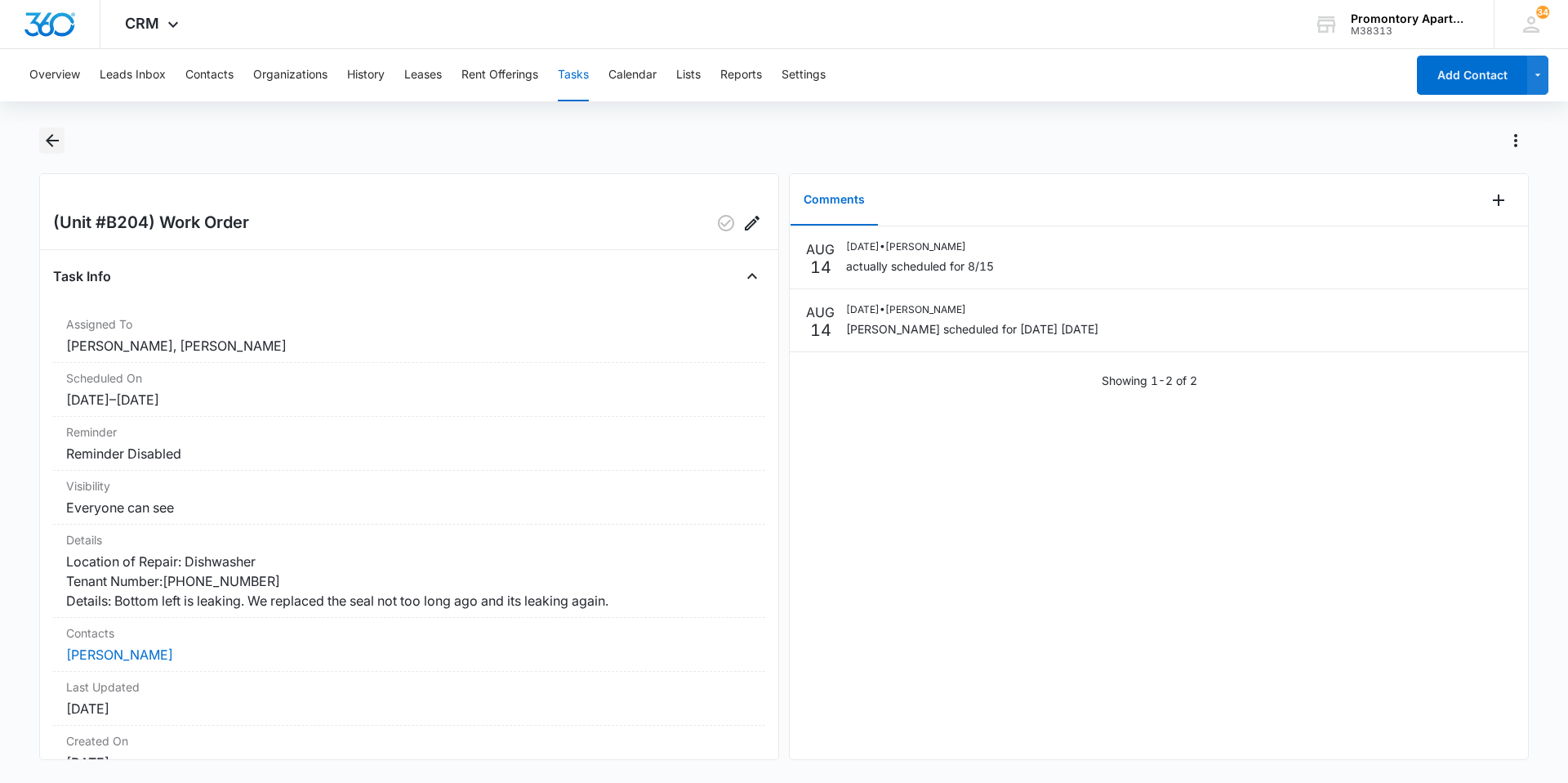
click at [52, 147] on icon "Back" at bounding box center [52, 140] width 19 height 19
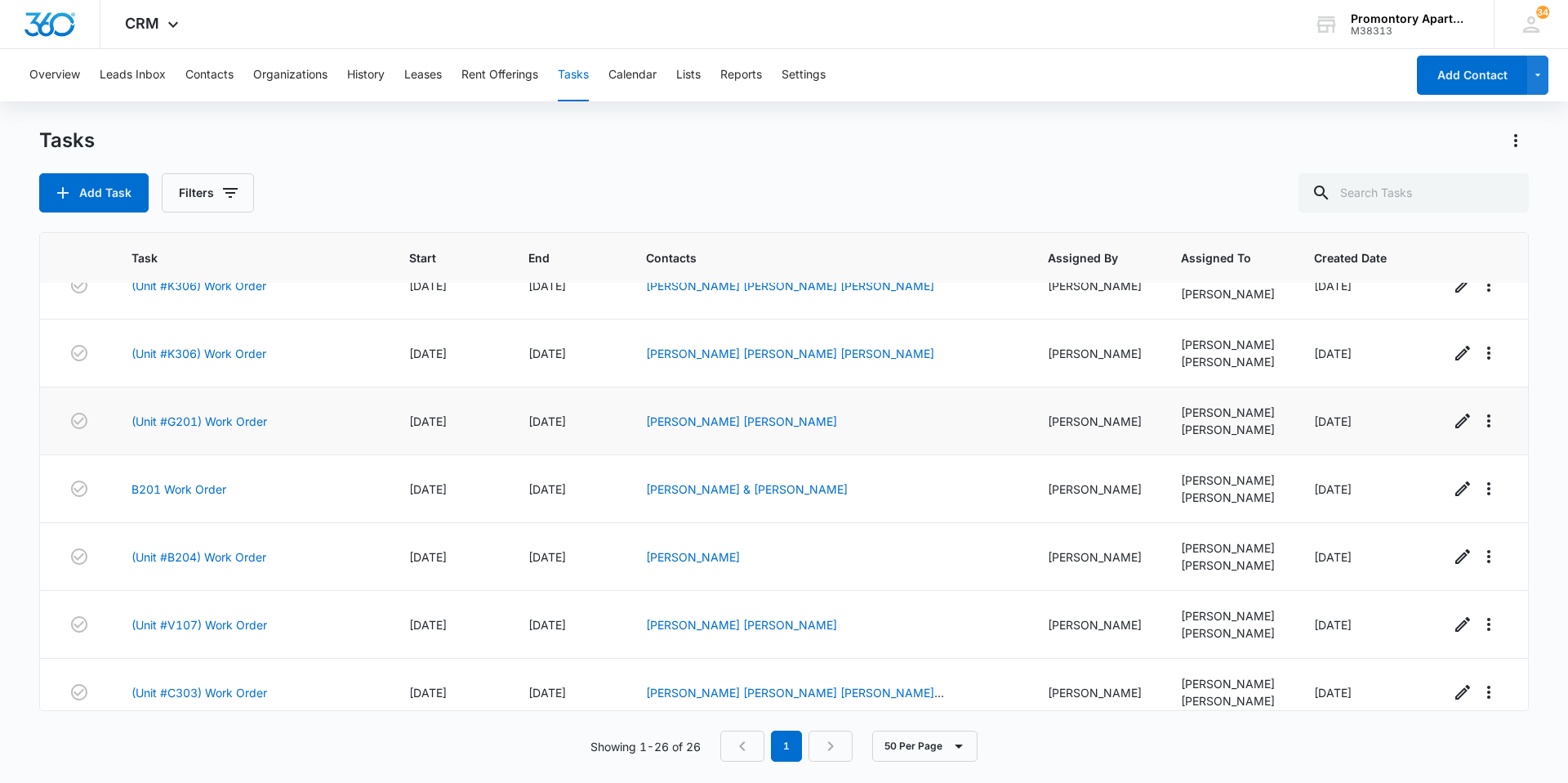
scroll to position [1248, 0]
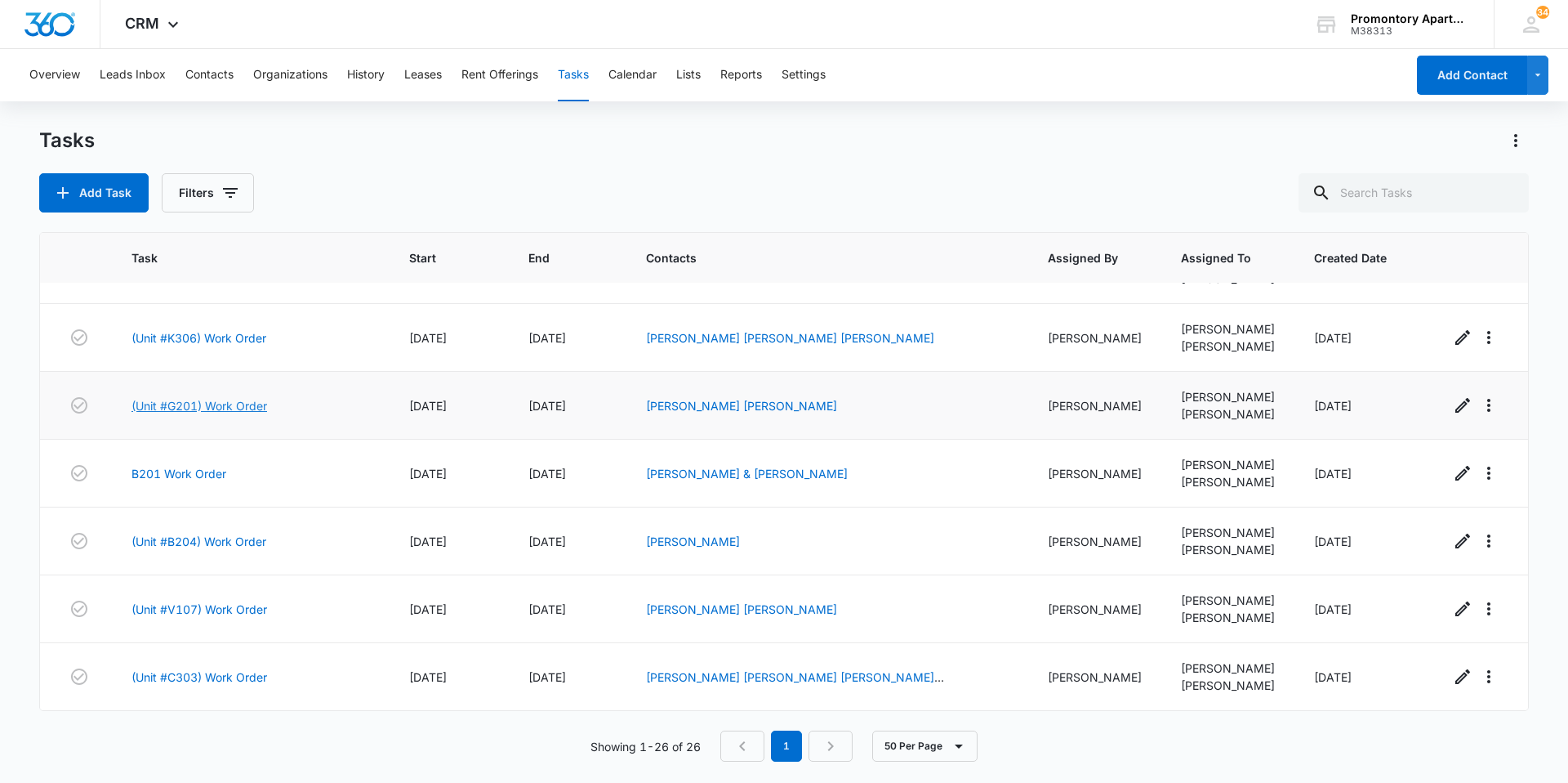
click at [234, 412] on link "(Unit #G201) Work Order" at bounding box center [199, 406] width 136 height 18
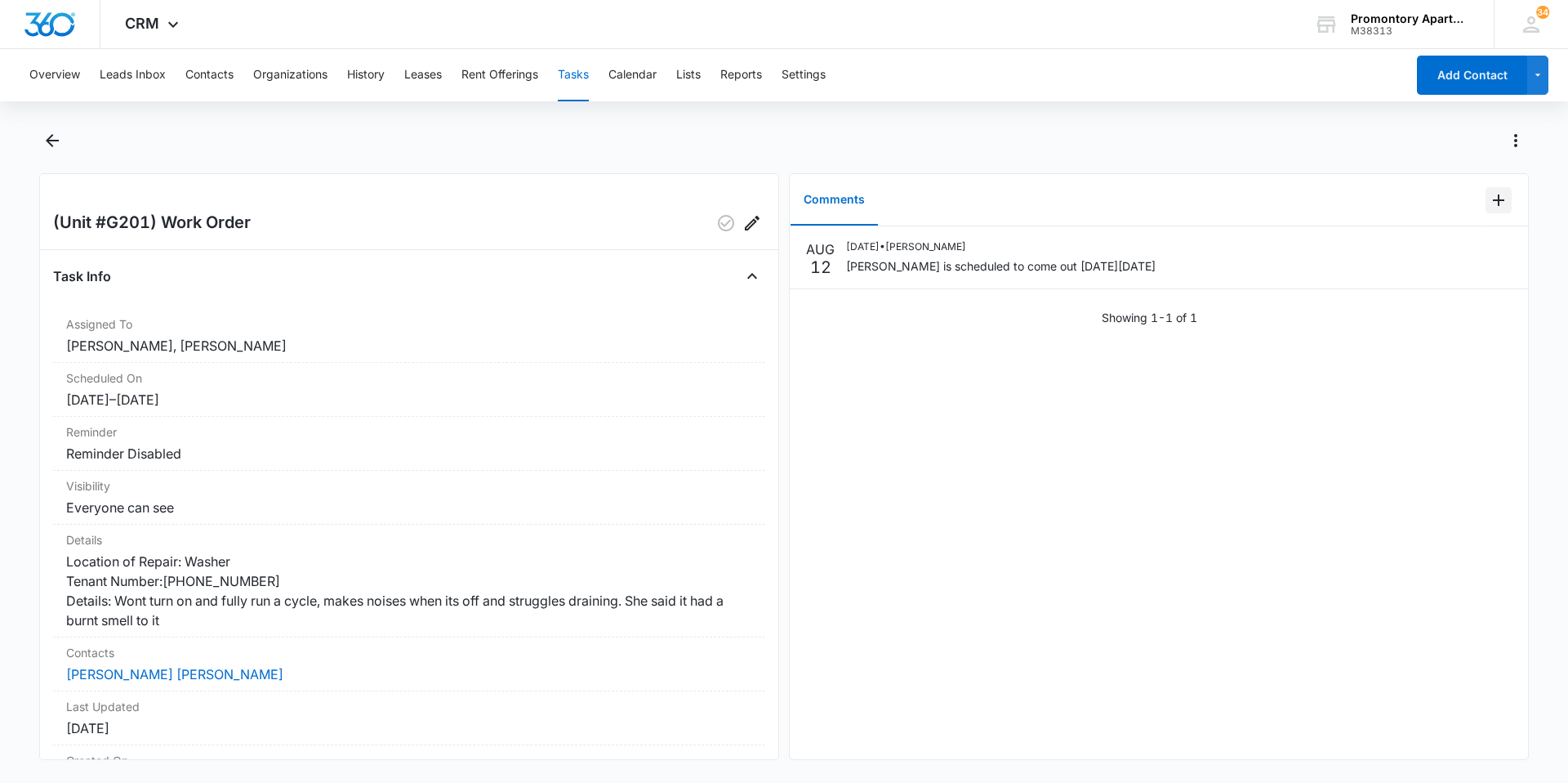
click at [1489, 205] on icon "Add Comment" at bounding box center [1498, 199] width 19 height 19
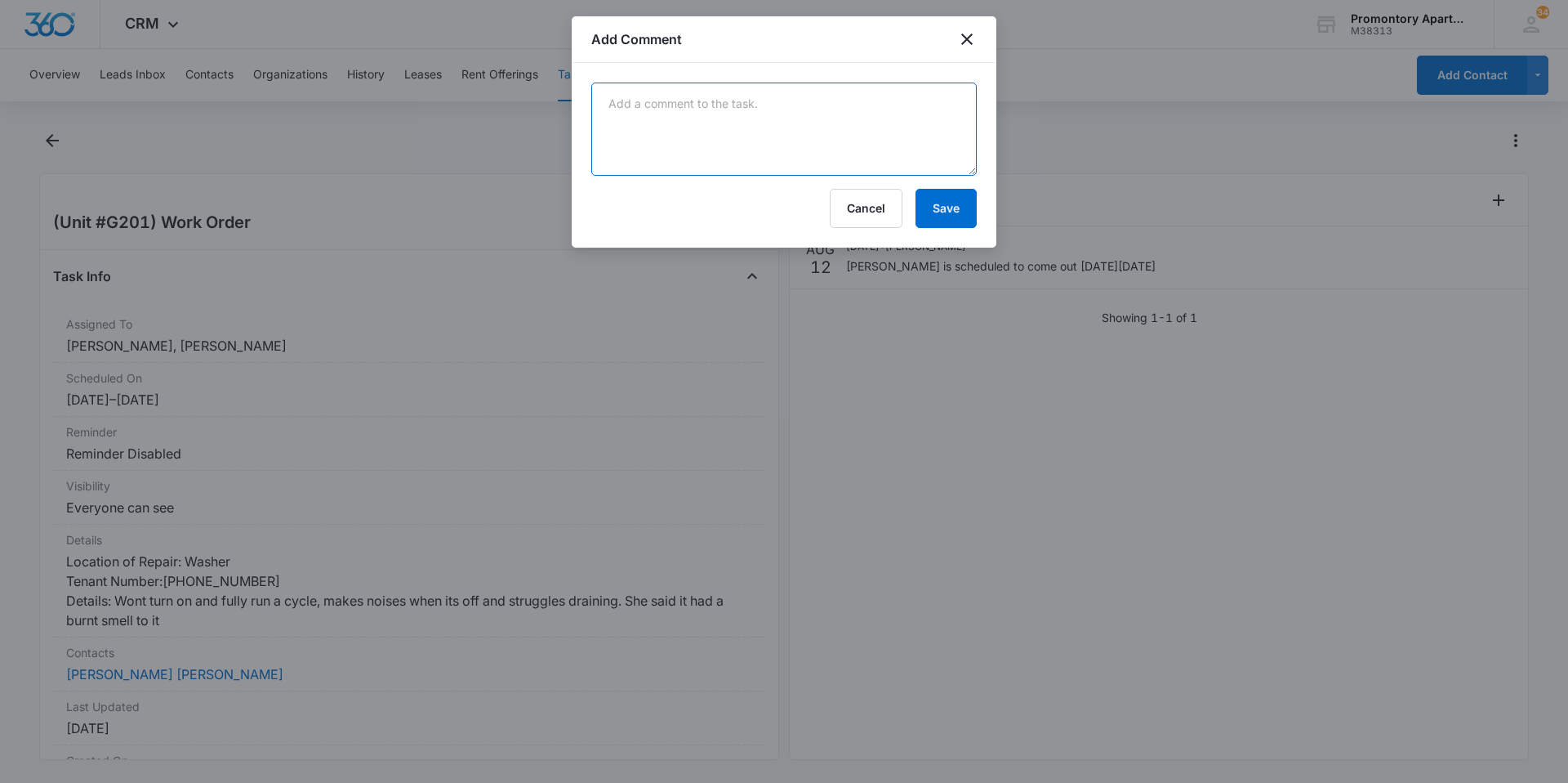
click at [737, 119] on textarea at bounding box center [784, 128] width 385 height 93
type textarea "might be scheduled for tomorrow 8/15 instead"
click at [951, 197] on button "Save" at bounding box center [946, 208] width 61 height 40
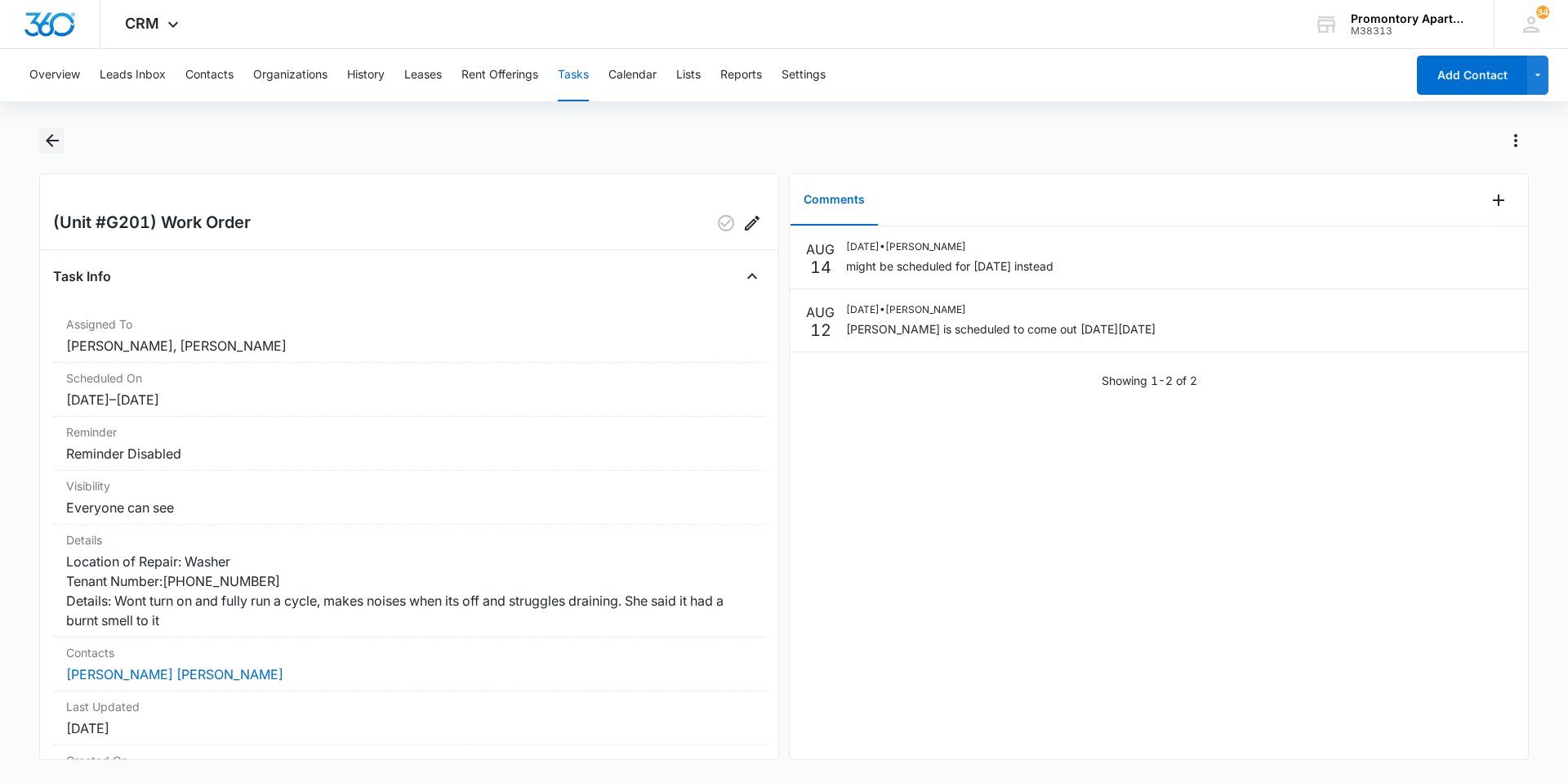
click at [56, 132] on icon "Back" at bounding box center [52, 140] width 19 height 19
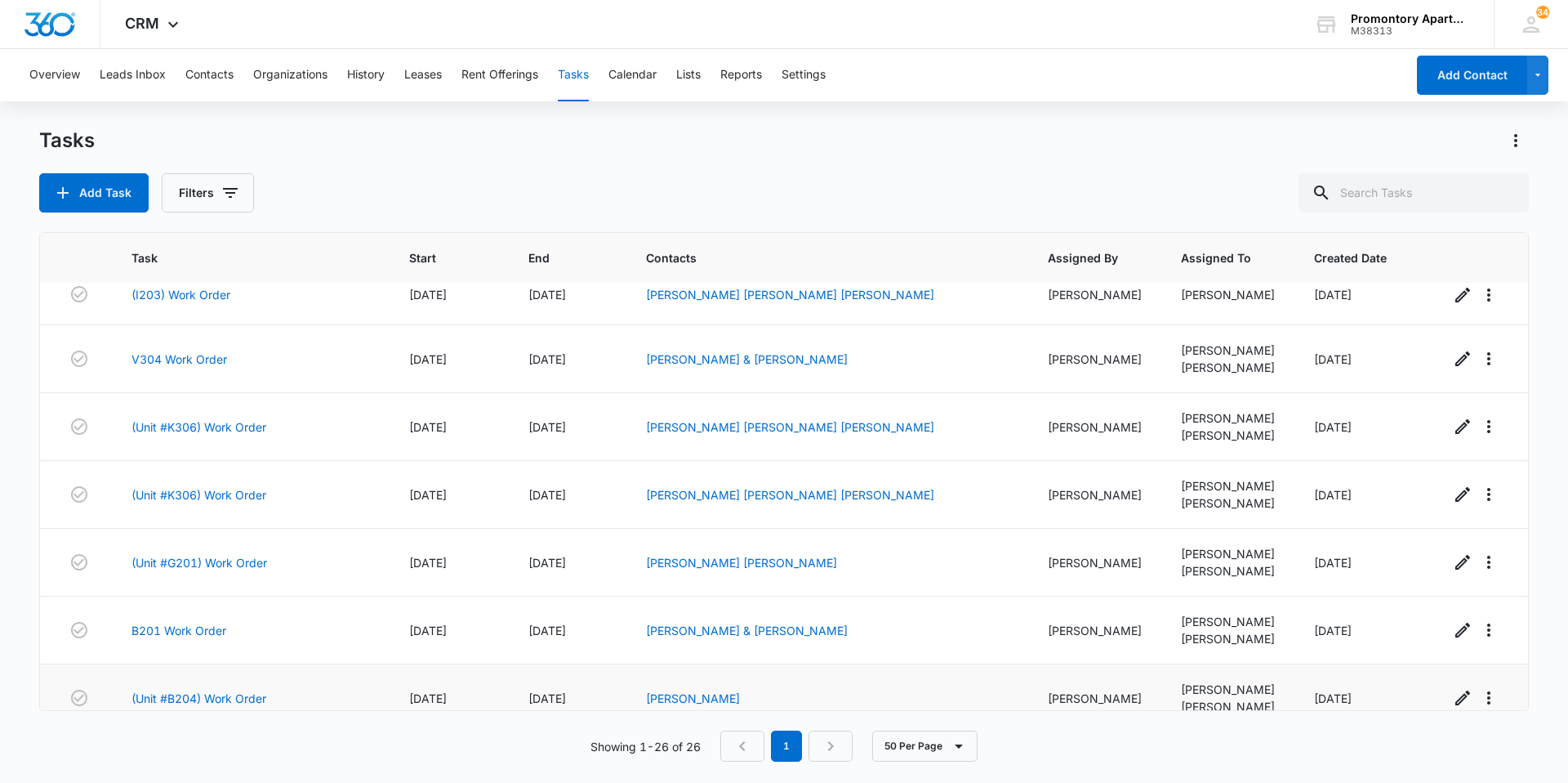
scroll to position [1248, 0]
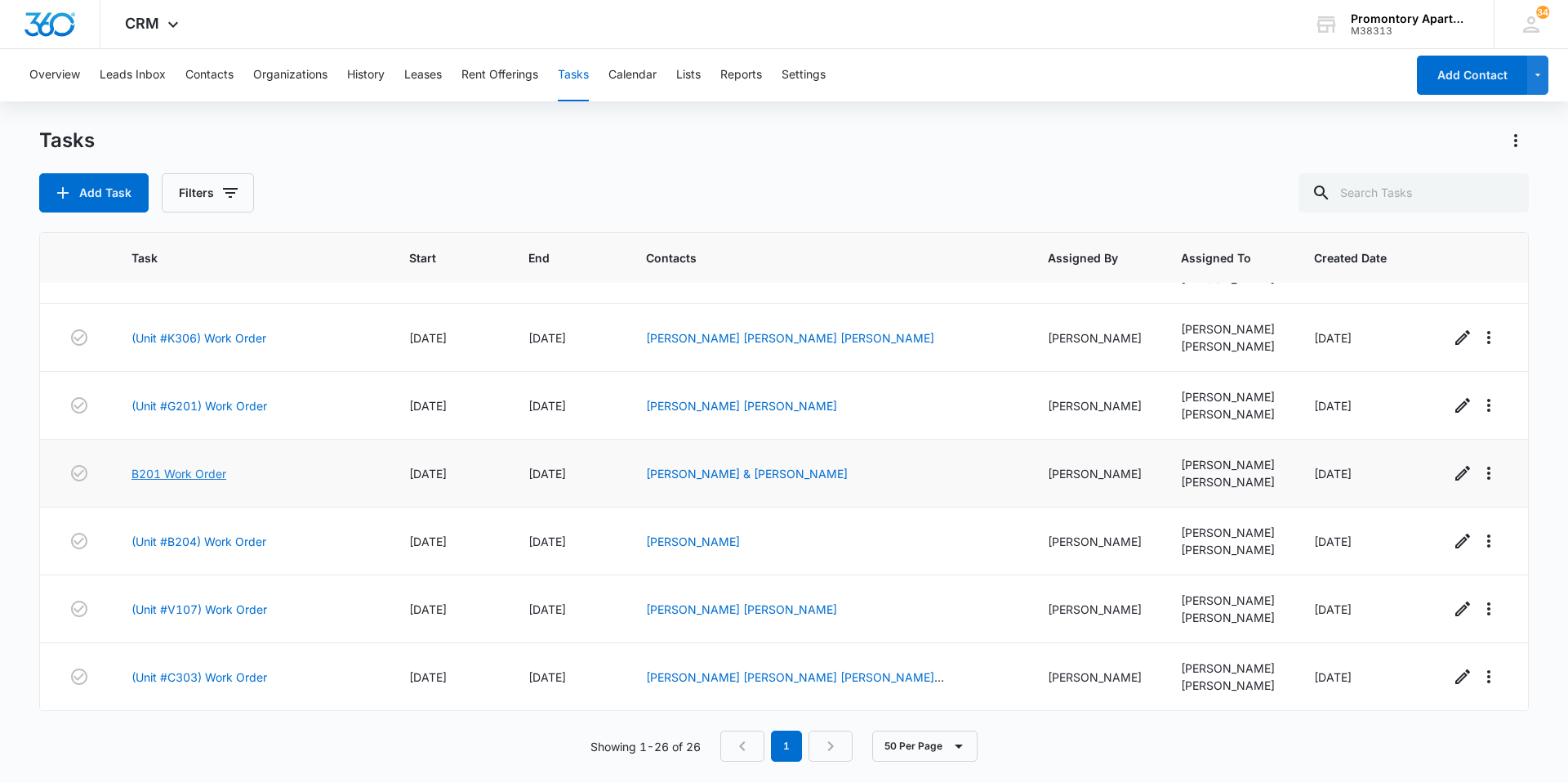
click at [203, 479] on link "B201 Work Order" at bounding box center [179, 473] width 95 height 18
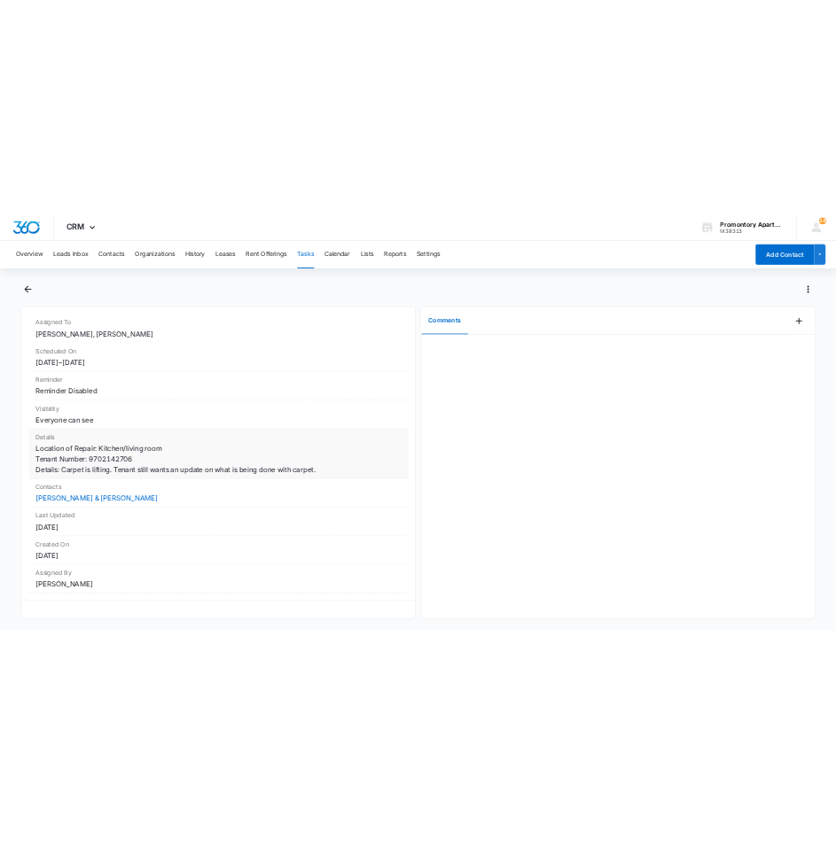
scroll to position [144, 0]
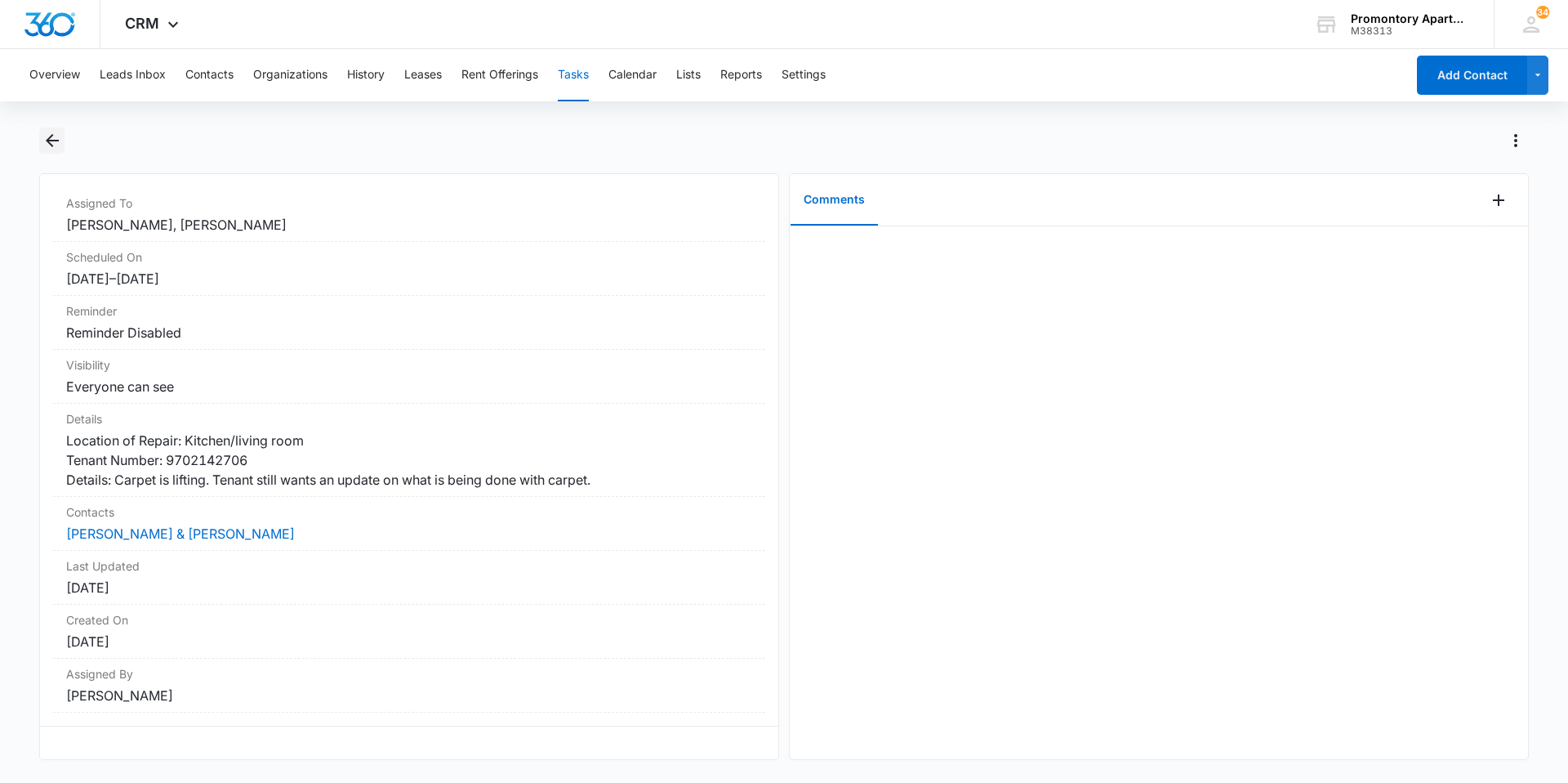
click at [45, 146] on icon "Back" at bounding box center [52, 140] width 19 height 19
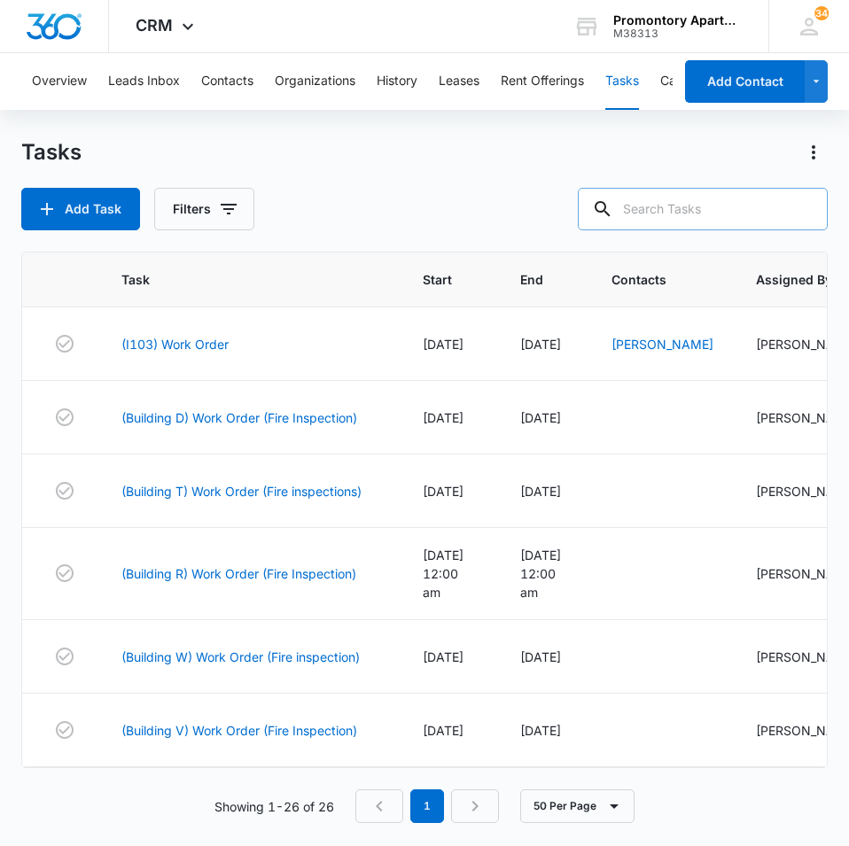
click at [750, 218] on input "text" at bounding box center [703, 209] width 250 height 43
type input "m105"
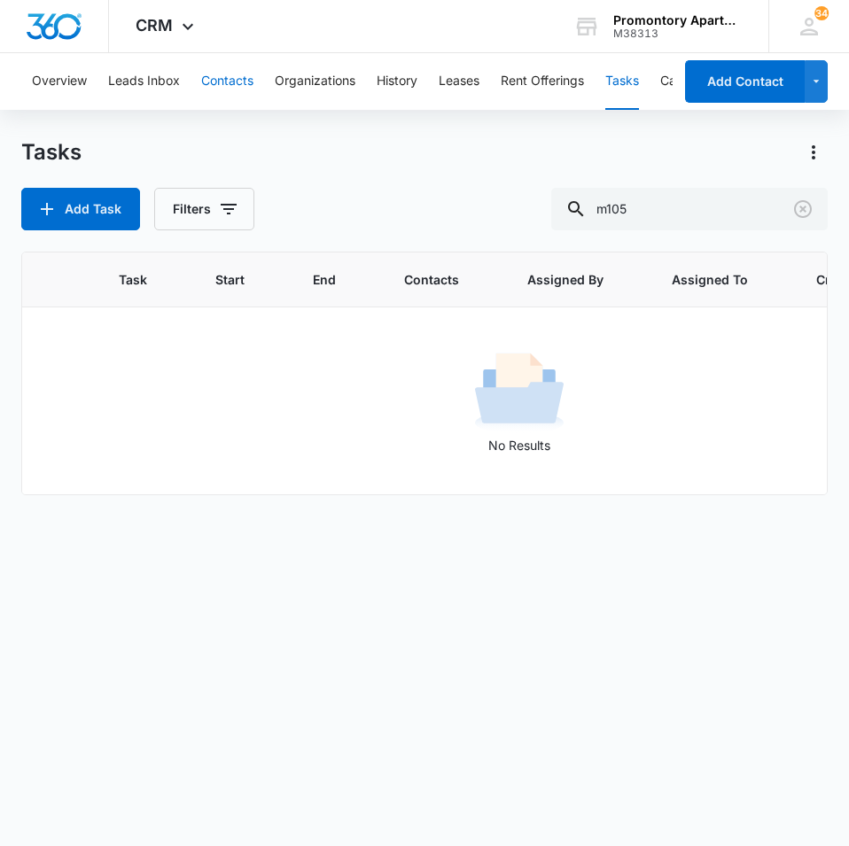
click at [218, 68] on button "Contacts" at bounding box center [227, 81] width 52 height 57
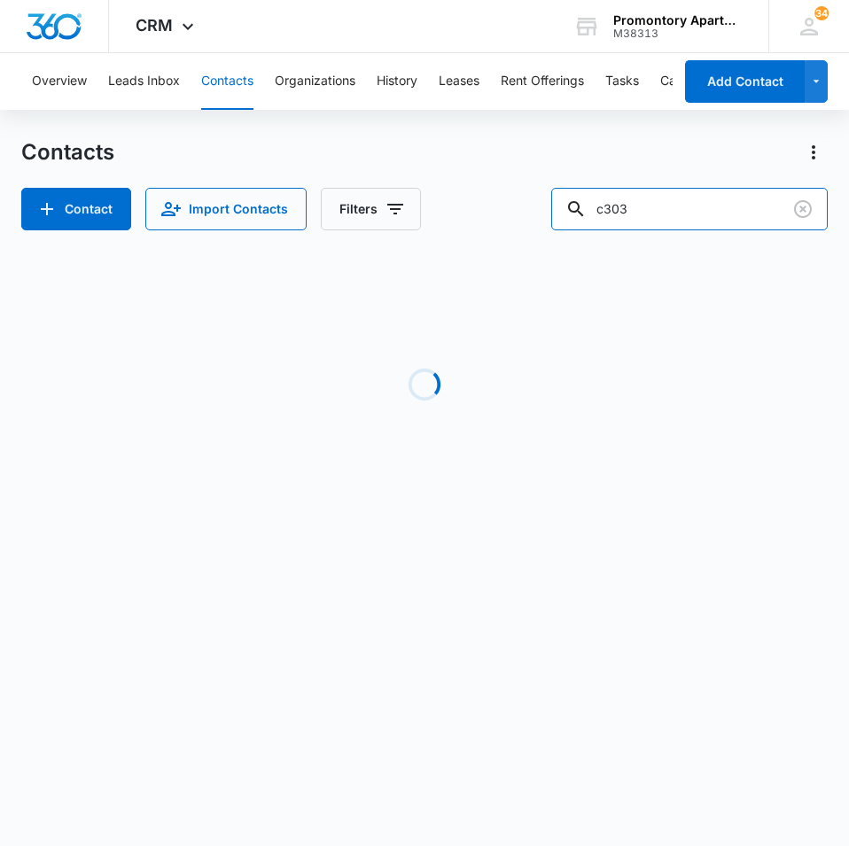
drag, startPoint x: 689, startPoint y: 211, endPoint x: 488, endPoint y: 222, distance: 201.4
click at [488, 222] on div "Contact Import Contacts Filters c303" at bounding box center [424, 209] width 806 height 43
type input "m105"
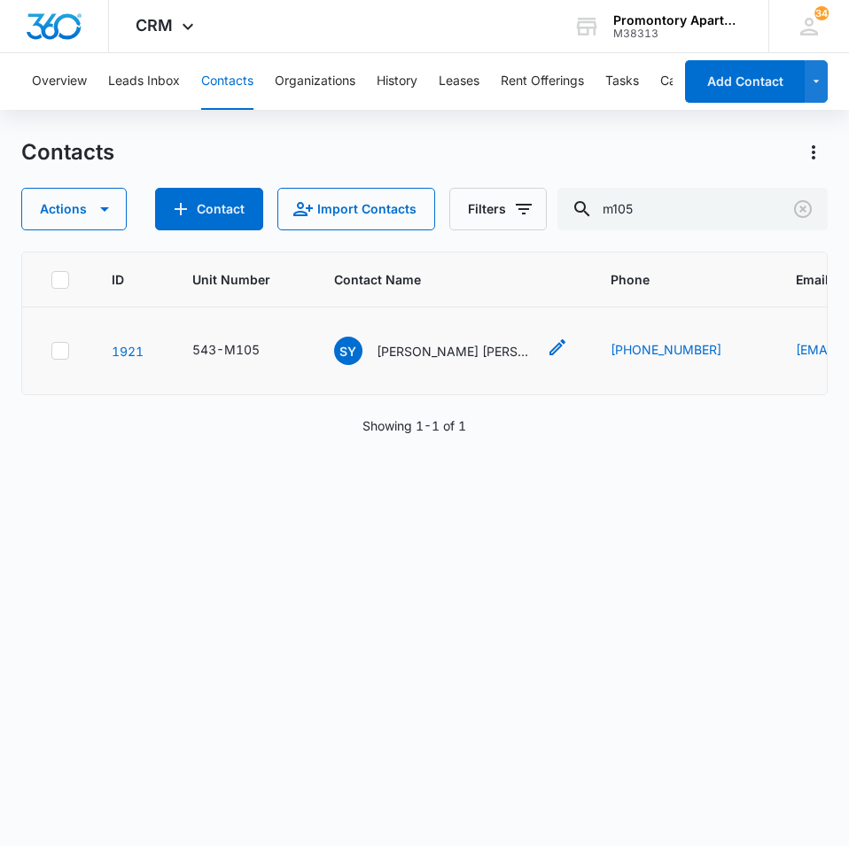
click at [352, 357] on span "SY" at bounding box center [348, 351] width 28 height 28
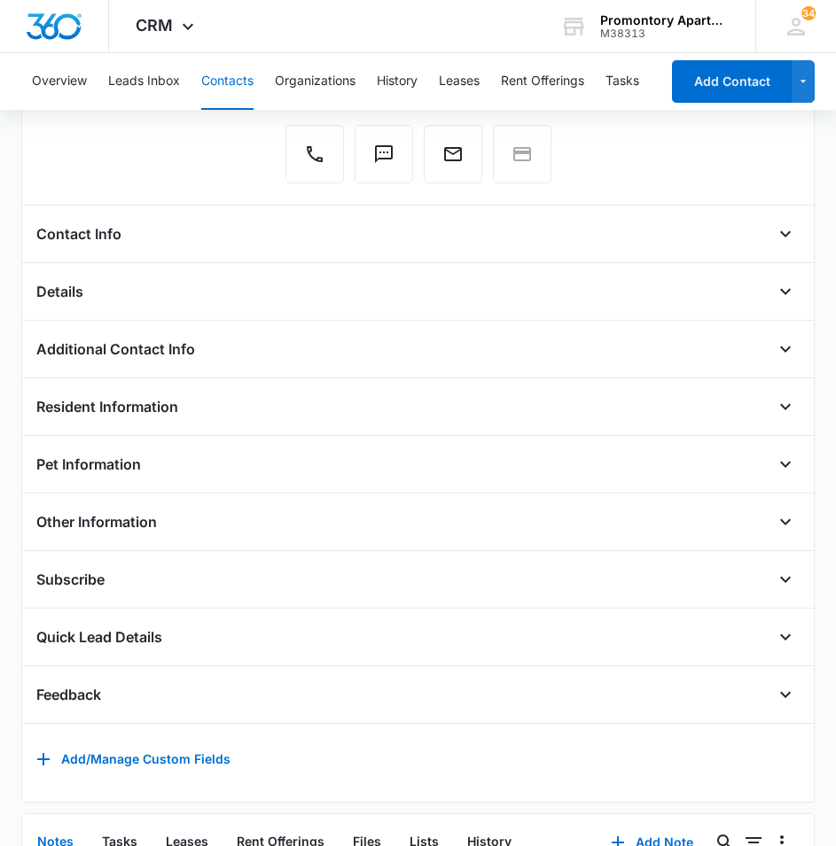
scroll to position [532, 0]
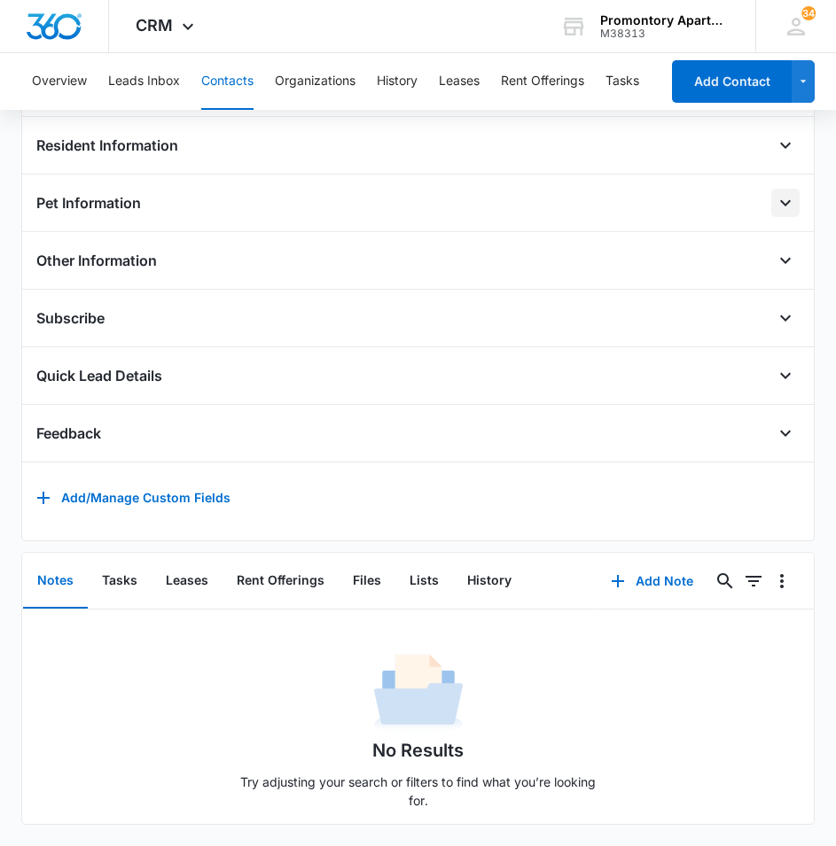
click at [771, 207] on button "Open" at bounding box center [785, 203] width 28 height 28
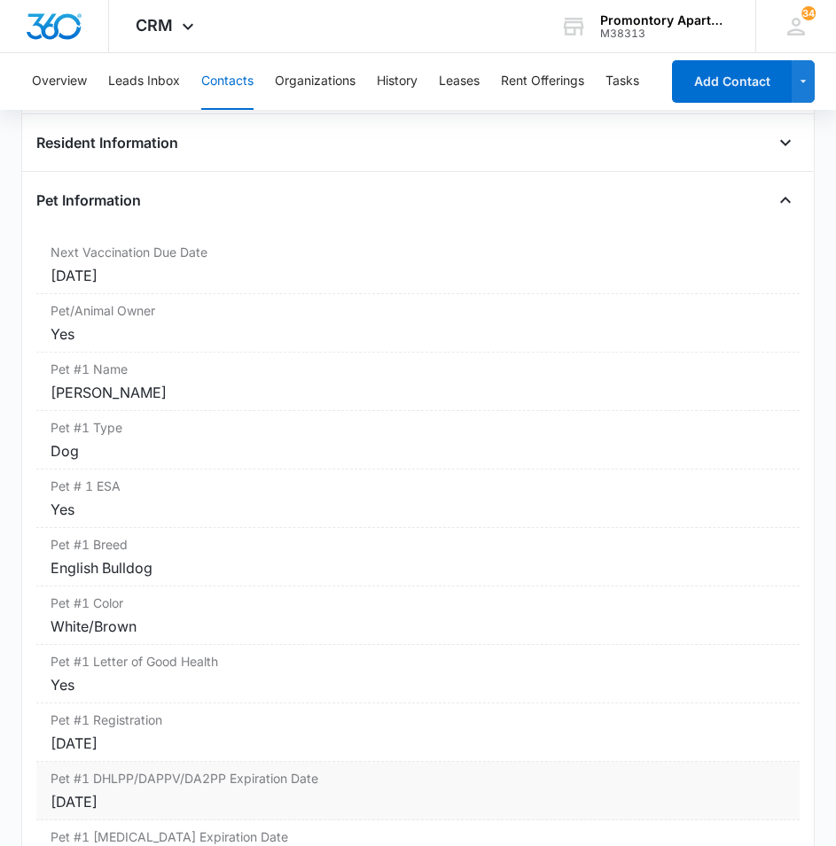
scroll to position [443, 0]
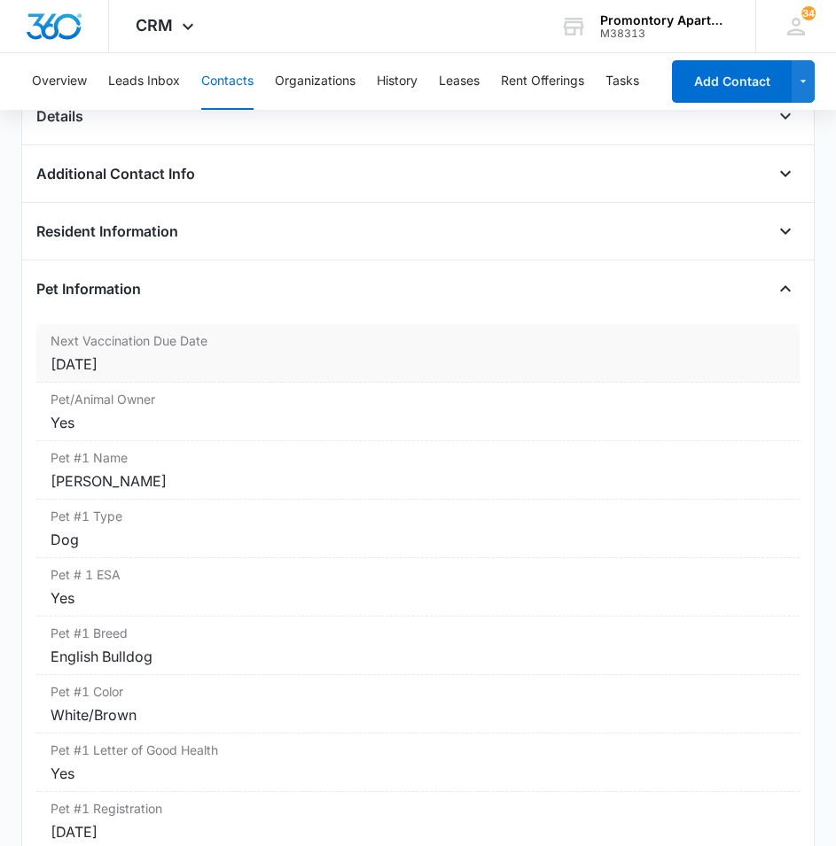
click at [256, 365] on div "[DATE]" at bounding box center [418, 364] width 735 height 21
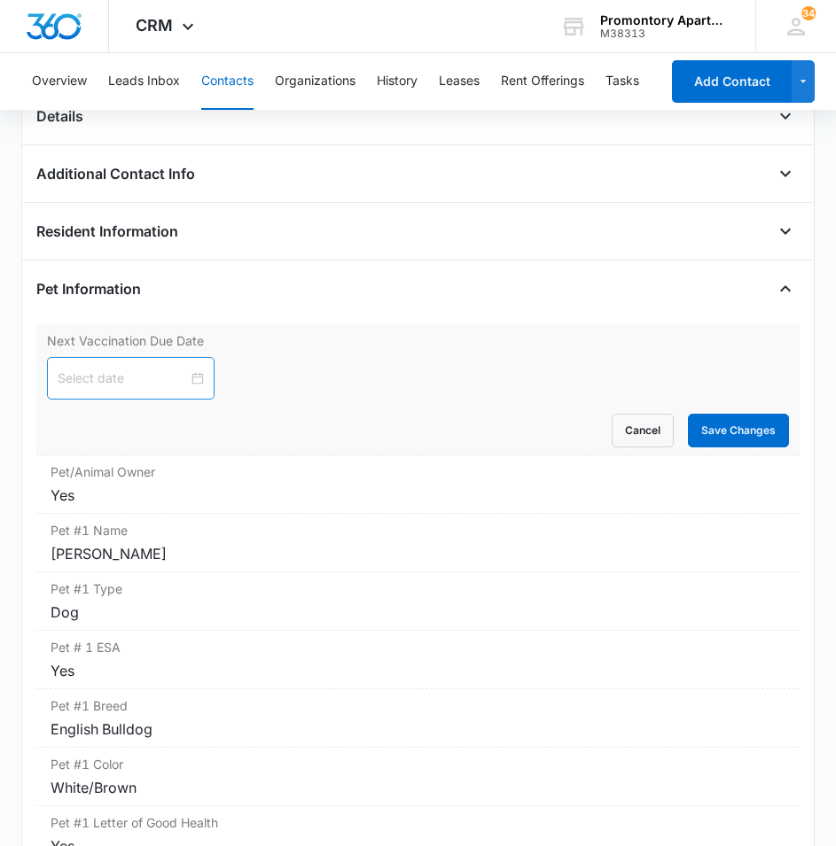
click at [165, 359] on div at bounding box center [130, 378] width 167 height 43
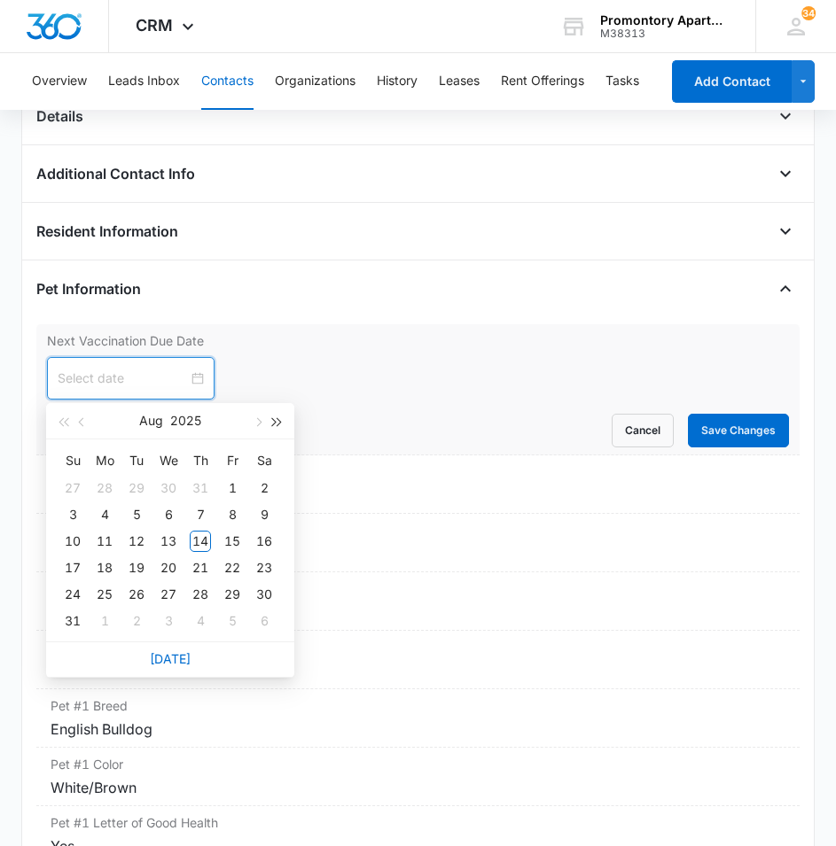
click at [273, 421] on span "button" at bounding box center [277, 422] width 9 height 9
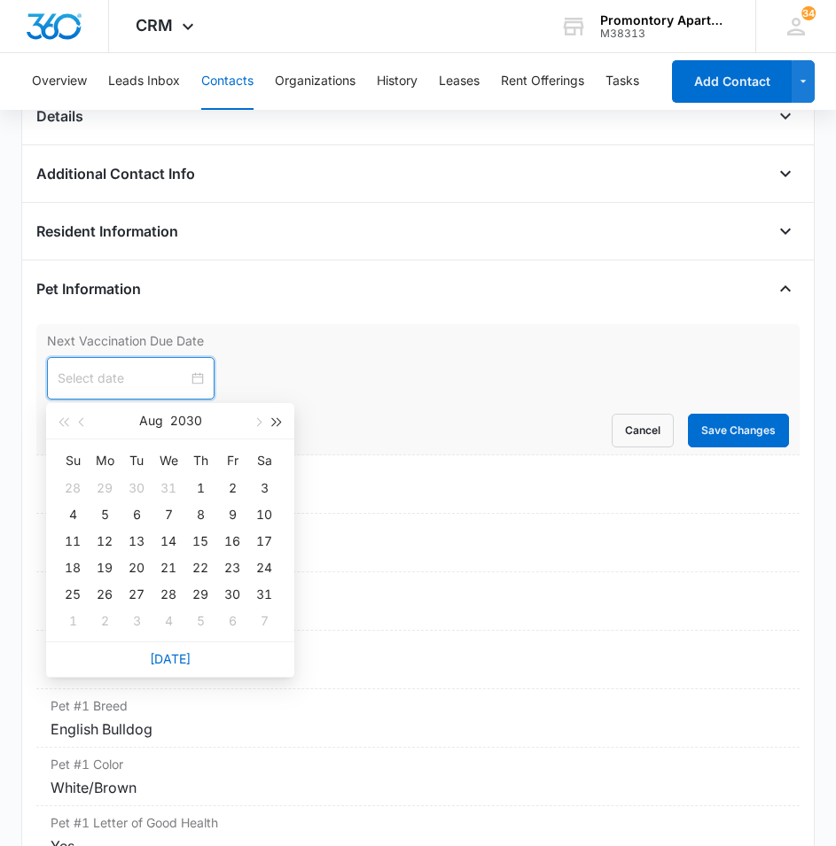
click at [273, 421] on span "button" at bounding box center [277, 422] width 9 height 9
click at [67, 424] on span "button" at bounding box center [62, 422] width 9 height 9
click at [67, 422] on span "button" at bounding box center [62, 422] width 9 height 9
click at [66, 422] on span "button" at bounding box center [62, 422] width 9 height 9
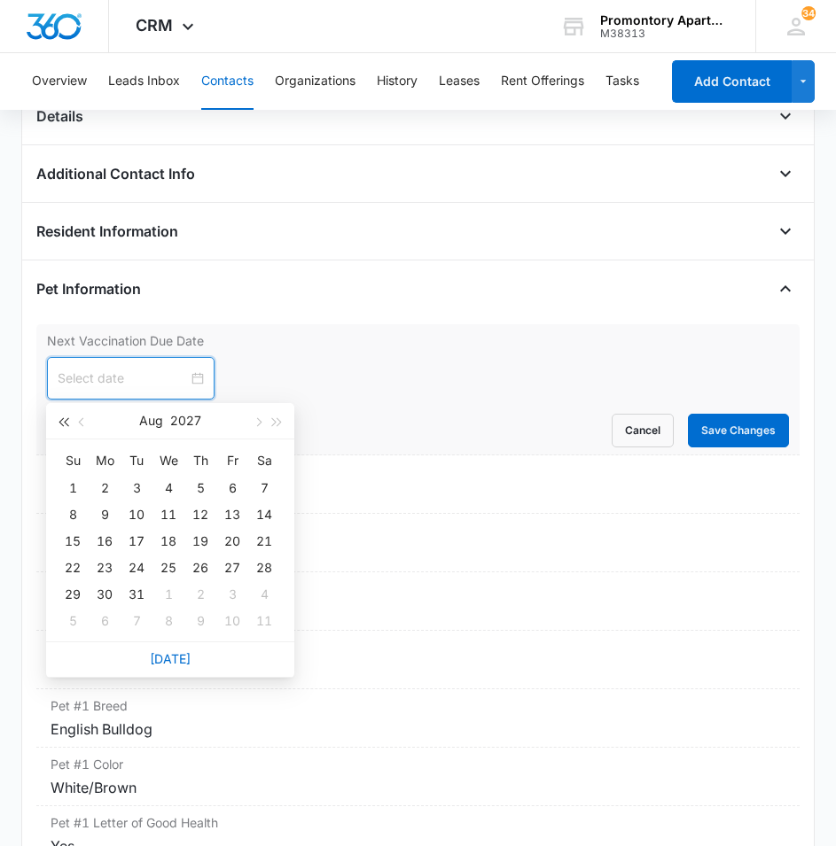
click at [66, 422] on span "button" at bounding box center [62, 422] width 9 height 9
click at [278, 424] on span "button" at bounding box center [277, 422] width 9 height 9
click at [89, 424] on button "button" at bounding box center [82, 420] width 19 height 35
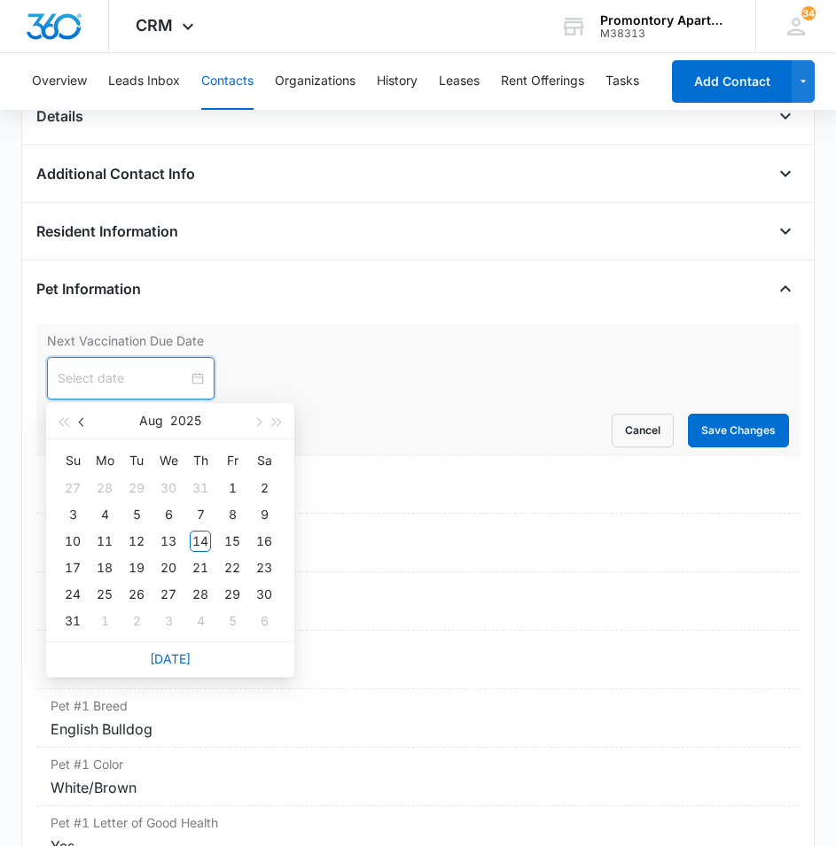
click at [89, 424] on button "button" at bounding box center [82, 420] width 19 height 35
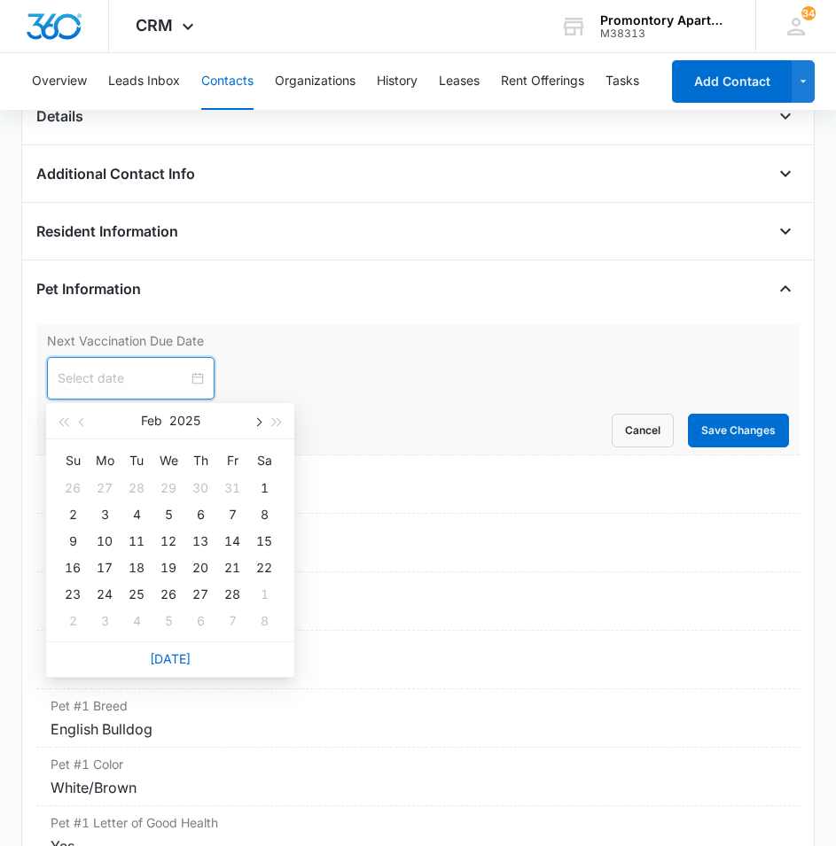
click at [259, 425] on button "button" at bounding box center [256, 420] width 19 height 35
type input "[DATE]"
click at [65, 565] on div "16" at bounding box center [72, 567] width 21 height 21
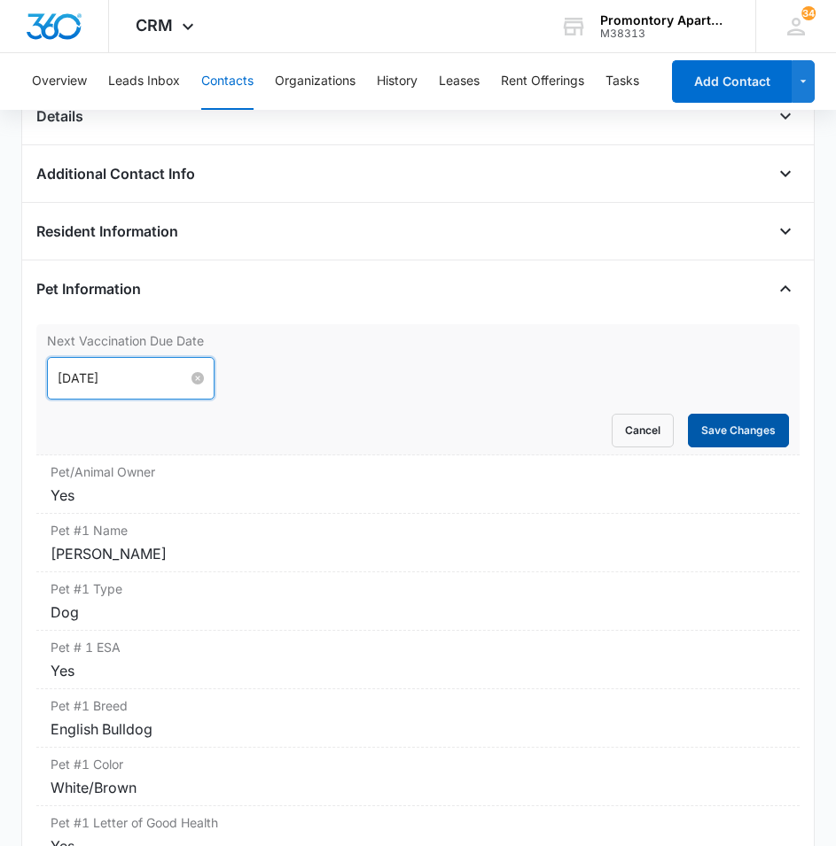
click at [710, 426] on button "Save Changes" at bounding box center [738, 431] width 101 height 34
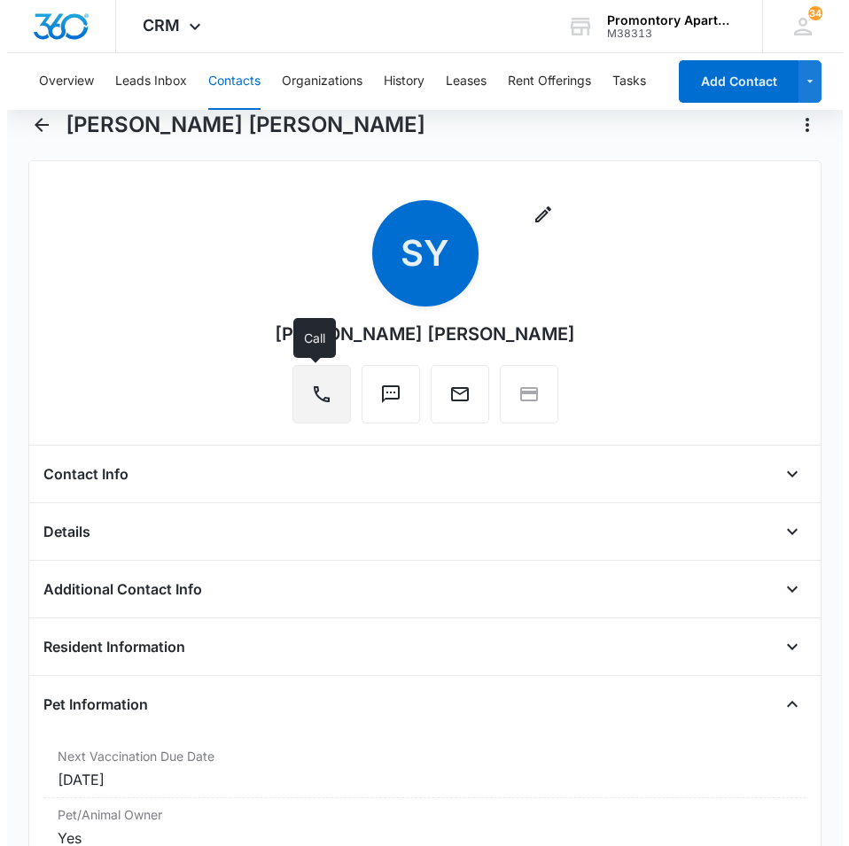
scroll to position [0, 0]
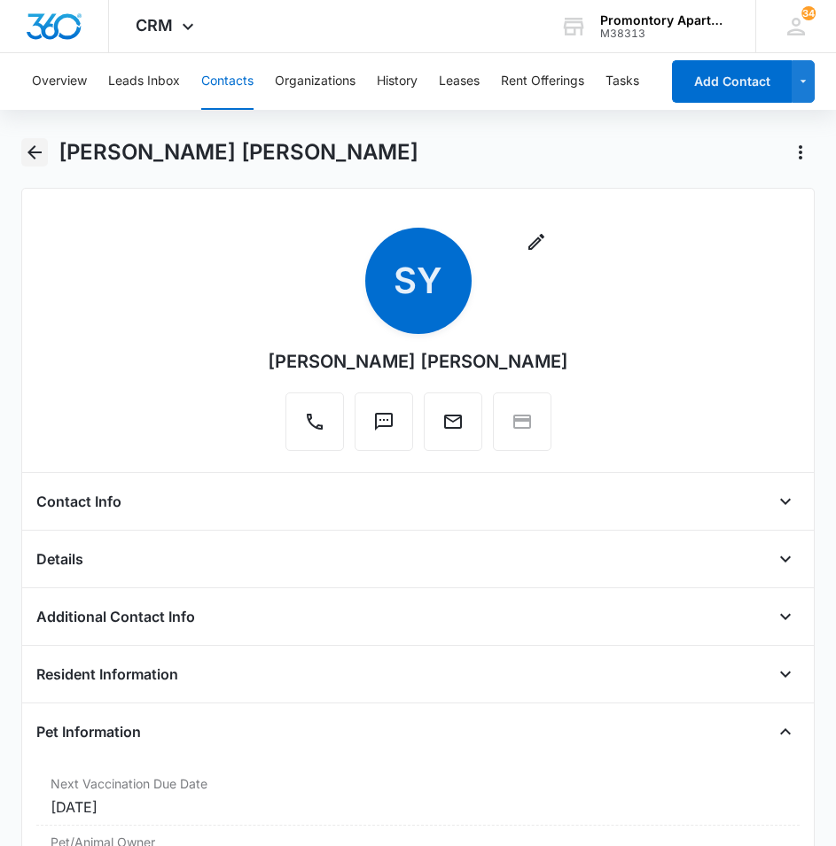
click at [32, 148] on icon "Back" at bounding box center [34, 152] width 21 height 21
